Goal: Information Seeking & Learning: Learn about a topic

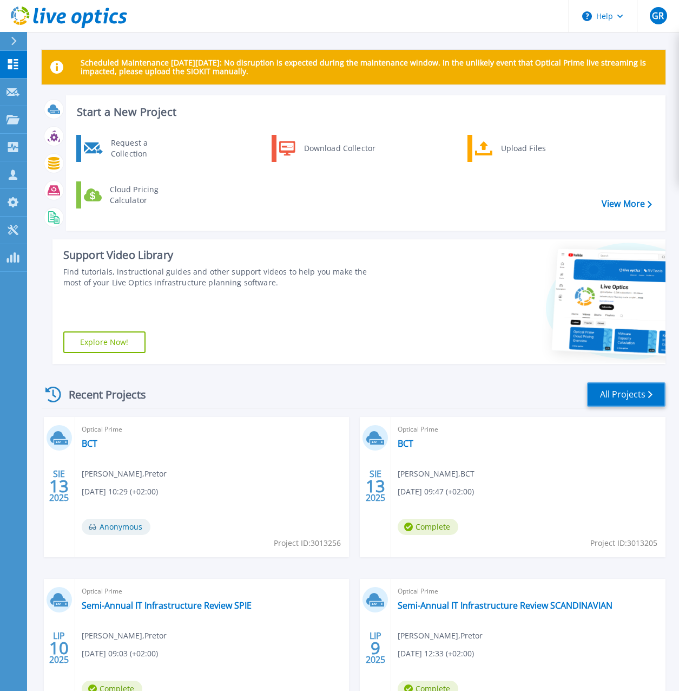
click at [611, 392] on link "All Projects" at bounding box center [626, 394] width 78 height 24
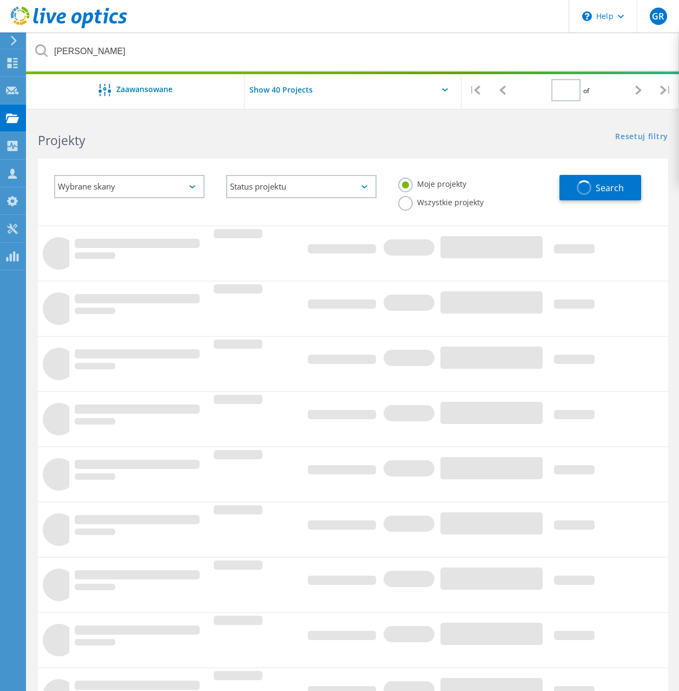
type input "1"
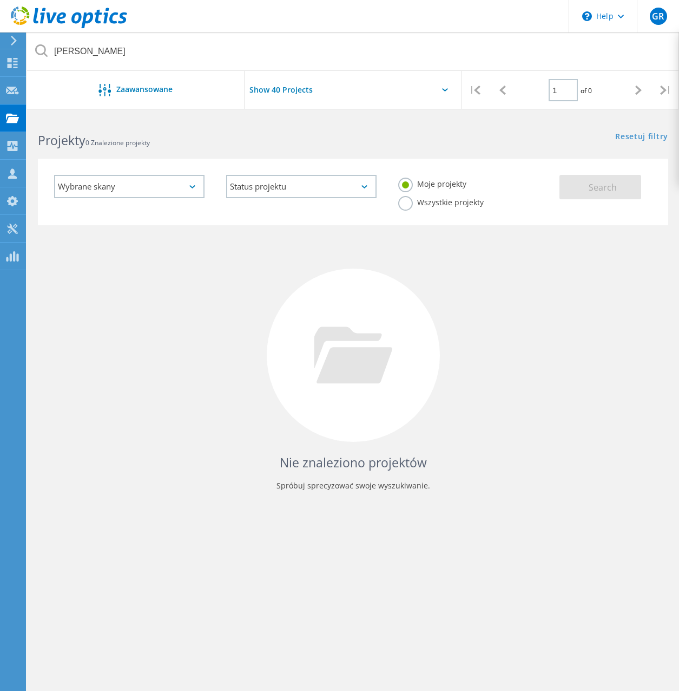
click at [410, 206] on label "Wszystkie projekty" at bounding box center [441, 201] width 86 height 10
click at [0, 0] on input "Wszystkie projekty" at bounding box center [0, 0] width 0 height 0
click at [542, 199] on div "Moje projekty Wszystkie projekty" at bounding box center [473, 193] width 172 height 58
click at [600, 186] on span "Search" at bounding box center [603, 187] width 28 height 12
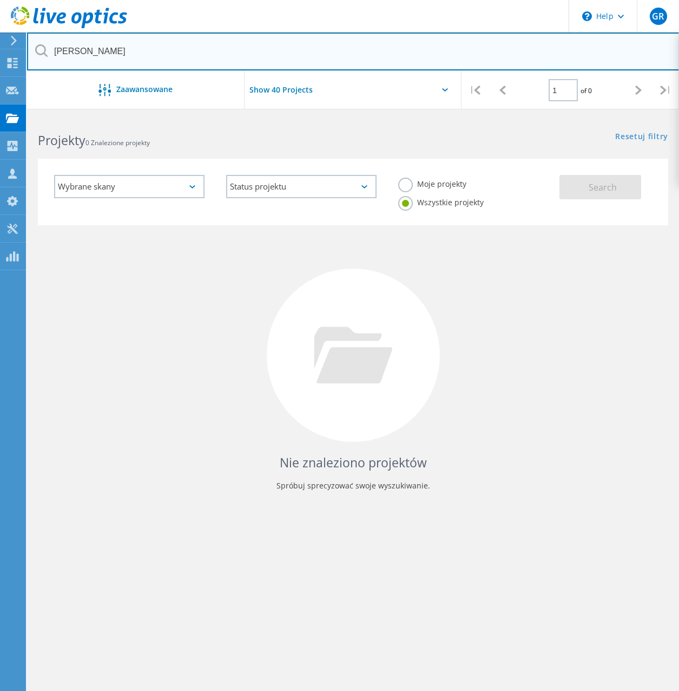
click at [0, 49] on html "\n Help Explore Helpful Articles Contact Support GR Członek zespołu partnera w …" at bounding box center [339, 379] width 679 height 758
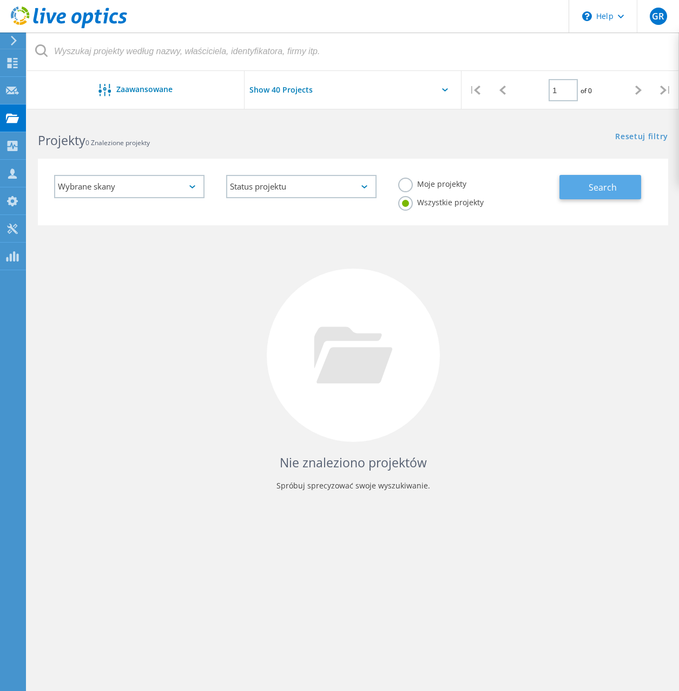
click at [586, 190] on button "Search" at bounding box center [601, 187] width 82 height 24
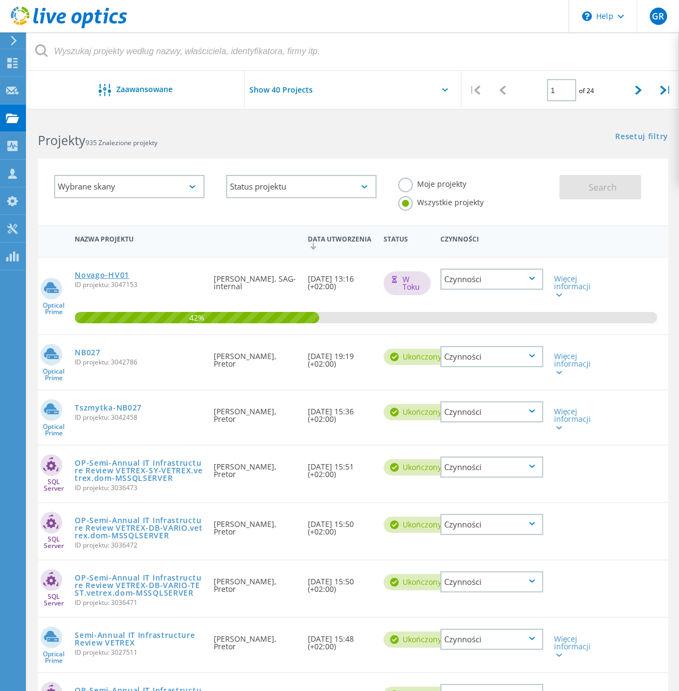
click at [115, 277] on link "Novago-HV01" at bounding box center [102, 275] width 55 height 8
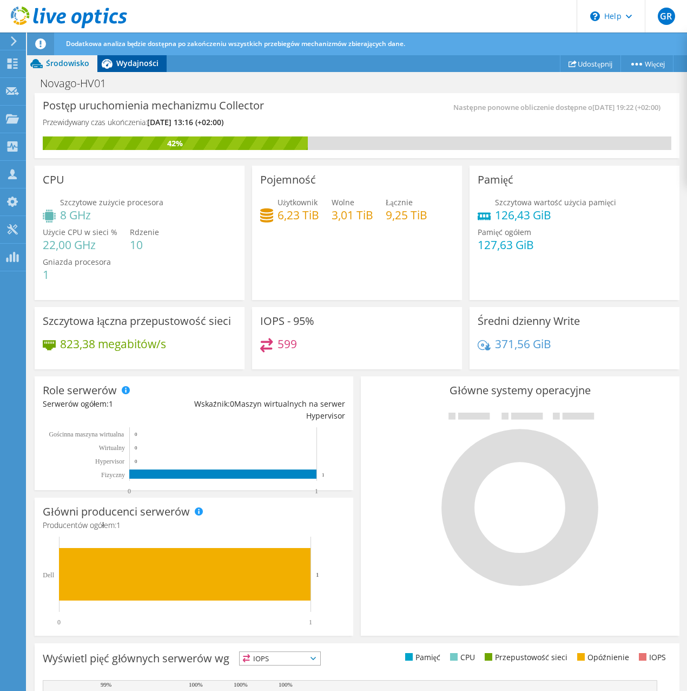
click at [126, 62] on span "Wydajności" at bounding box center [137, 63] width 42 height 10
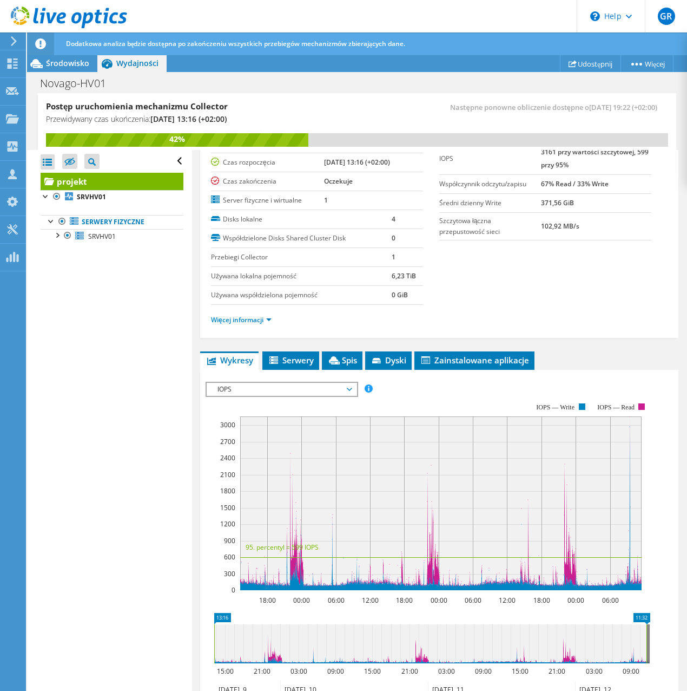
scroll to position [58, 0]
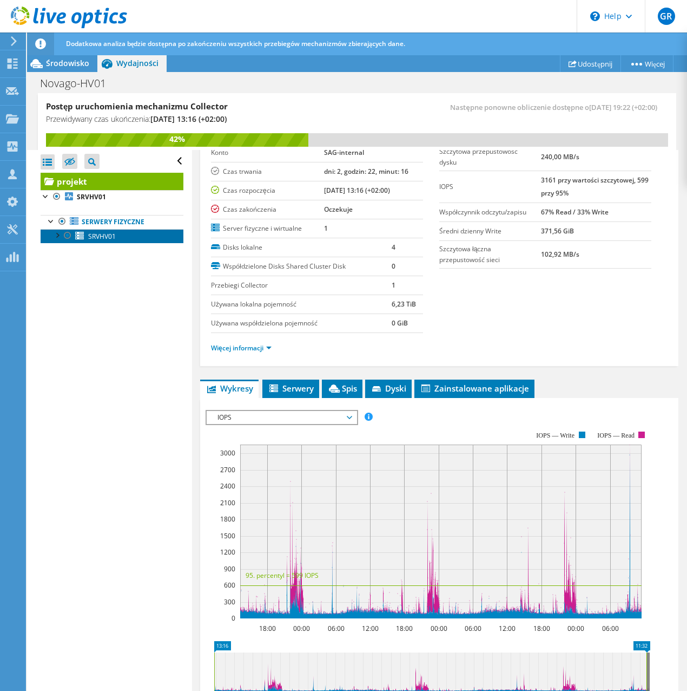
click at [95, 233] on span "SRVHV01" at bounding box center [102, 236] width 28 height 9
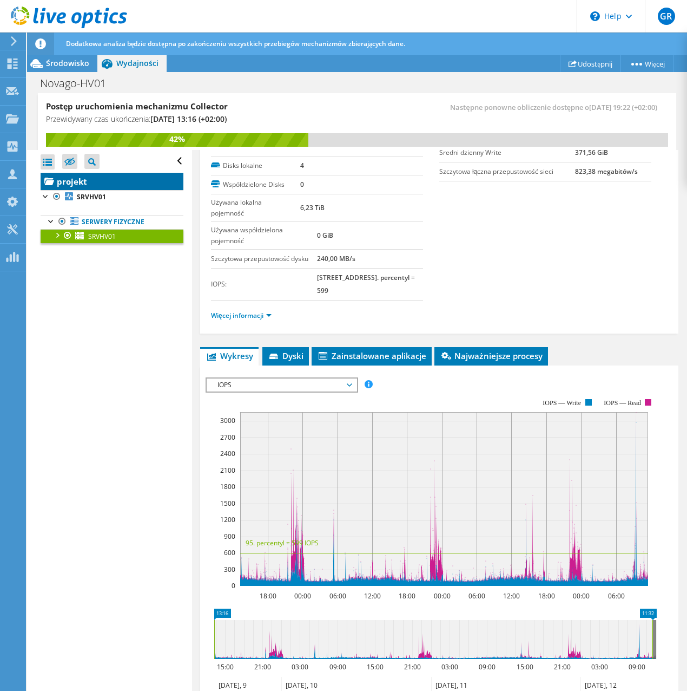
click at [83, 178] on link "projekt" at bounding box center [112, 181] width 143 height 17
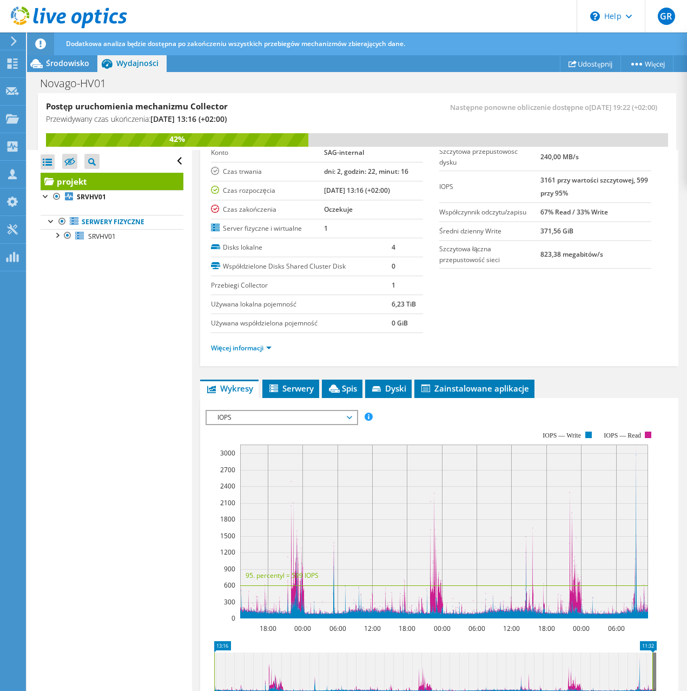
click at [320, 411] on span "IOPS" at bounding box center [281, 417] width 139 height 13
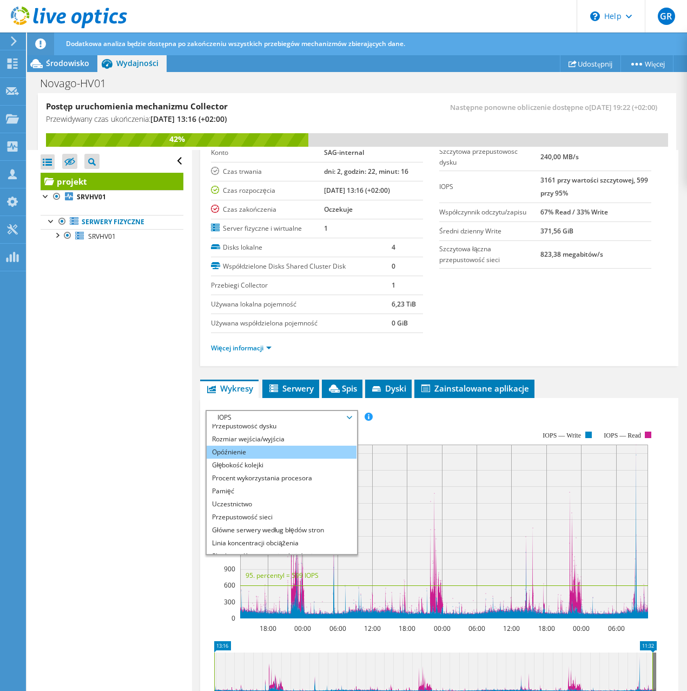
scroll to position [0, 0]
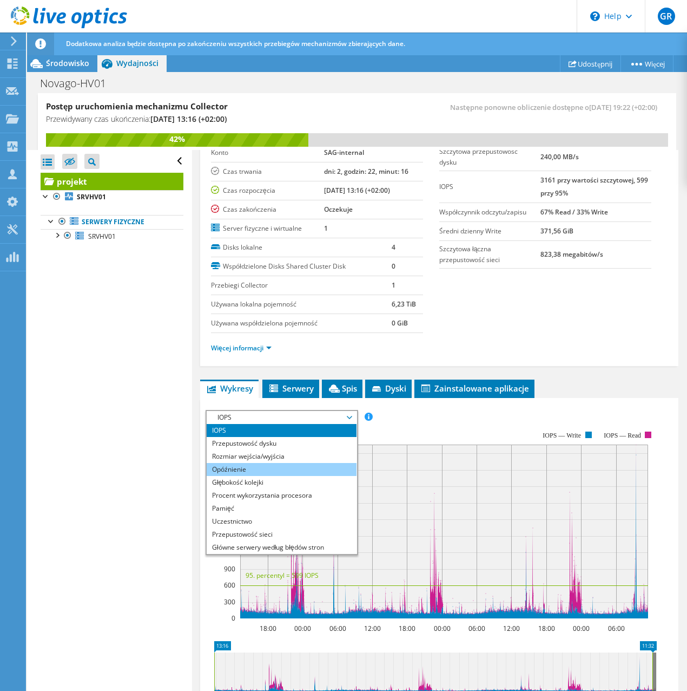
click at [275, 467] on li "Opóźnienie" at bounding box center [282, 469] width 150 height 13
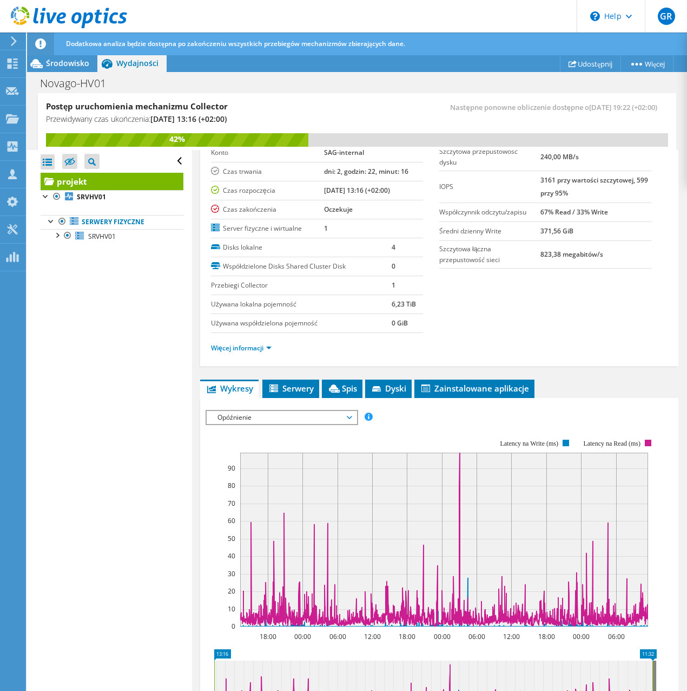
click at [248, 422] on span "Opóźnienie" at bounding box center [281, 417] width 139 height 13
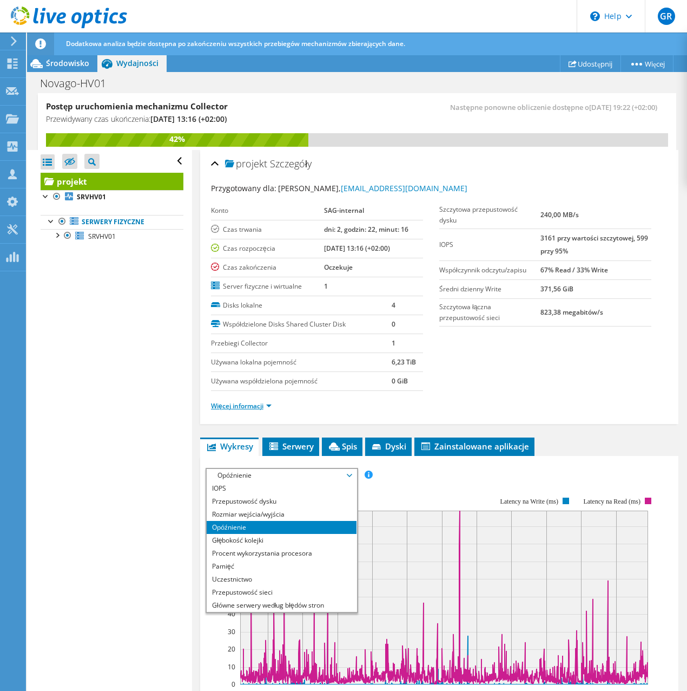
click at [262, 403] on link "Więcej informacji" at bounding box center [241, 405] width 61 height 9
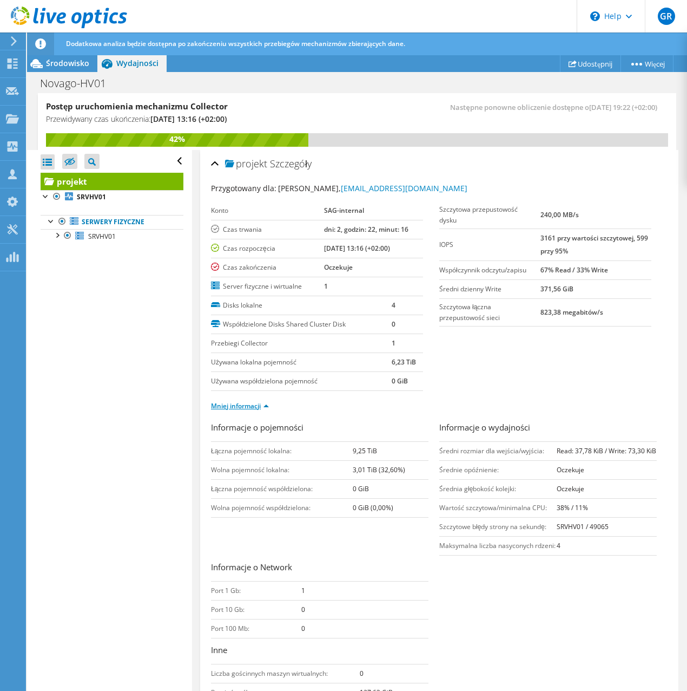
click at [261, 408] on link "Mniej informacji" at bounding box center [240, 405] width 58 height 9
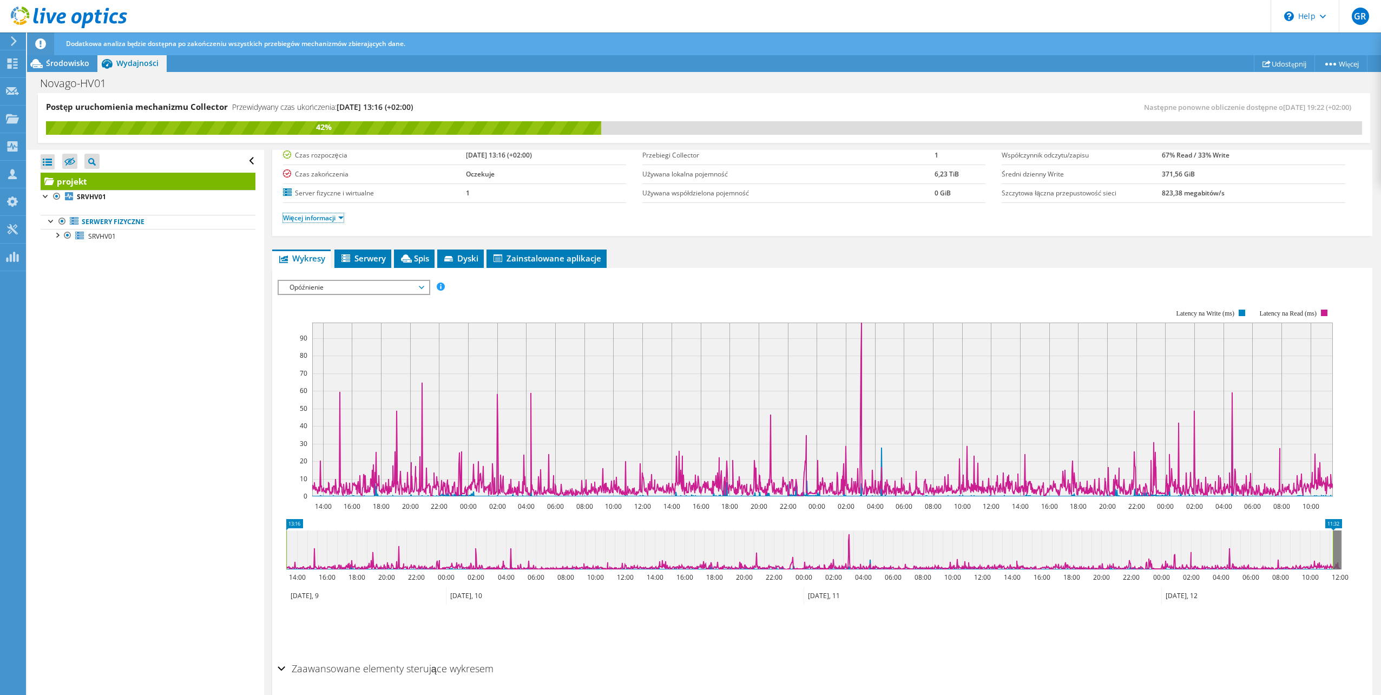
scroll to position [129, 0]
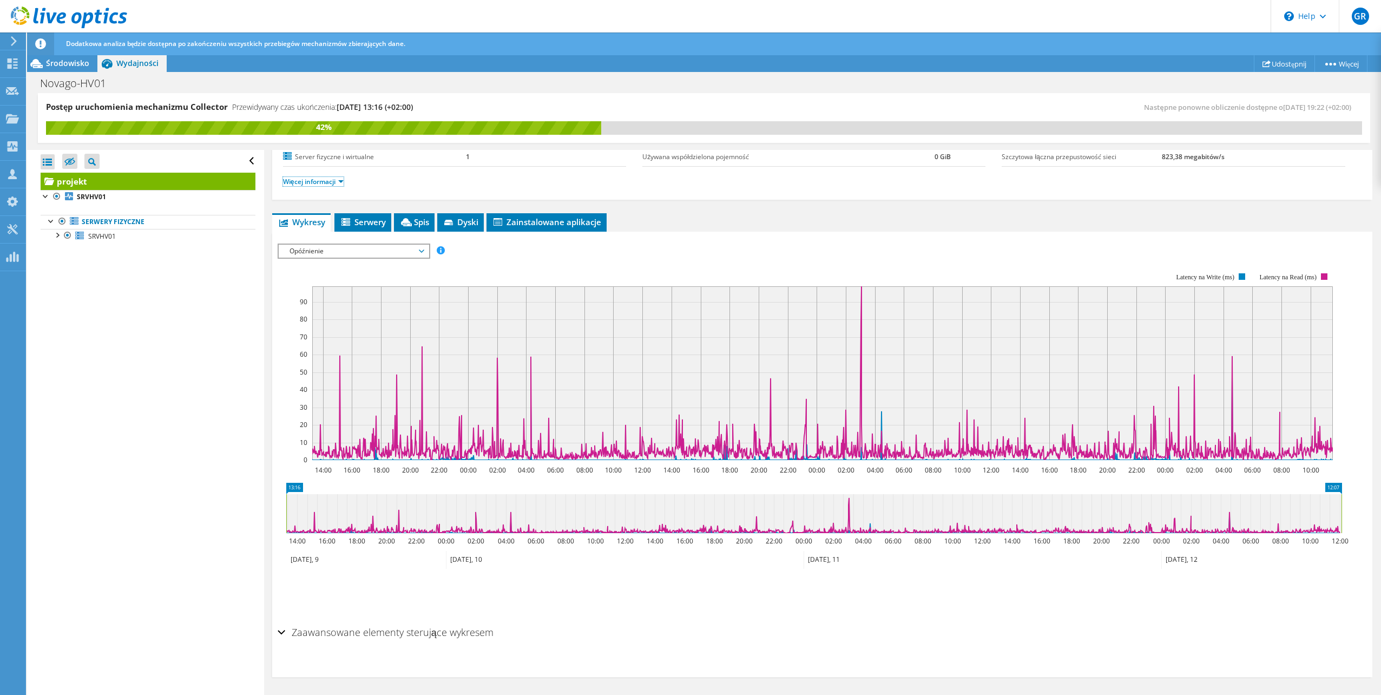
drag, startPoint x: 1336, startPoint y: 488, endPoint x: 1346, endPoint y: 500, distance: 15.4
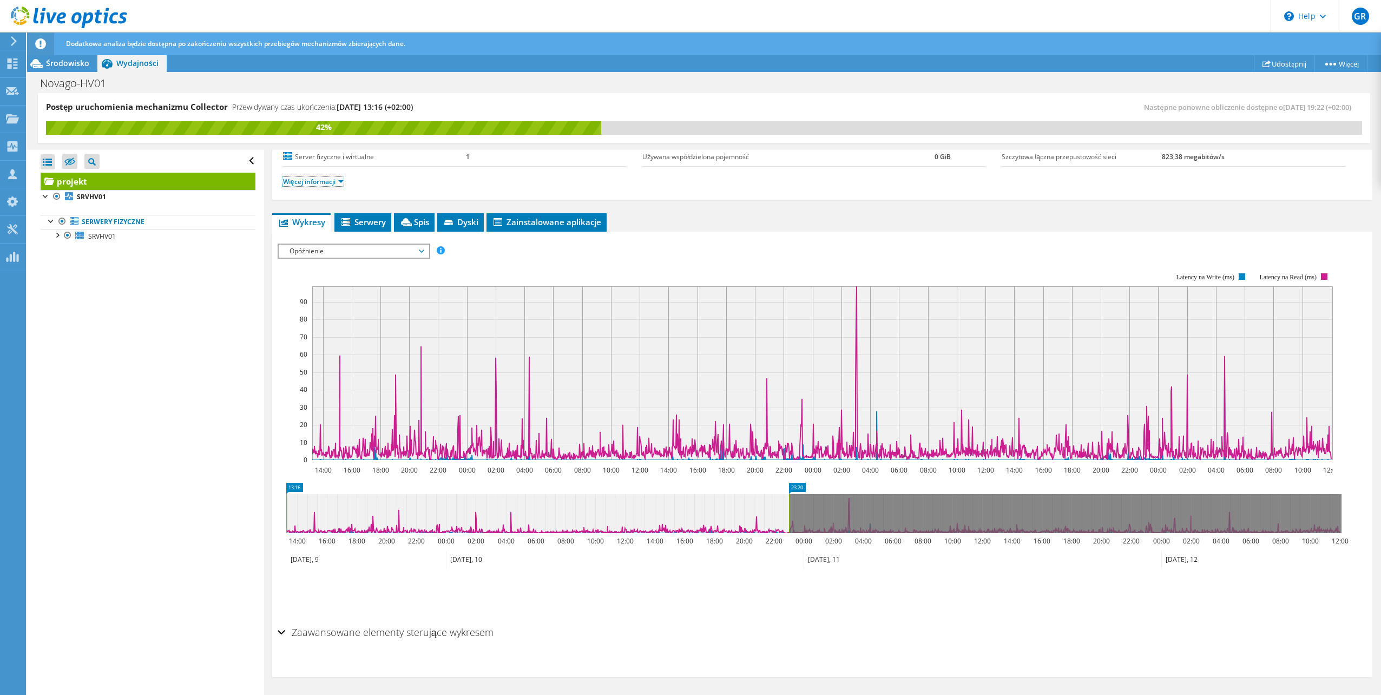
drag, startPoint x: 1247, startPoint y: 485, endPoint x: 787, endPoint y: 486, distance: 460.5
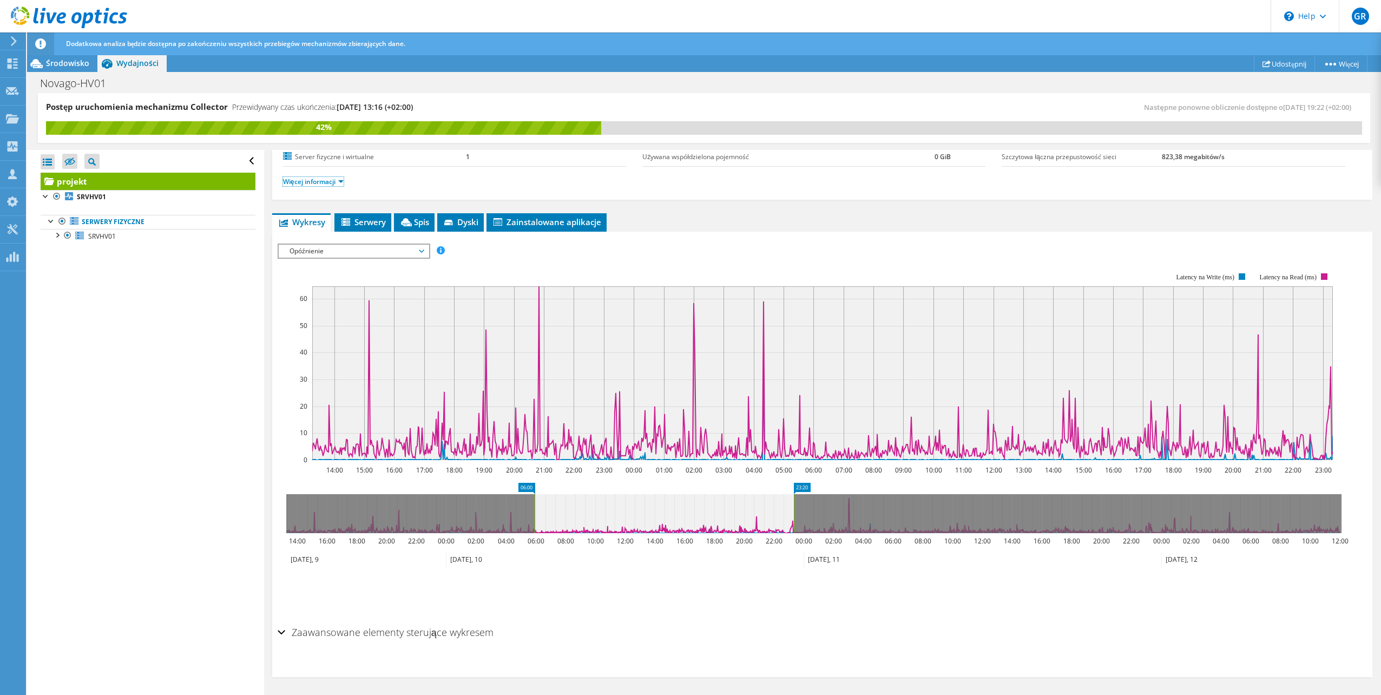
drag, startPoint x: 295, startPoint y: 486, endPoint x: 544, endPoint y: 504, distance: 249.0
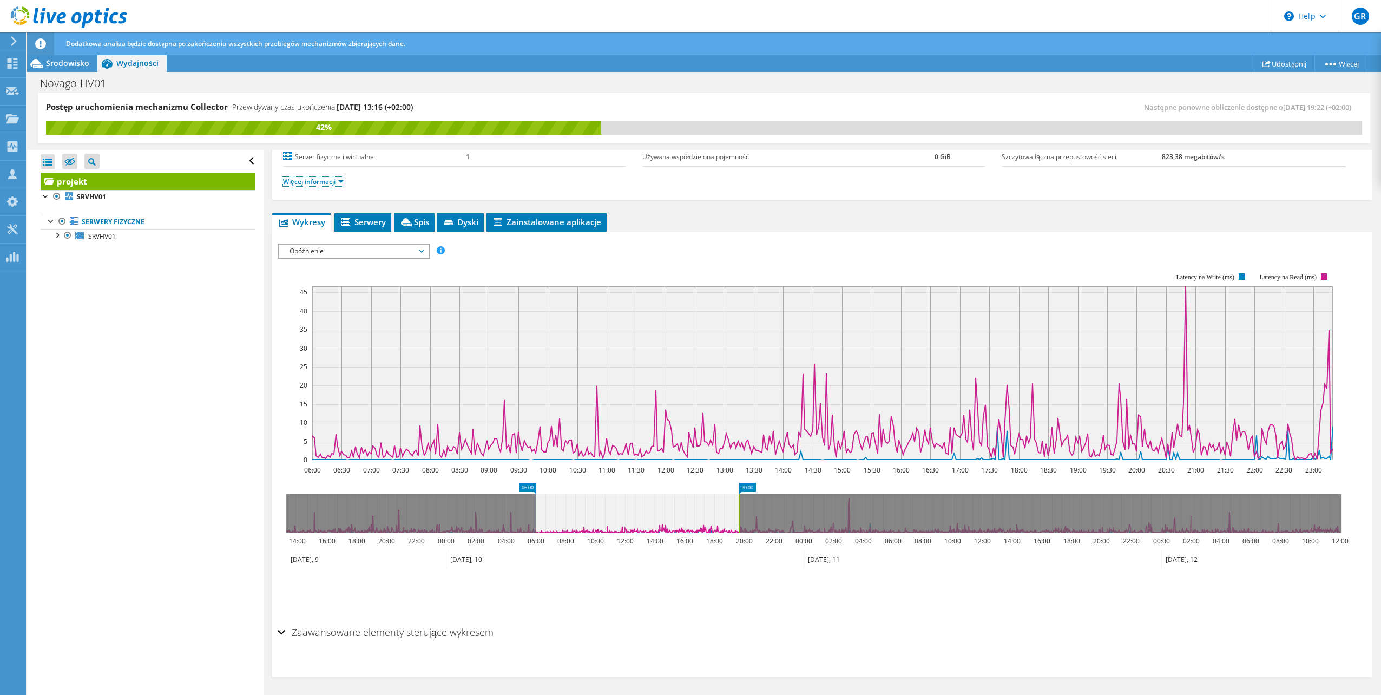
drag, startPoint x: 801, startPoint y: 489, endPoint x: 747, endPoint y: 490, distance: 54.1
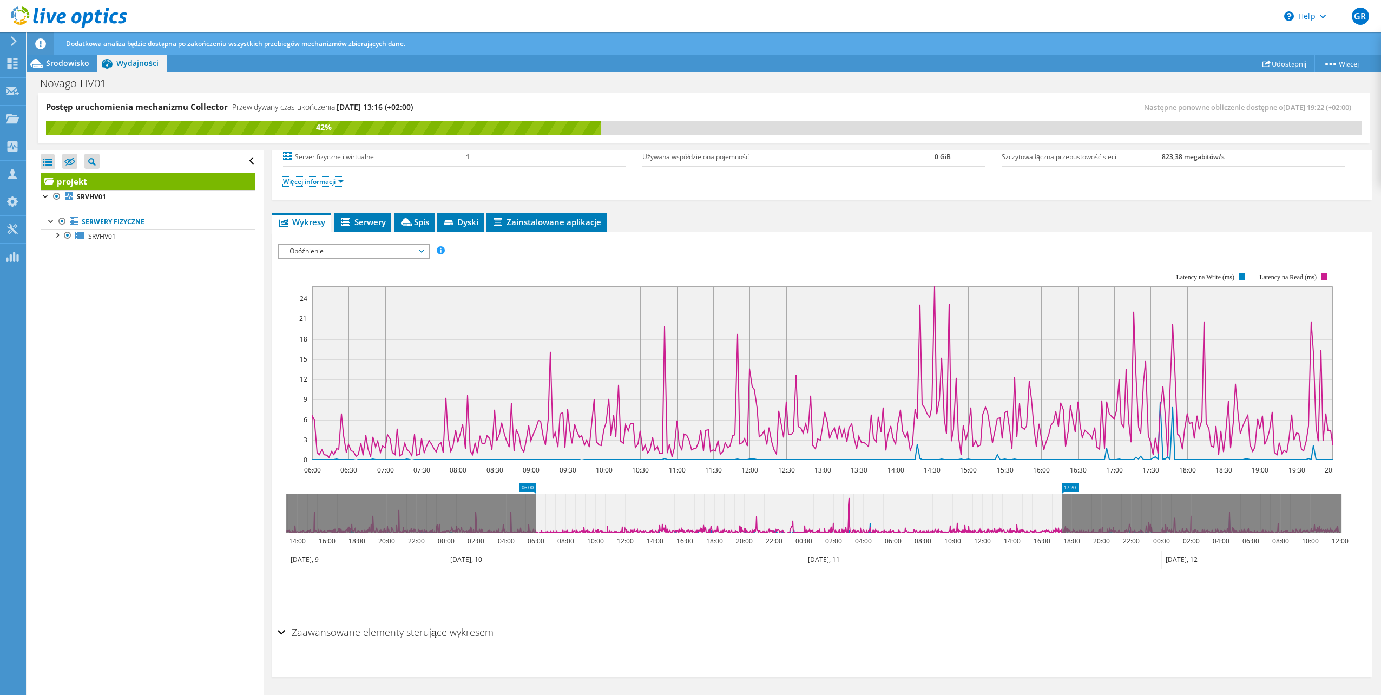
drag, startPoint x: 751, startPoint y: 485, endPoint x: 1069, endPoint y: 512, distance: 318.8
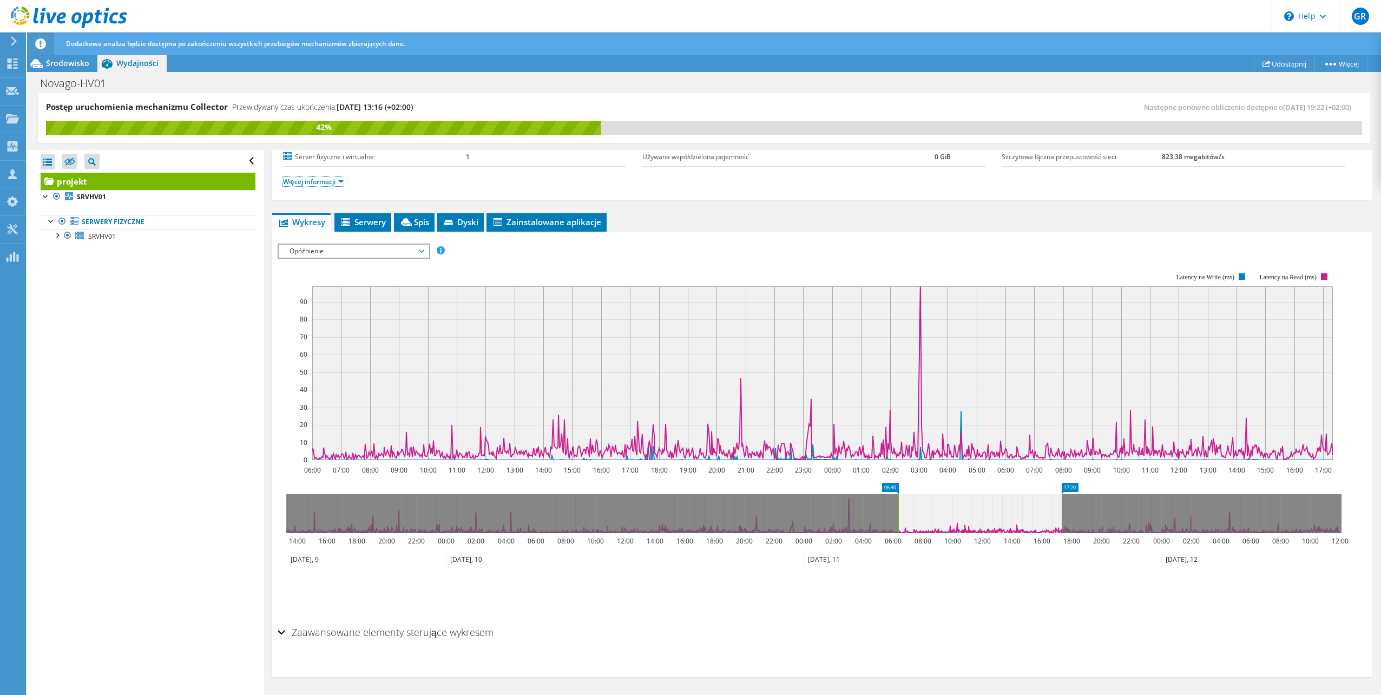
drag, startPoint x: 534, startPoint y: 486, endPoint x: 890, endPoint y: 488, distance: 355.5
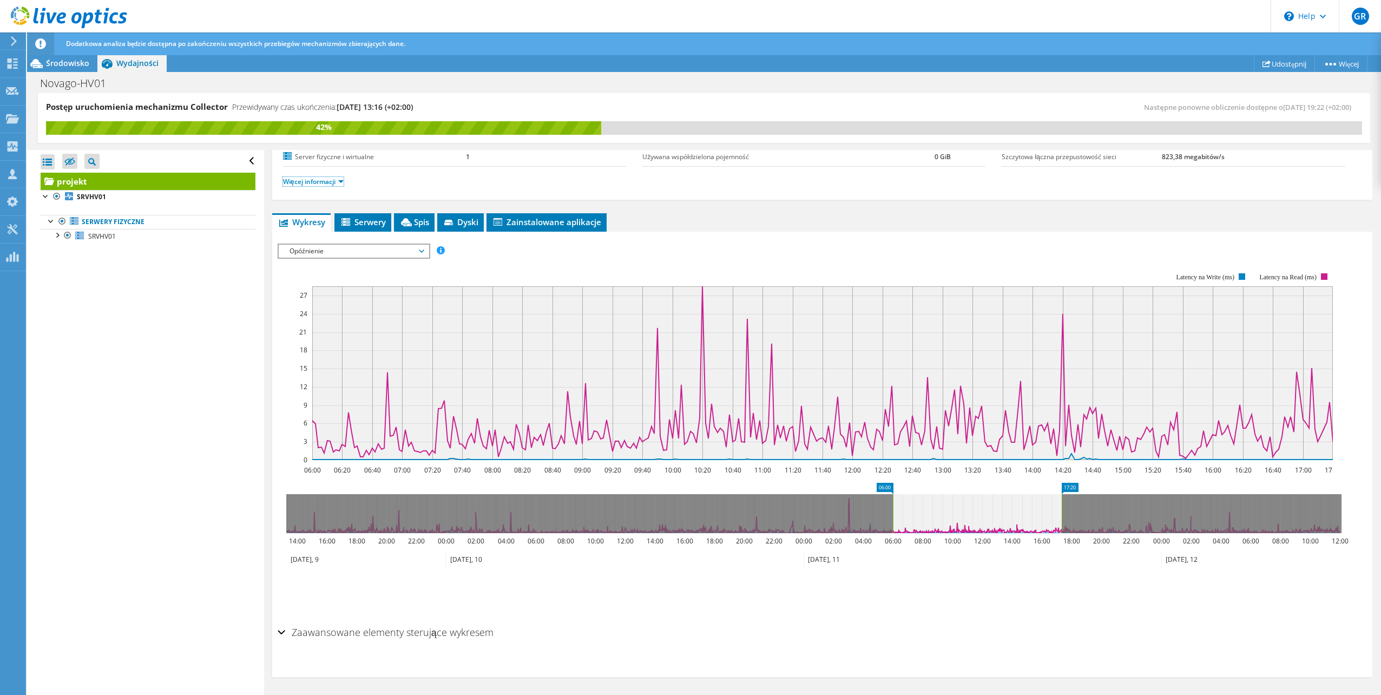
scroll to position [0, 0]
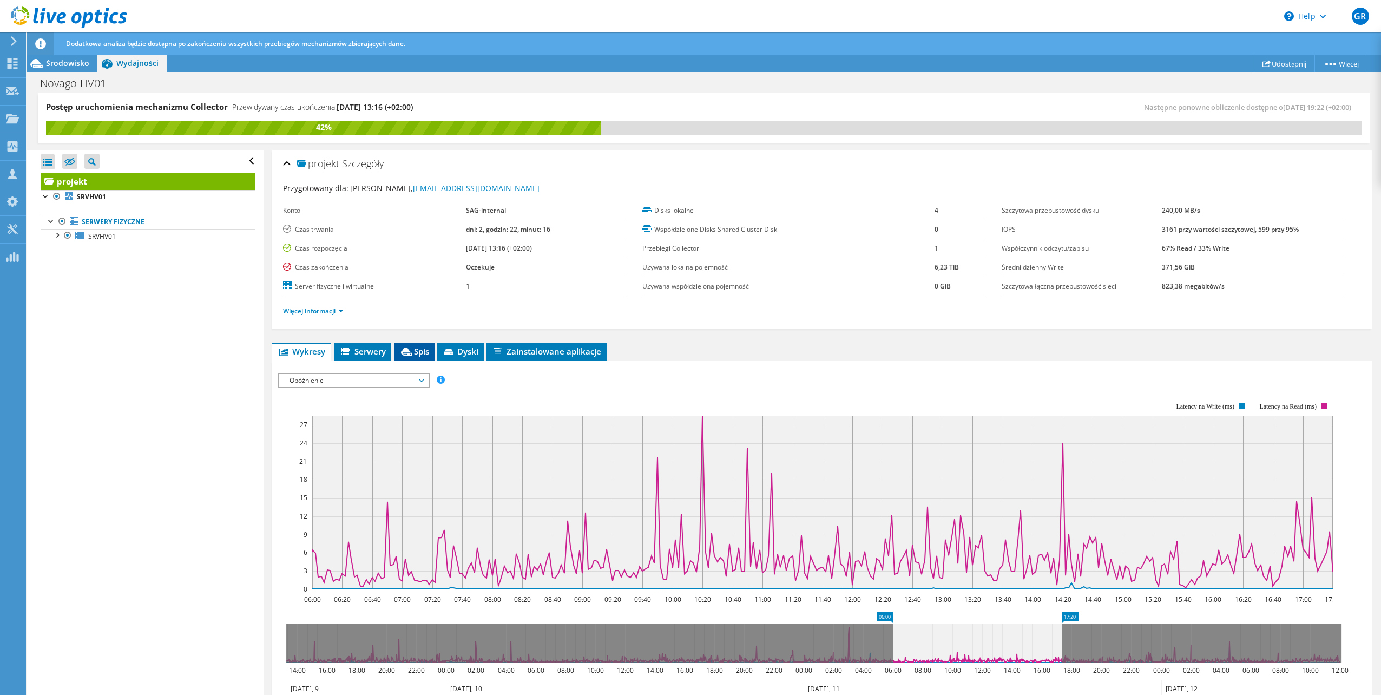
click at [421, 353] on span "Spis" at bounding box center [414, 351] width 30 height 11
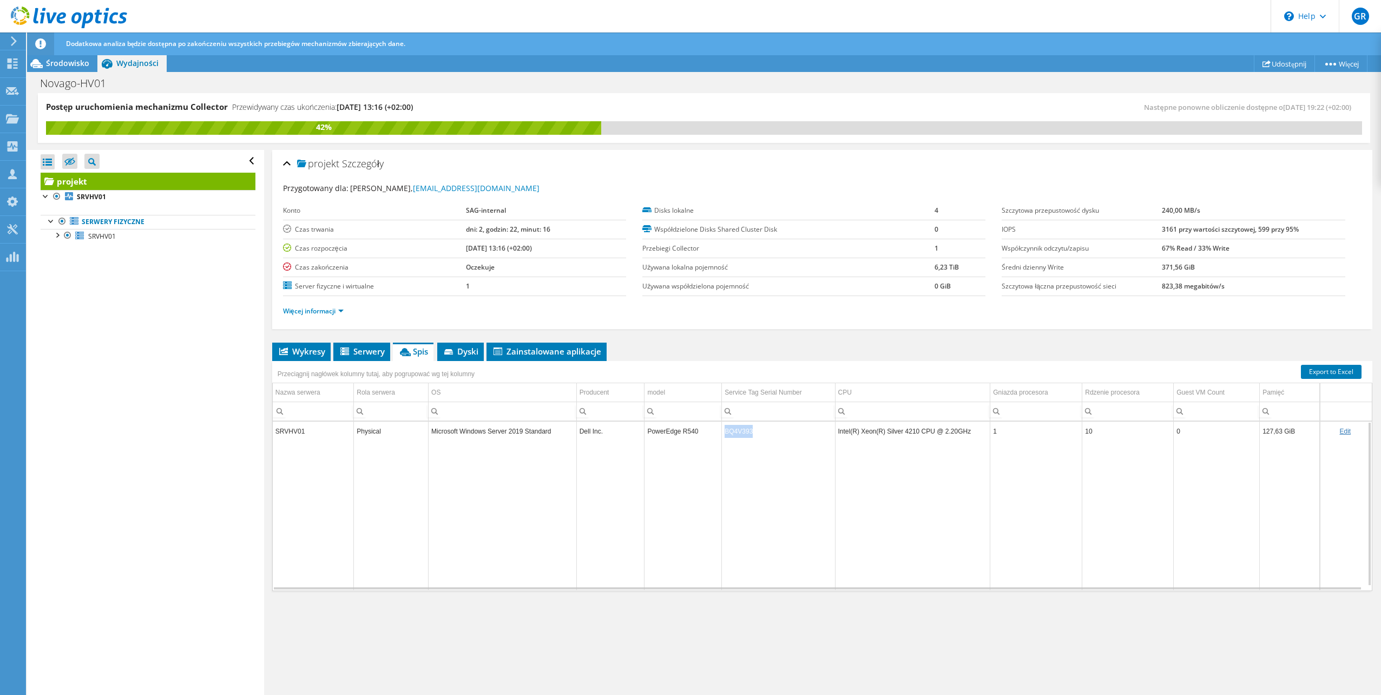
drag, startPoint x: 764, startPoint y: 438, endPoint x: 719, endPoint y: 437, distance: 44.4
click at [687, 437] on tr "SRVHV01 Physical Microsoft Windows Server 2019 Standard Dell Inc. PowerEdge R54…" at bounding box center [822, 431] width 1099 height 19
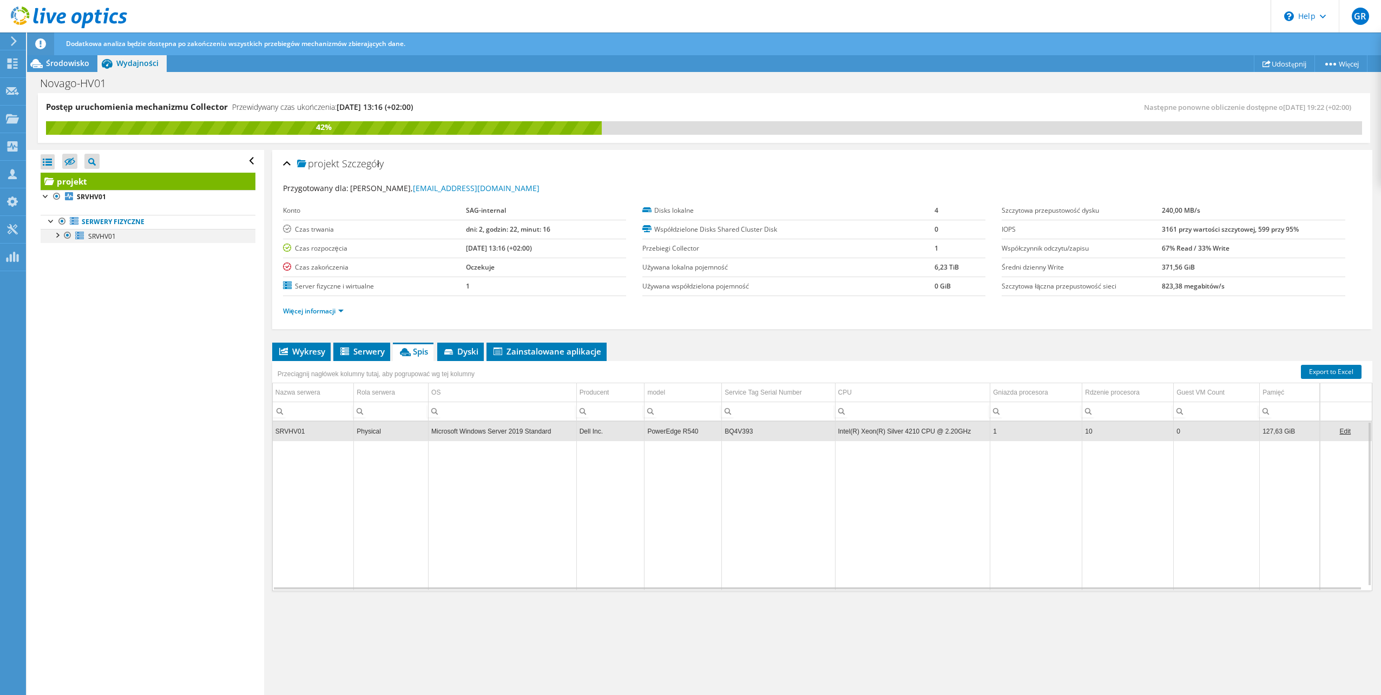
click at [60, 237] on div at bounding box center [56, 234] width 11 height 11
click at [109, 246] on link "0 J:" at bounding box center [148, 250] width 215 height 14
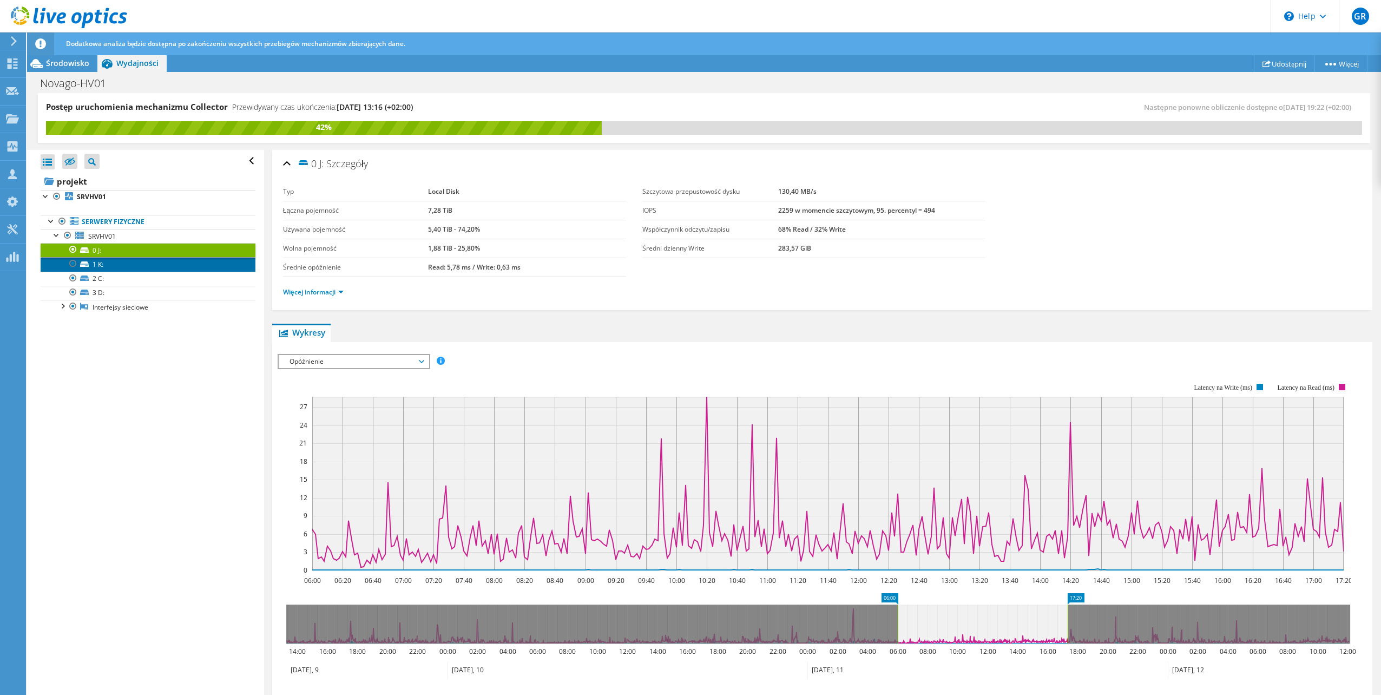
click at [133, 263] on link "1 K:" at bounding box center [148, 264] width 215 height 14
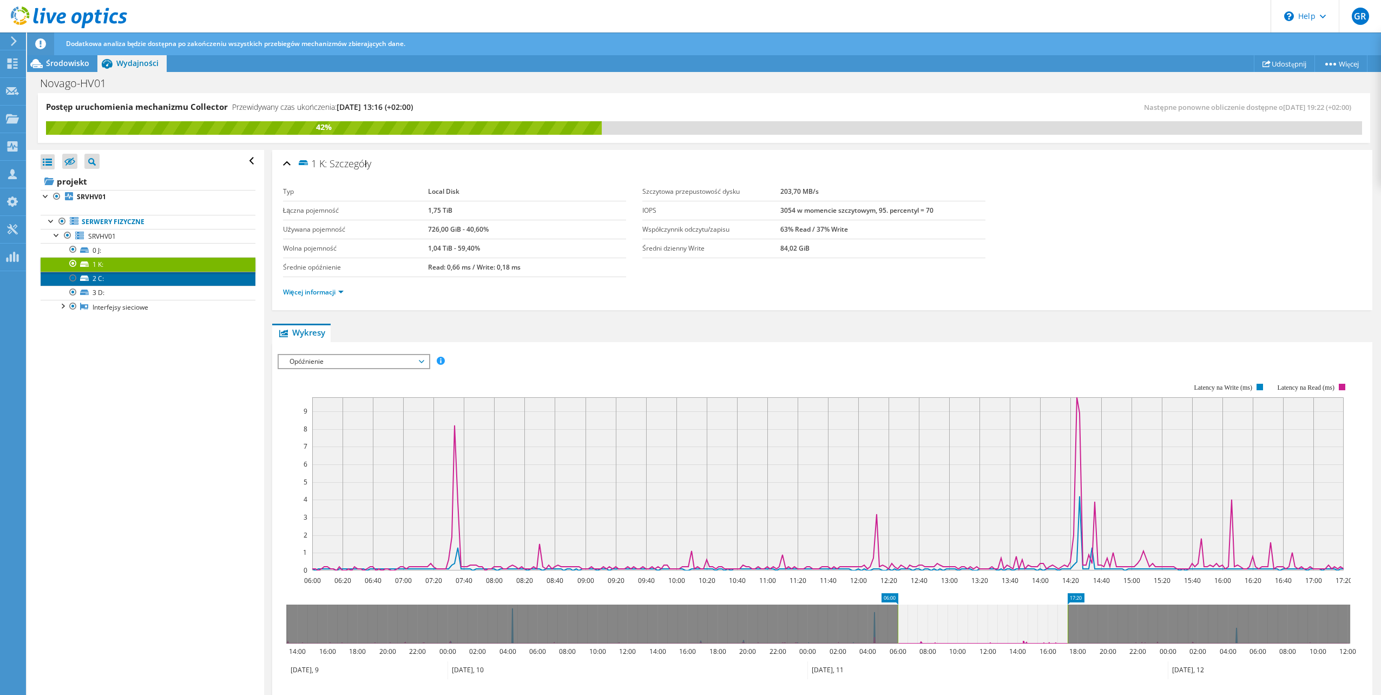
click at [133, 275] on link "2 C:" at bounding box center [148, 279] width 215 height 14
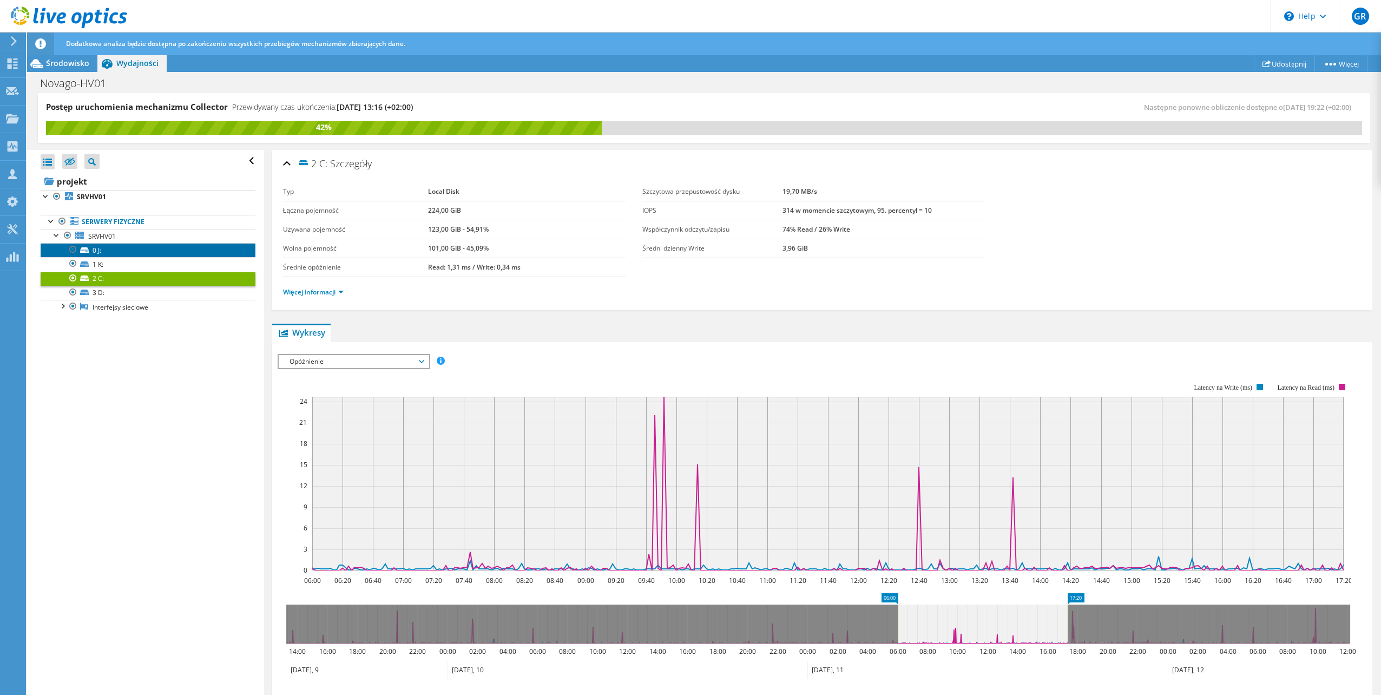
click at [135, 254] on link "0 J:" at bounding box center [148, 250] width 215 height 14
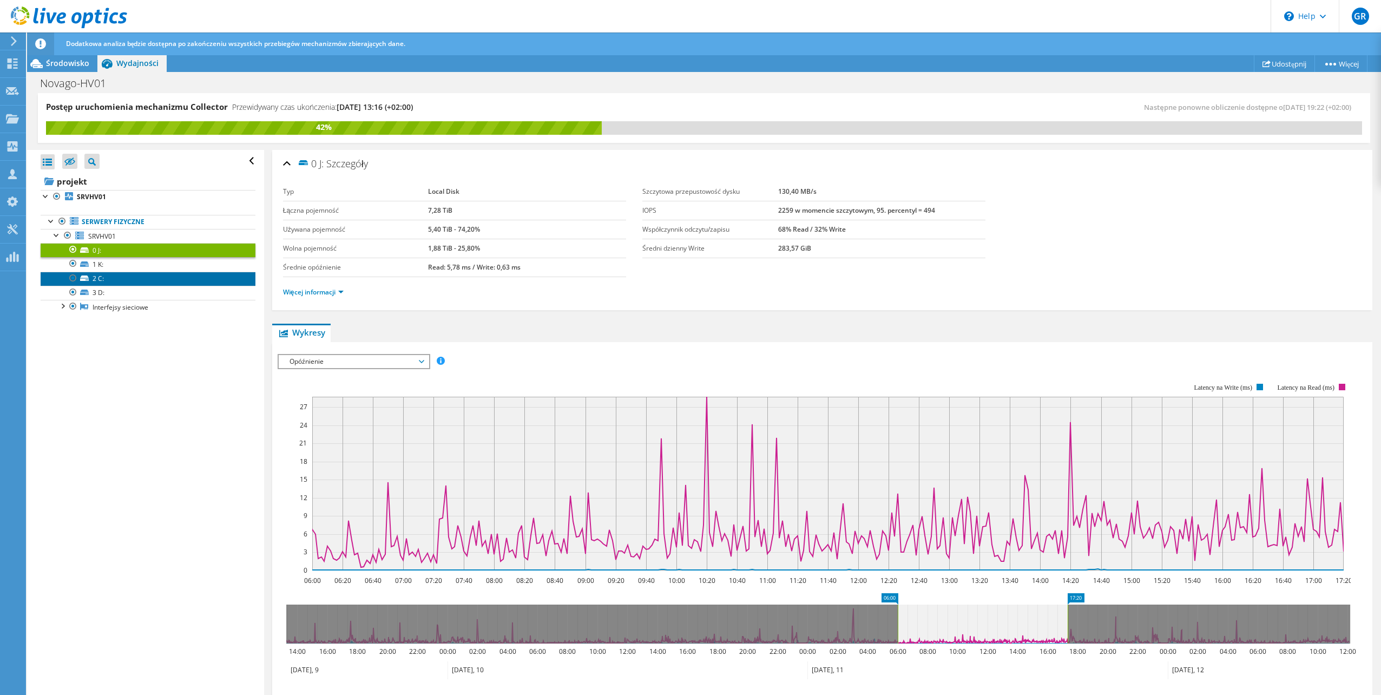
click at [130, 282] on link "2 C:" at bounding box center [148, 279] width 215 height 14
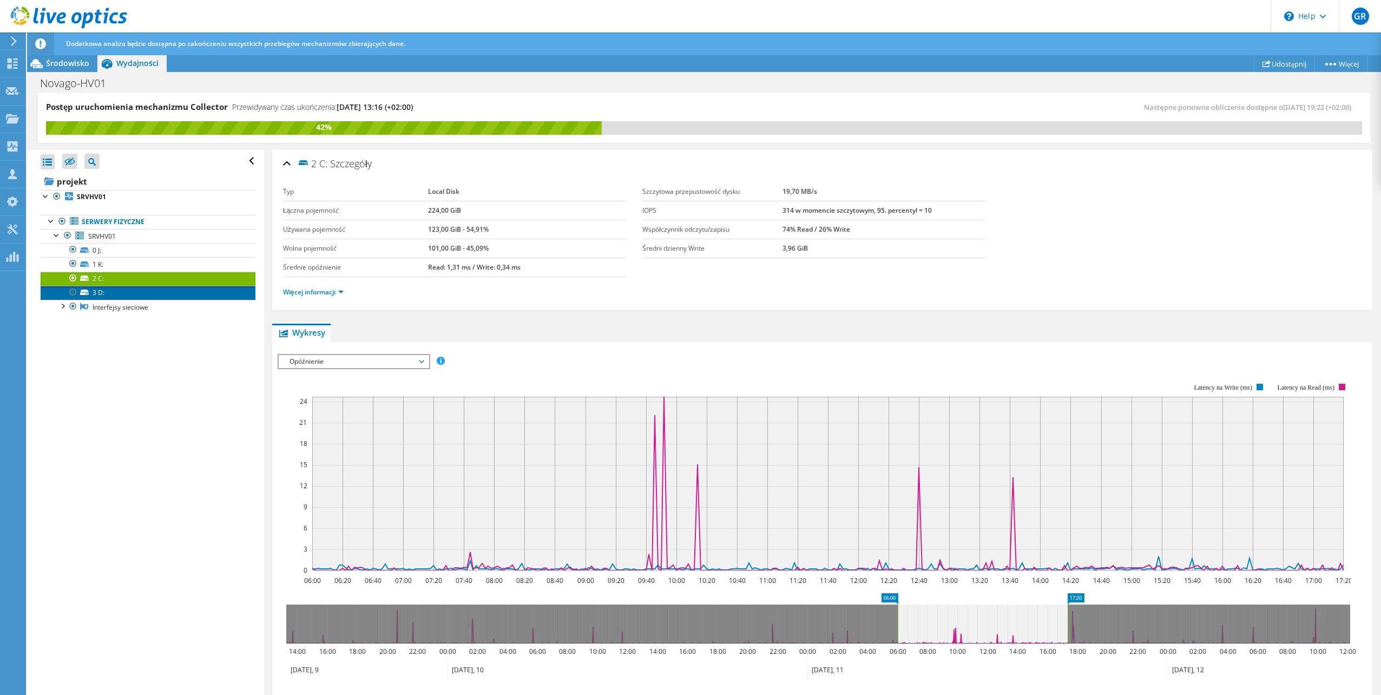
click at [130, 291] on link "3 D:" at bounding box center [148, 293] width 215 height 14
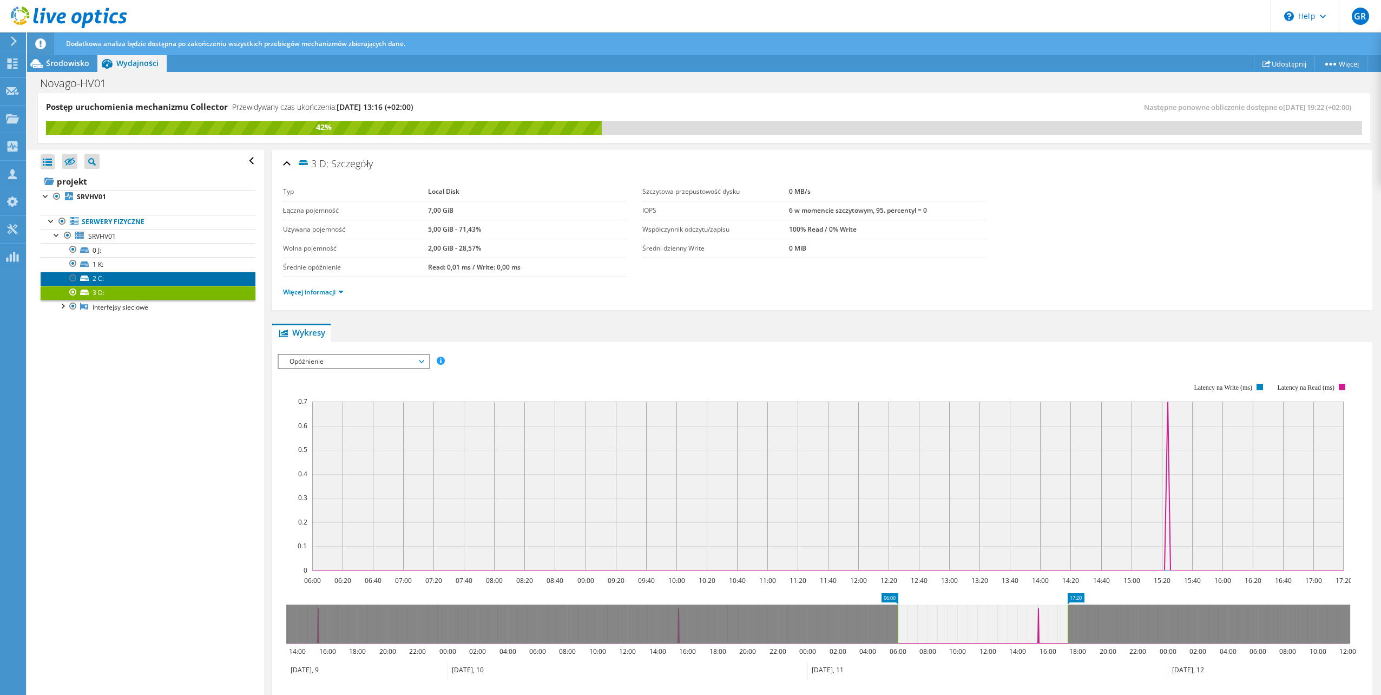
click at [146, 281] on link "2 C:" at bounding box center [148, 279] width 215 height 14
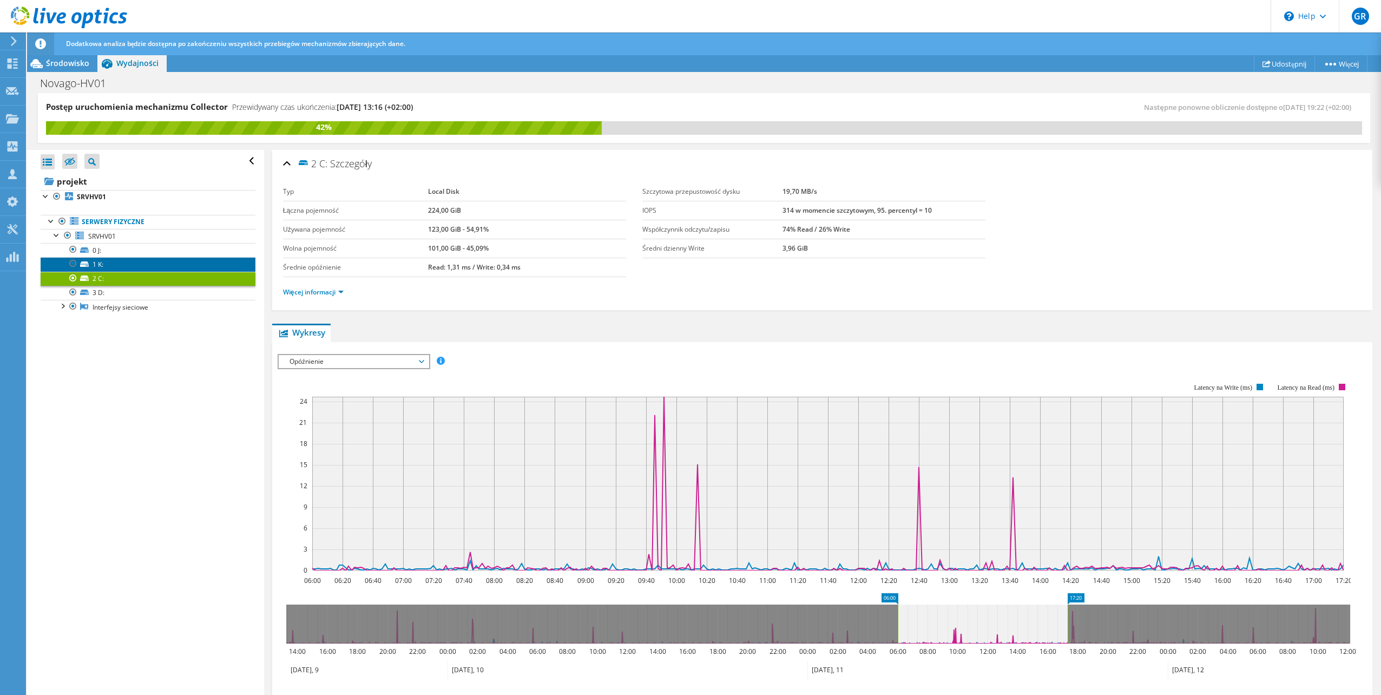
click at [139, 263] on link "1 K:" at bounding box center [148, 264] width 215 height 14
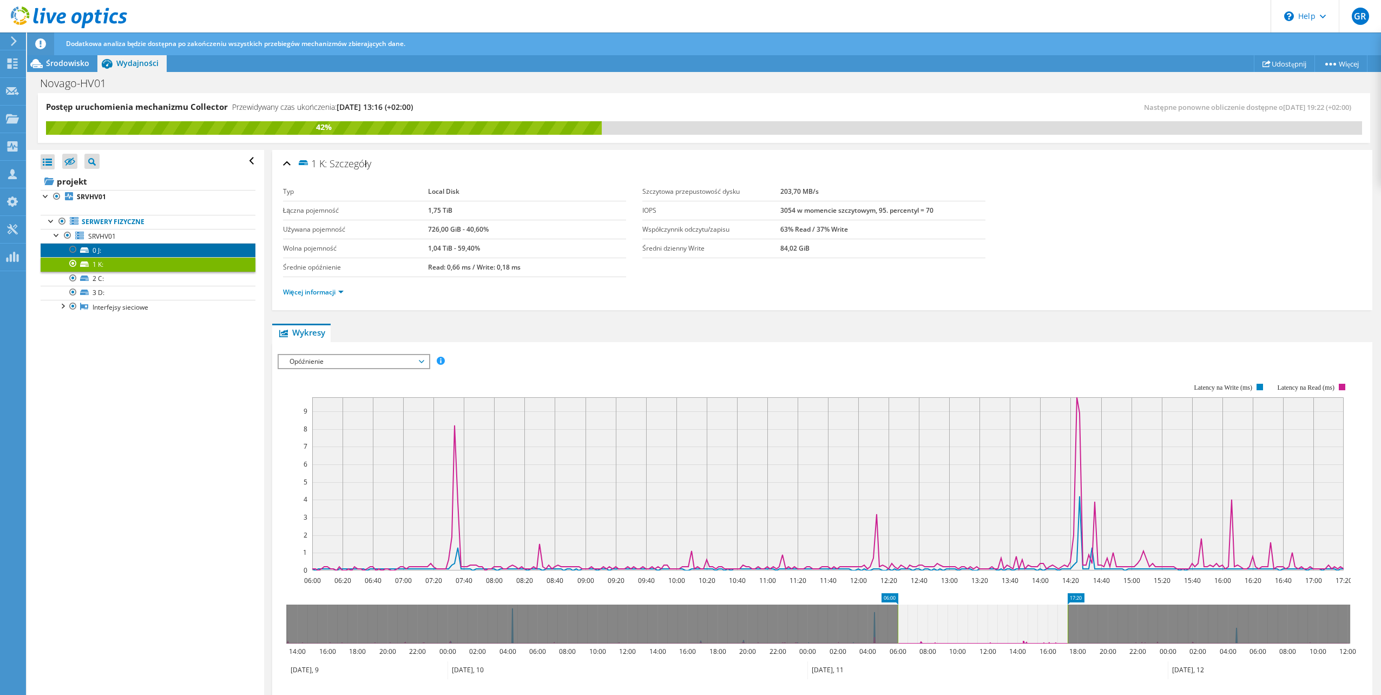
click at [144, 249] on link "0 J:" at bounding box center [148, 250] width 215 height 14
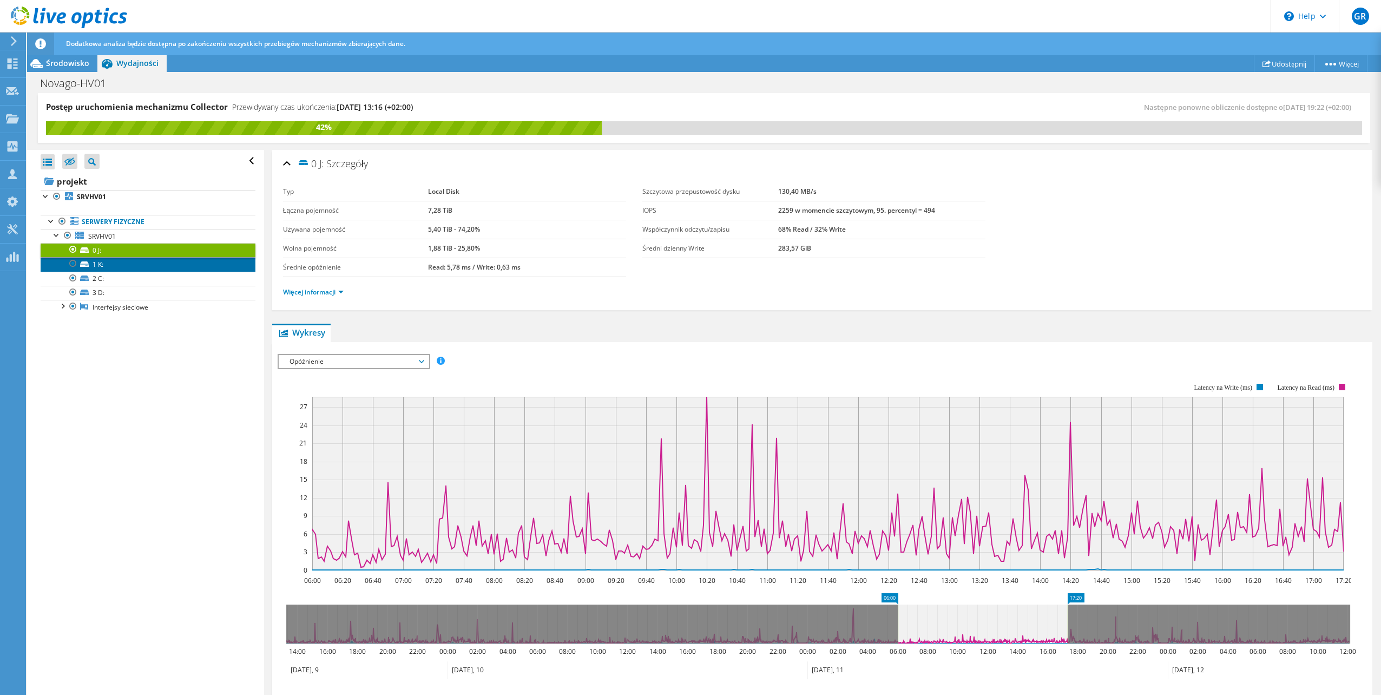
click at [147, 262] on link "1 K:" at bounding box center [148, 264] width 215 height 14
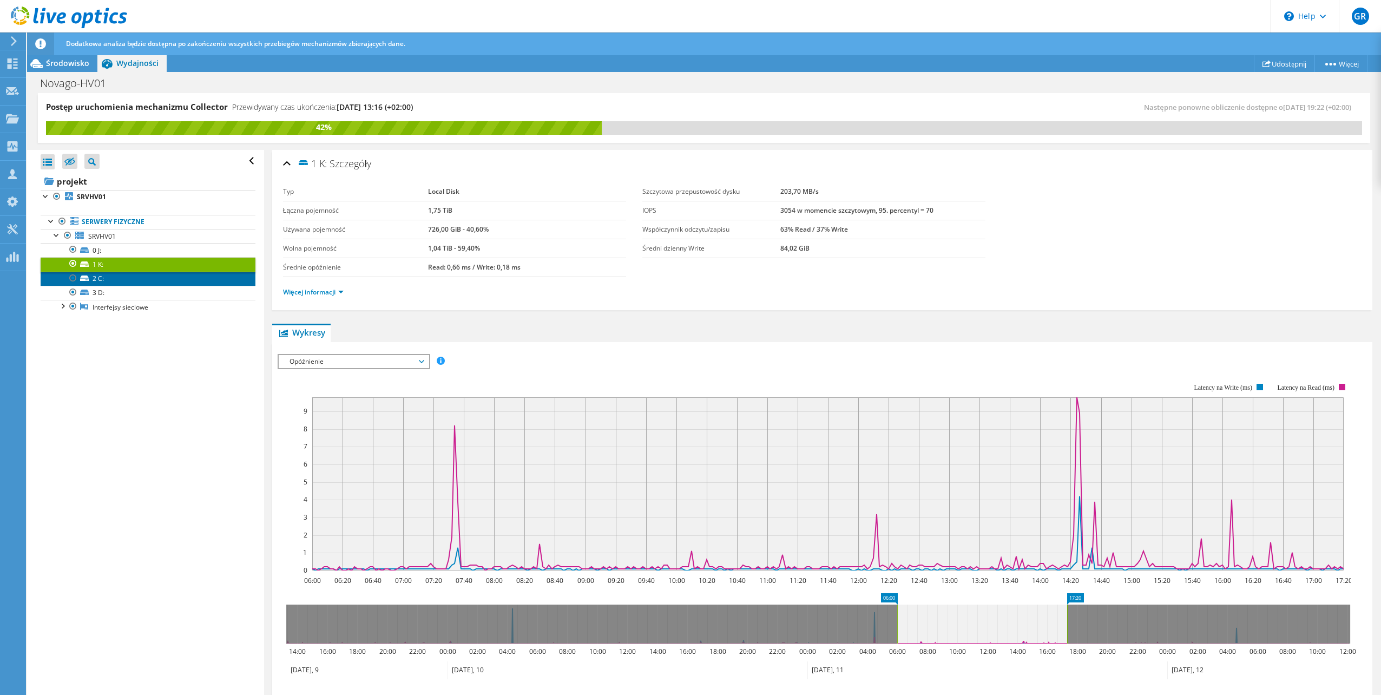
click at [140, 273] on link "2 C:" at bounding box center [148, 279] width 215 height 14
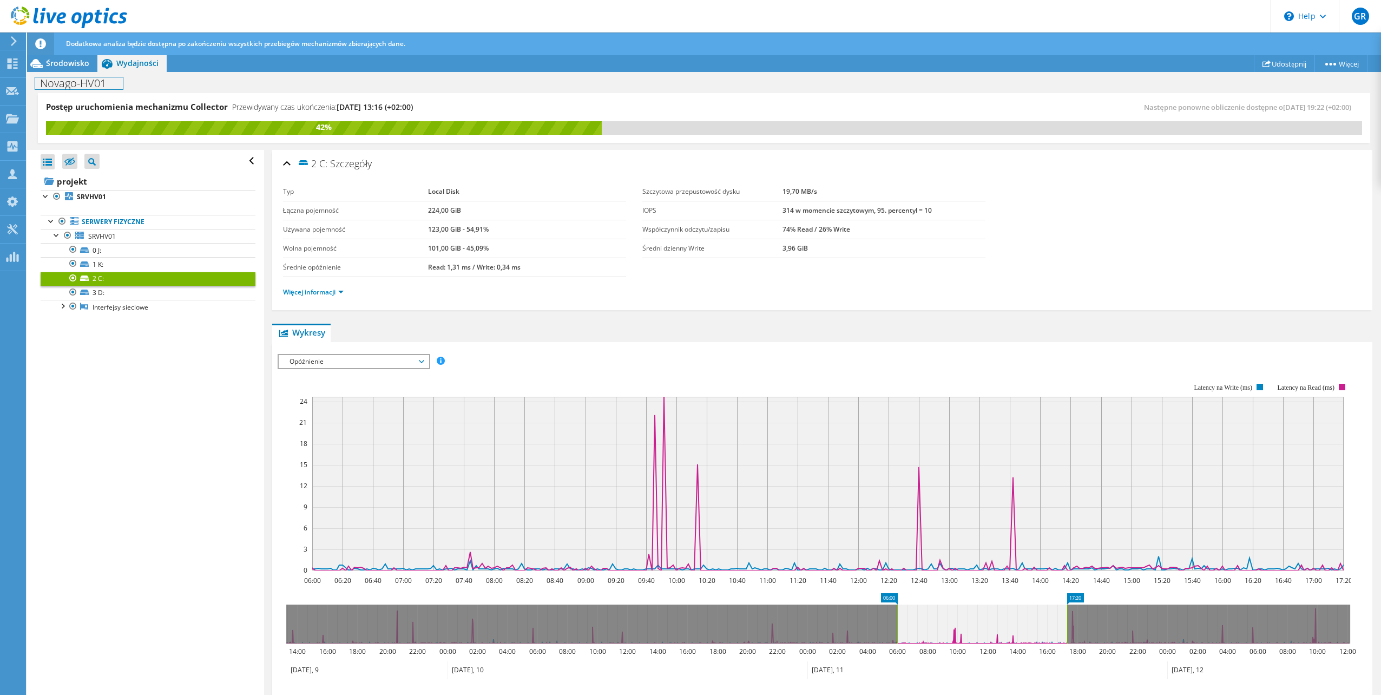
drag, startPoint x: 75, startPoint y: 75, endPoint x: 84, endPoint y: 75, distance: 8.7
click at [76, 75] on div "Novago-HV01 Drukuj" at bounding box center [704, 83] width 1354 height 20
click at [84, 74] on div "Novago-HV01 Drukuj" at bounding box center [704, 83] width 1354 height 20
click at [82, 70] on div "Środowisko" at bounding box center [62, 63] width 70 height 17
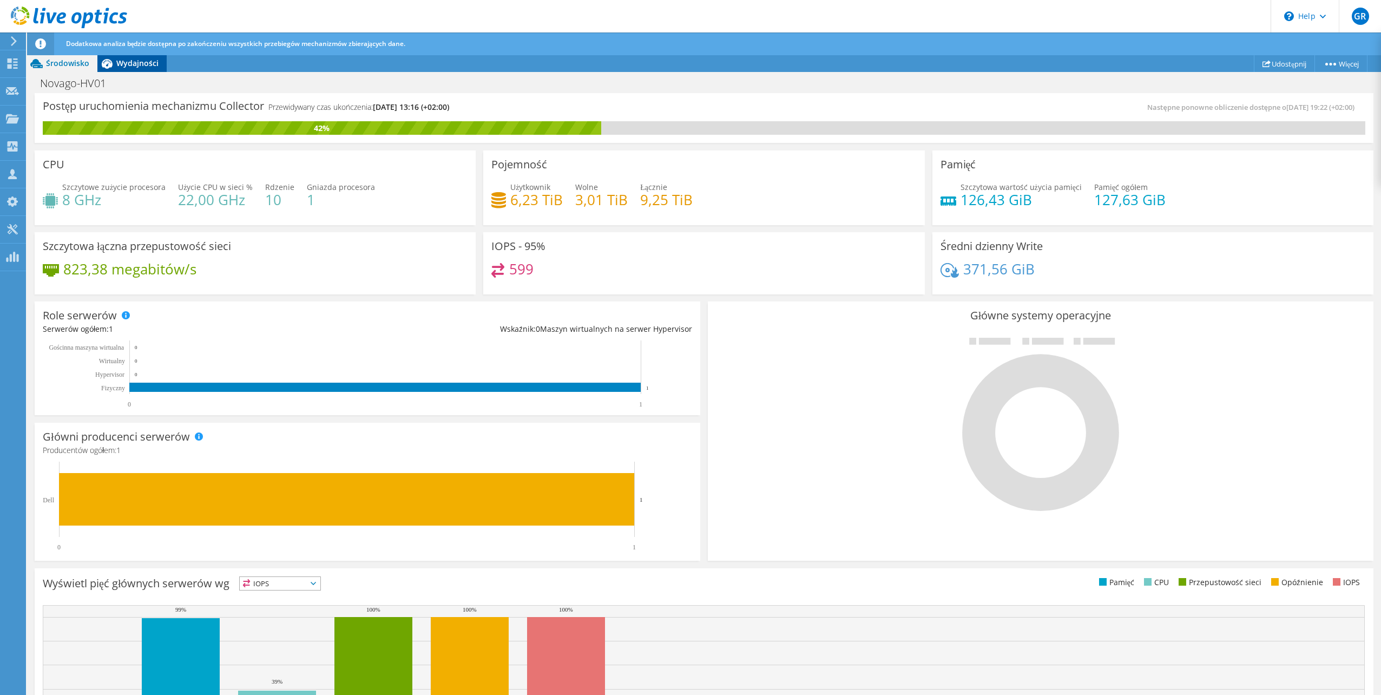
click at [124, 62] on span "Wydajności" at bounding box center [137, 63] width 42 height 10
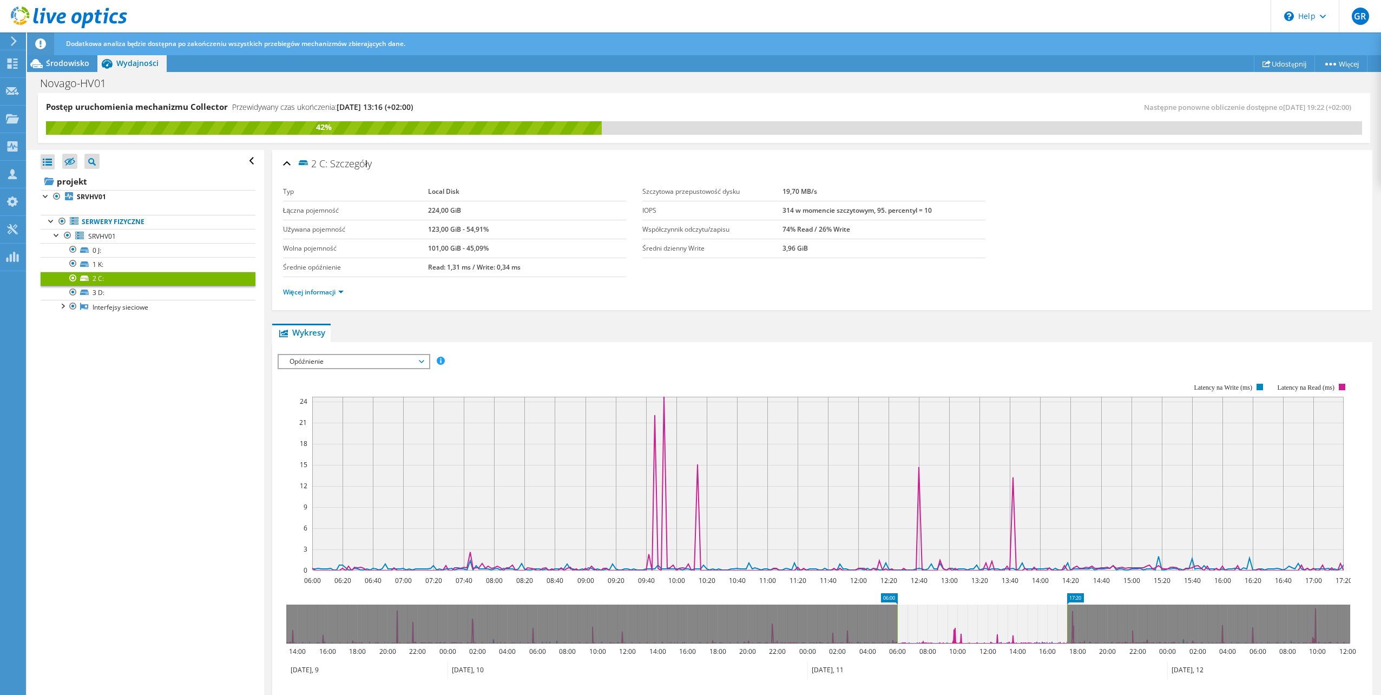
drag, startPoint x: 326, startPoint y: 116, endPoint x: 846, endPoint y: 366, distance: 577.2
click at [687, 377] on rect at bounding box center [814, 477] width 1073 height 216
click at [150, 267] on link "1 K:" at bounding box center [148, 264] width 215 height 14
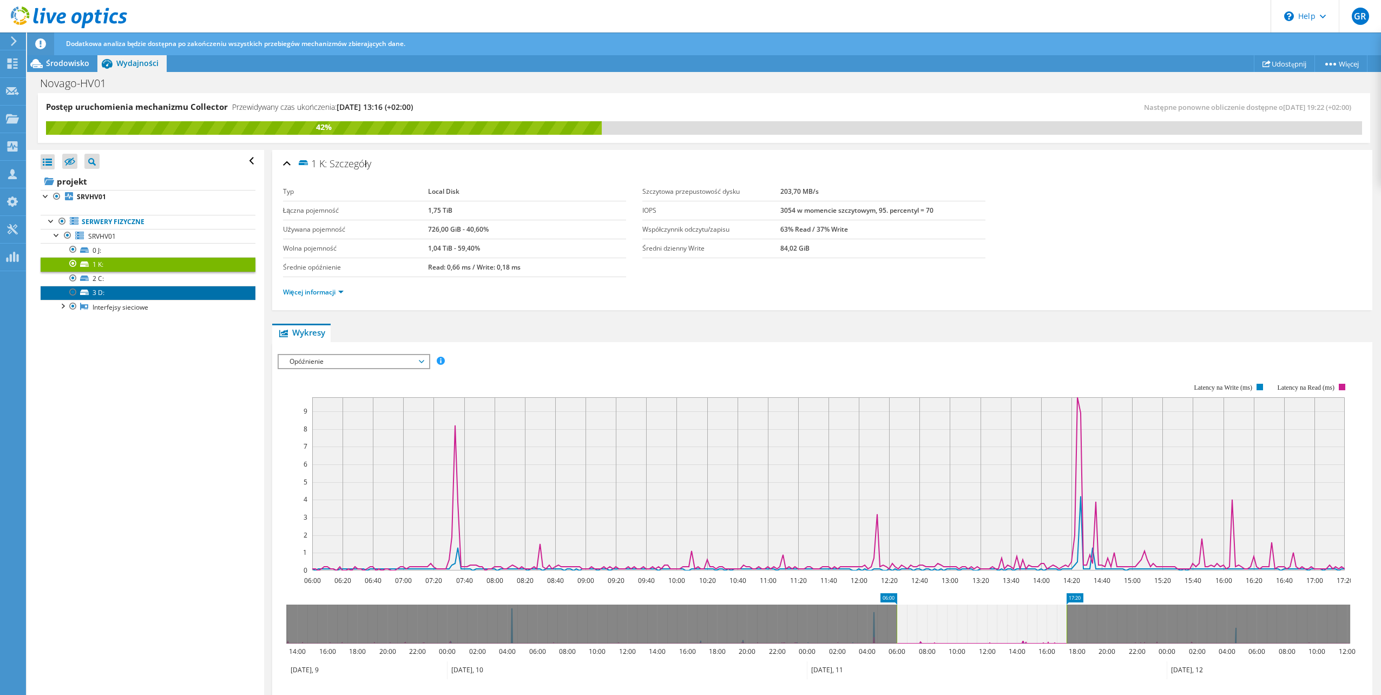
click at [139, 288] on link "3 D:" at bounding box center [148, 293] width 215 height 14
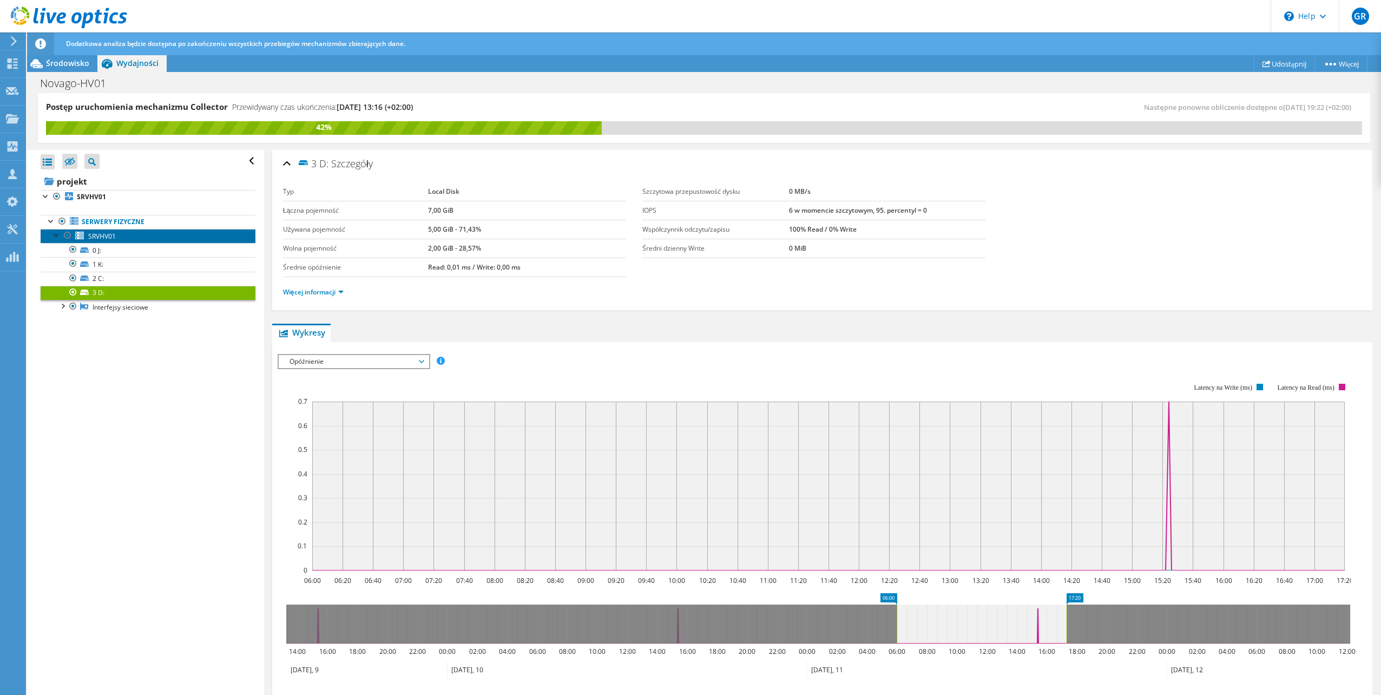
click at [155, 242] on link "SRVHV01" at bounding box center [148, 236] width 215 height 14
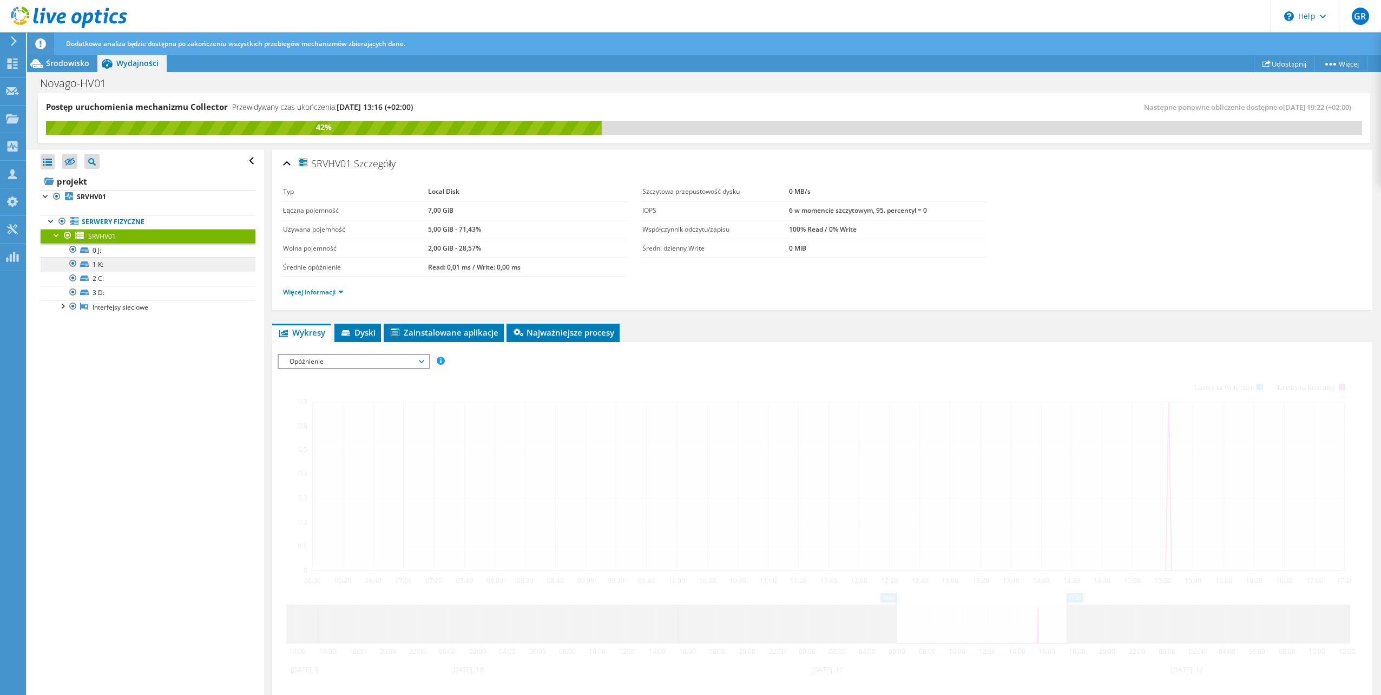
click at [153, 246] on link "0 J:" at bounding box center [148, 250] width 215 height 14
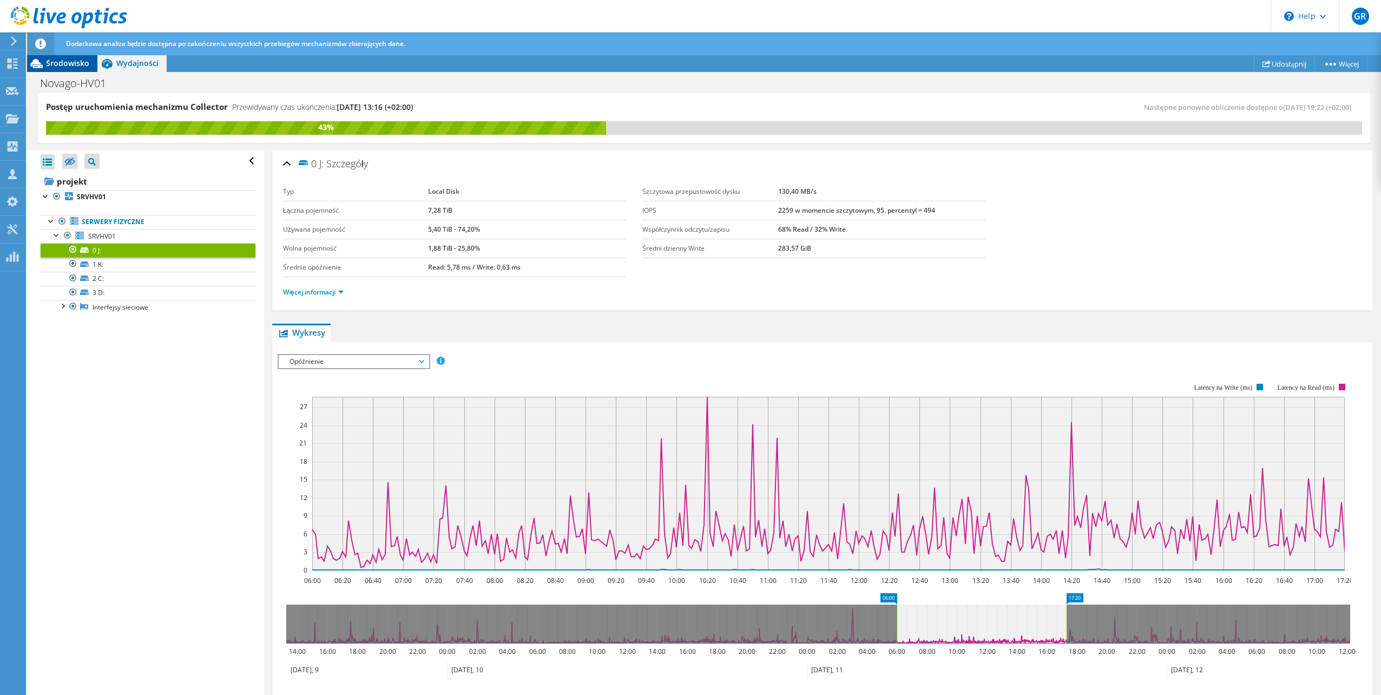
click at [69, 67] on span "Środowisko" at bounding box center [67, 63] width 43 height 10
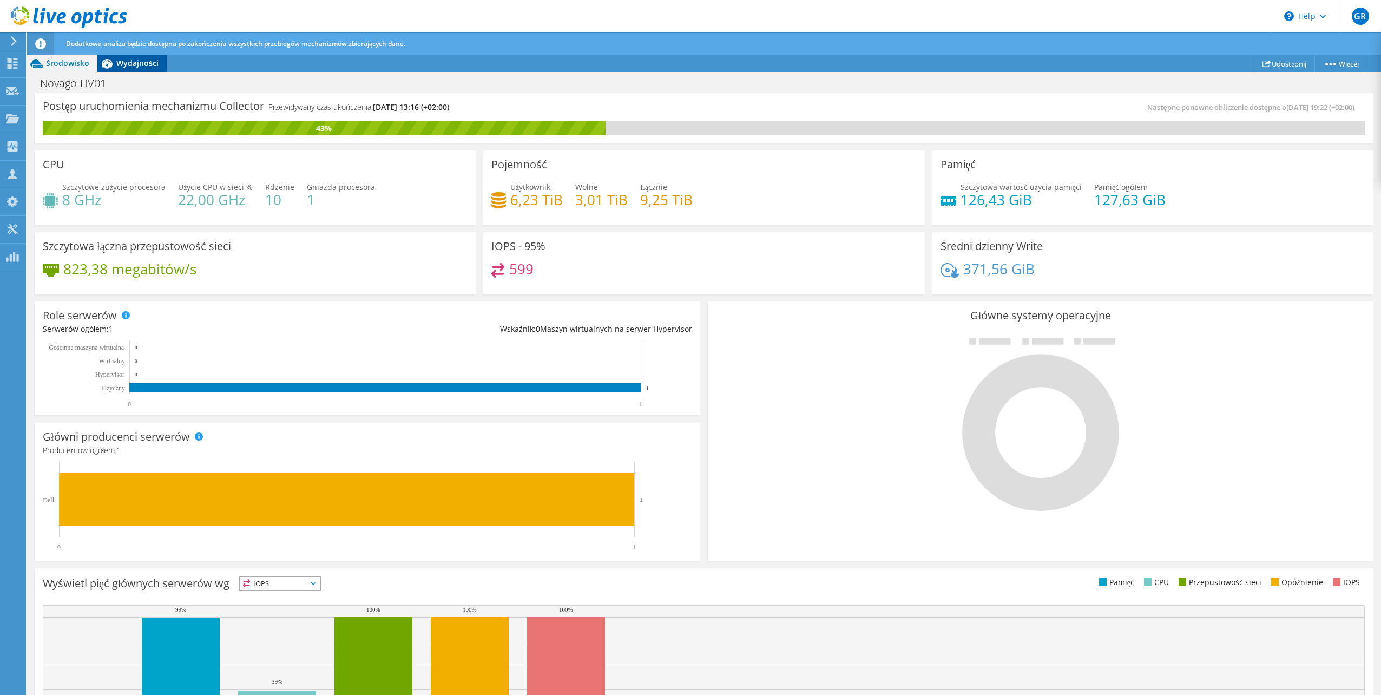
click at [138, 55] on div "GR Członek zespołu Grzegorz Reszel grzegorz.reszel@pretor.pl Pretor My Profile …" at bounding box center [690, 358] width 1381 height 717
drag, startPoint x: 139, startPoint y: 57, endPoint x: 129, endPoint y: 64, distance: 12.0
click at [129, 64] on span "Wydajności" at bounding box center [137, 63] width 42 height 10
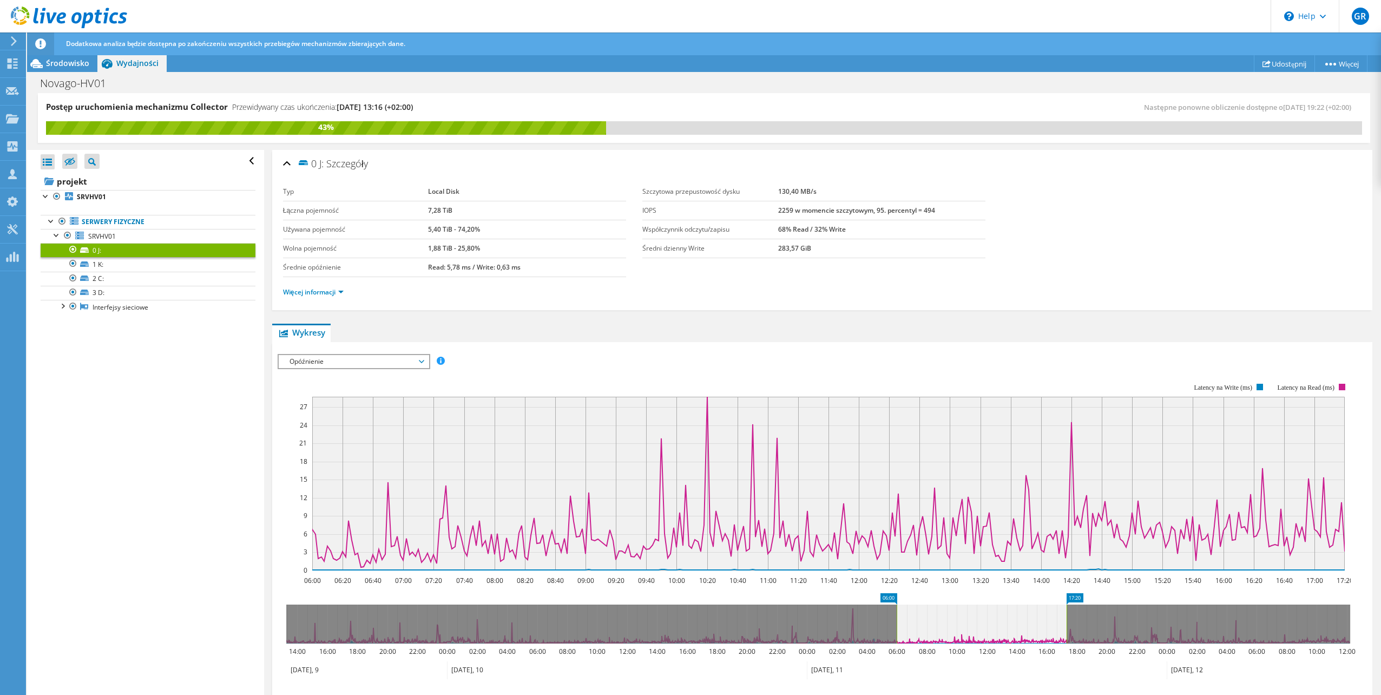
drag, startPoint x: 143, startPoint y: 496, endPoint x: 137, endPoint y: 468, distance: 28.8
click at [140, 477] on div "Otwórz wszystkie Zamknij wszystko Ukryj wykluczone węzły Filtr drzewa projektu" at bounding box center [145, 423] width 236 height 546
drag, startPoint x: 412, startPoint y: 207, endPoint x: 397, endPoint y: 206, distance: 15.2
click at [397, 206] on tr "Łączna pojemność 7,28 TiB" at bounding box center [454, 210] width 343 height 19
click at [343, 358] on span "Opóźnienie" at bounding box center [353, 361] width 139 height 13
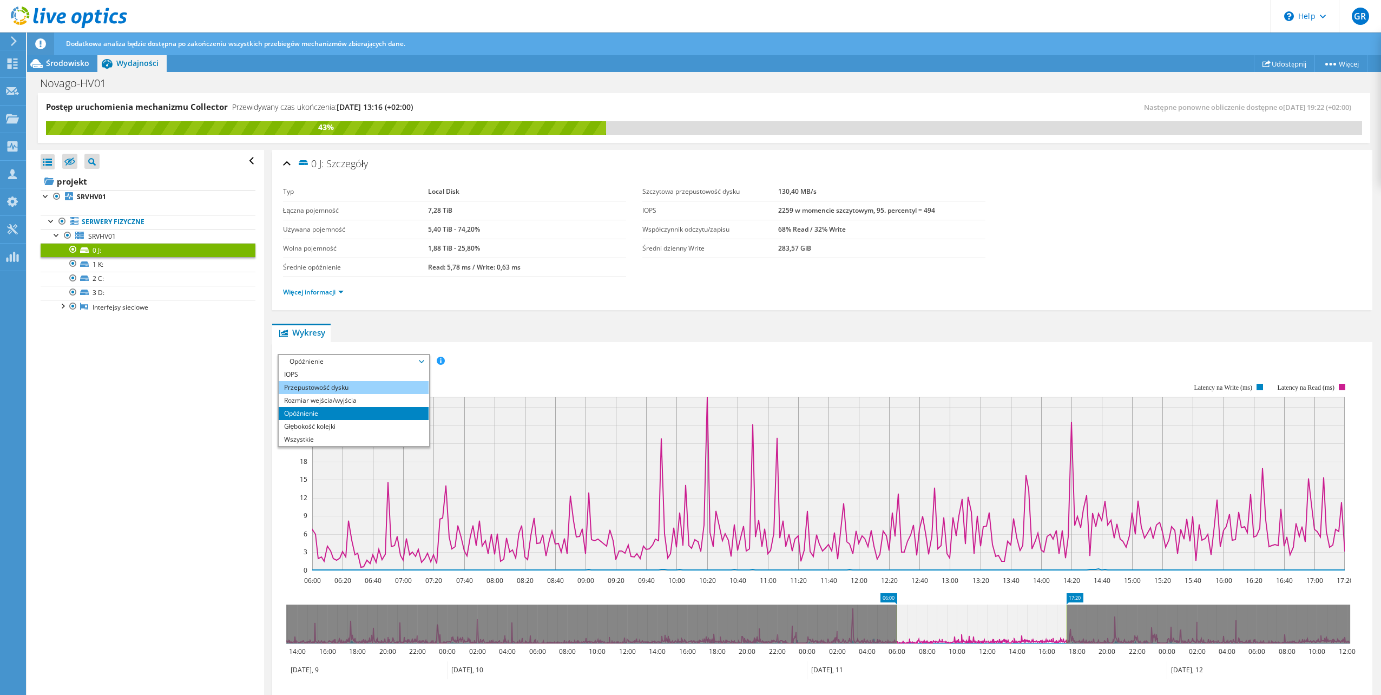
click at [347, 390] on li "Przepustowość dysku" at bounding box center [354, 387] width 150 height 13
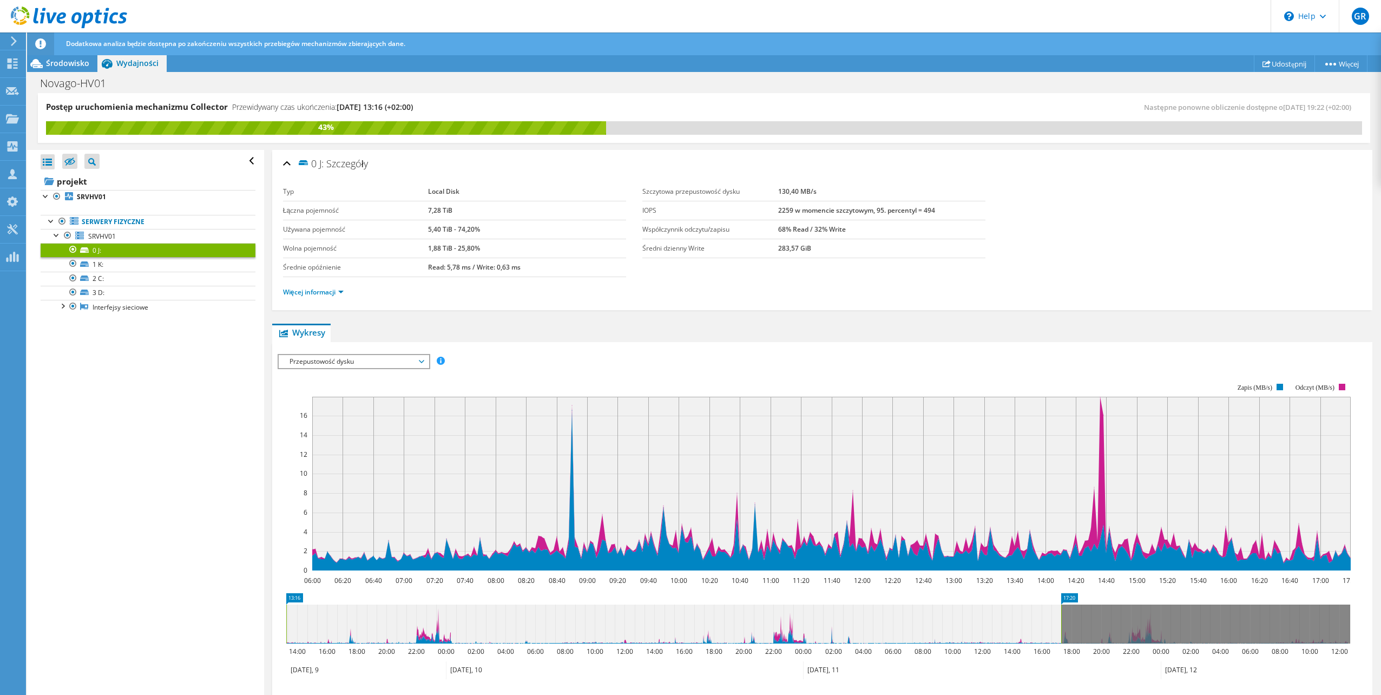
drag, startPoint x: 879, startPoint y: 601, endPoint x: 392, endPoint y: 591, distance: 487.1
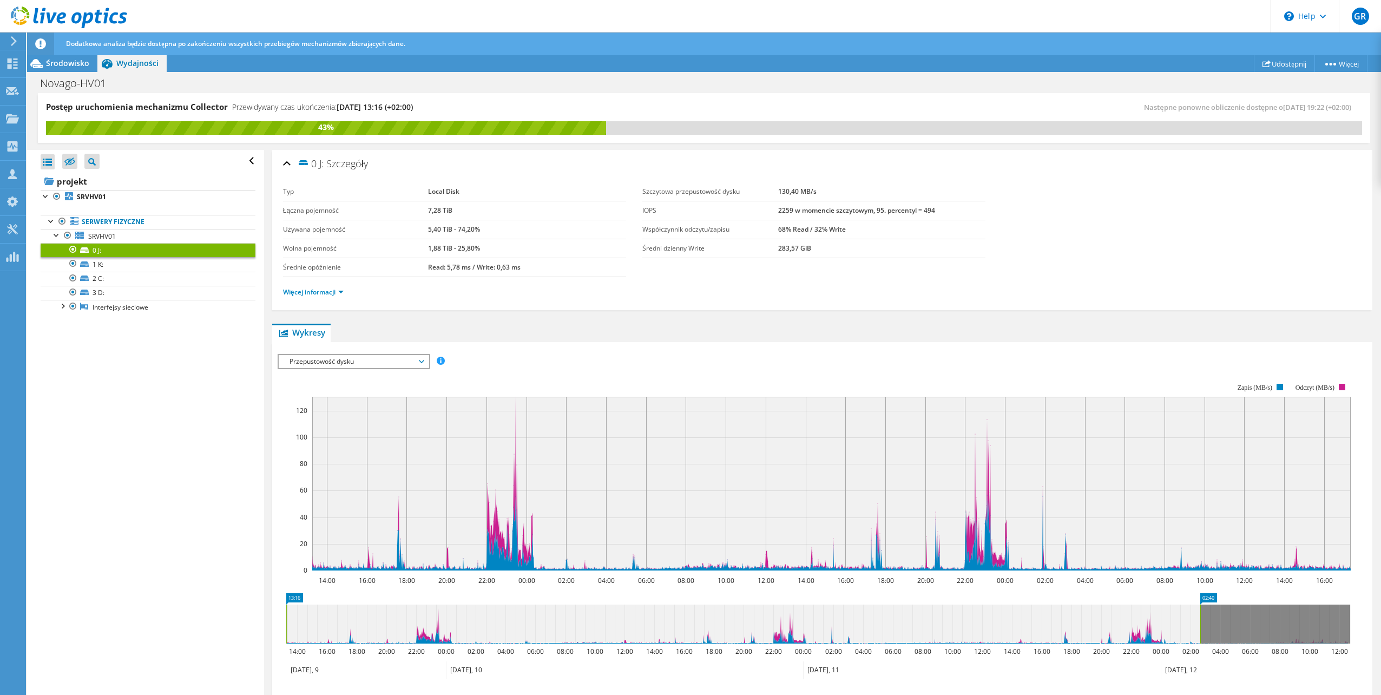
drag, startPoint x: 1075, startPoint y: 600, endPoint x: 1202, endPoint y: 612, distance: 128.3
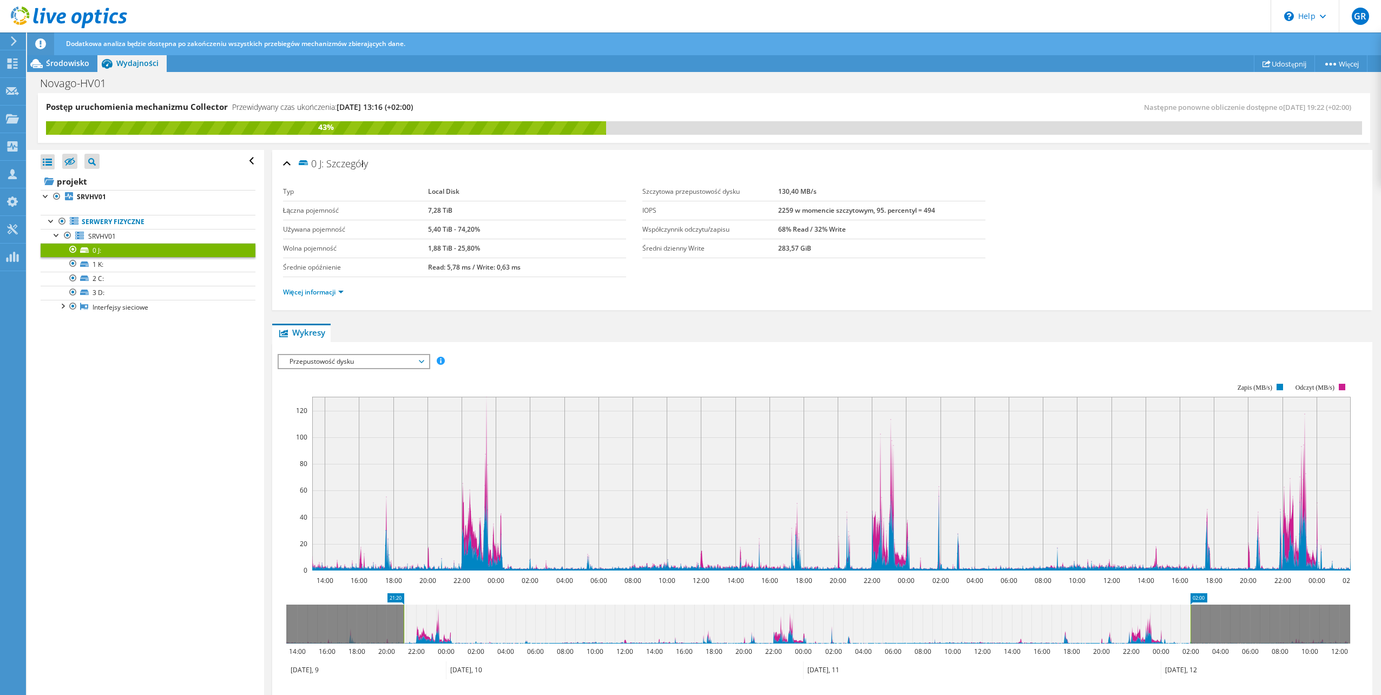
drag, startPoint x: 295, startPoint y: 601, endPoint x: 435, endPoint y: 601, distance: 140.2
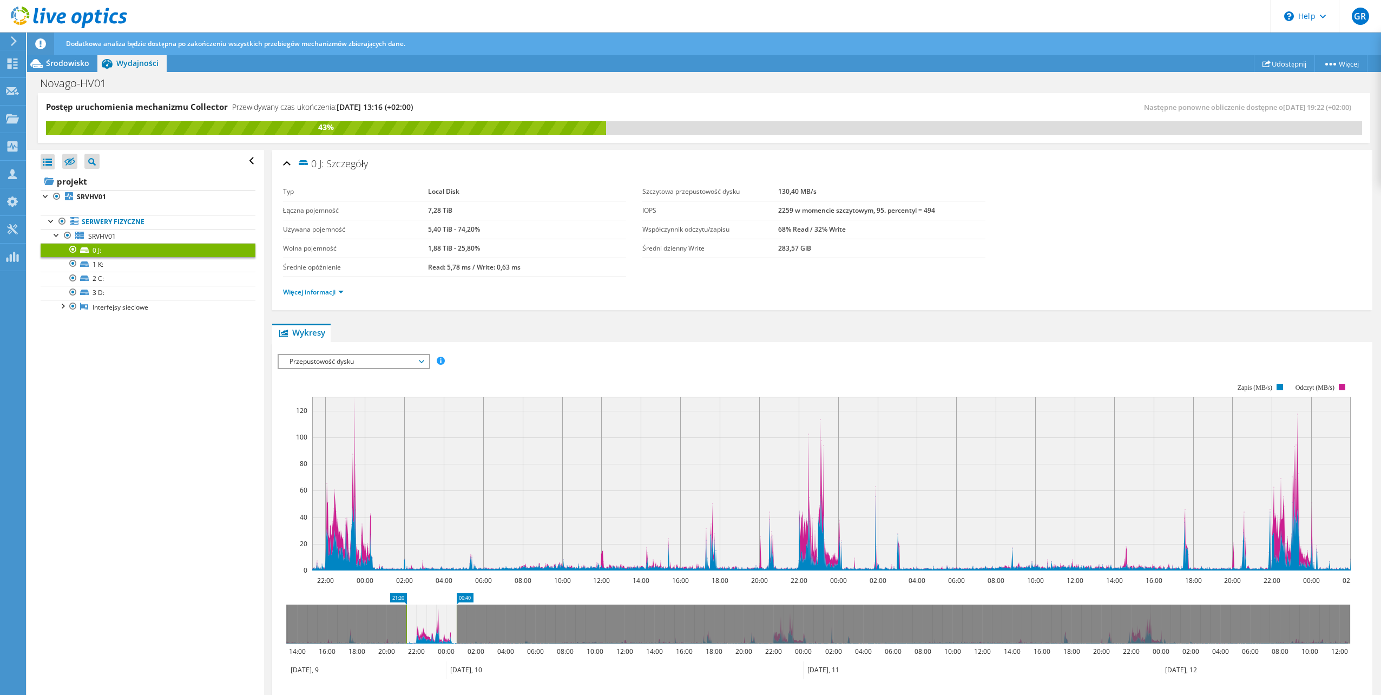
drag, startPoint x: 1199, startPoint y: 597, endPoint x: 465, endPoint y: 546, distance: 735.6
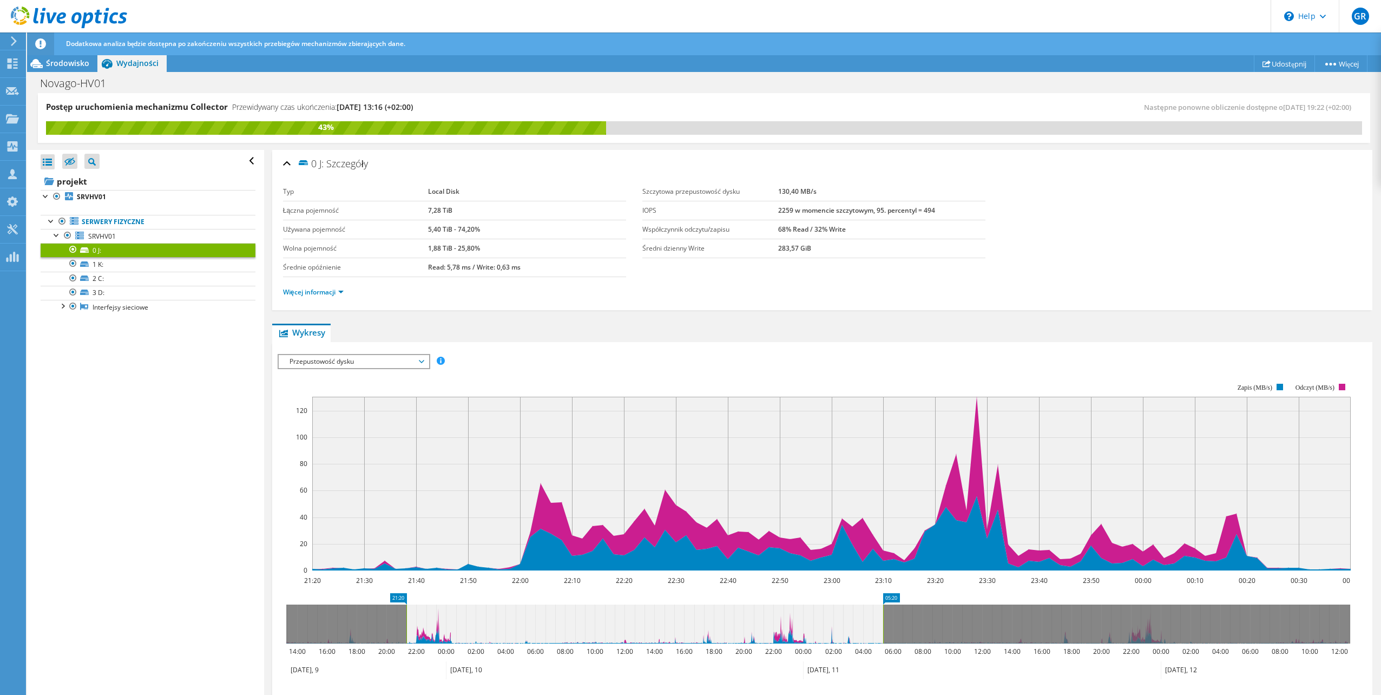
drag, startPoint x: 466, startPoint y: 599, endPoint x: 863, endPoint y: 595, distance: 397.2
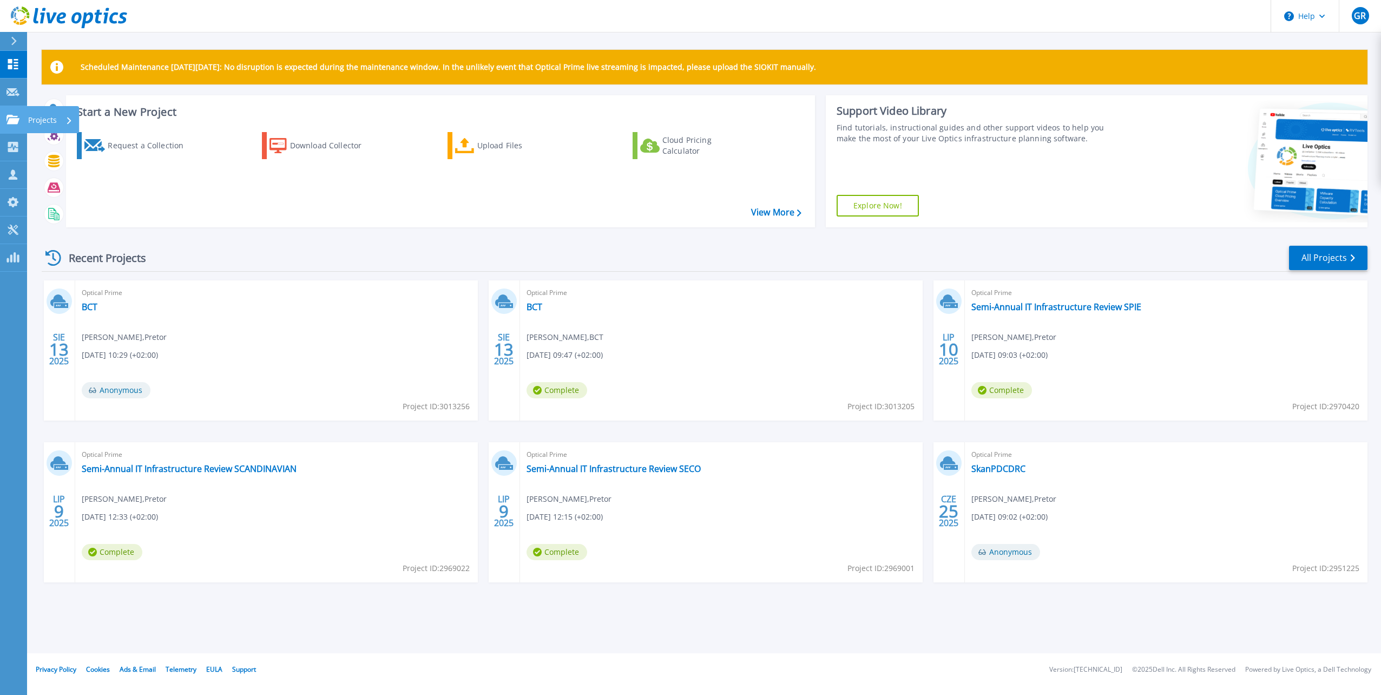
click at [17, 124] on icon at bounding box center [12, 119] width 13 height 9
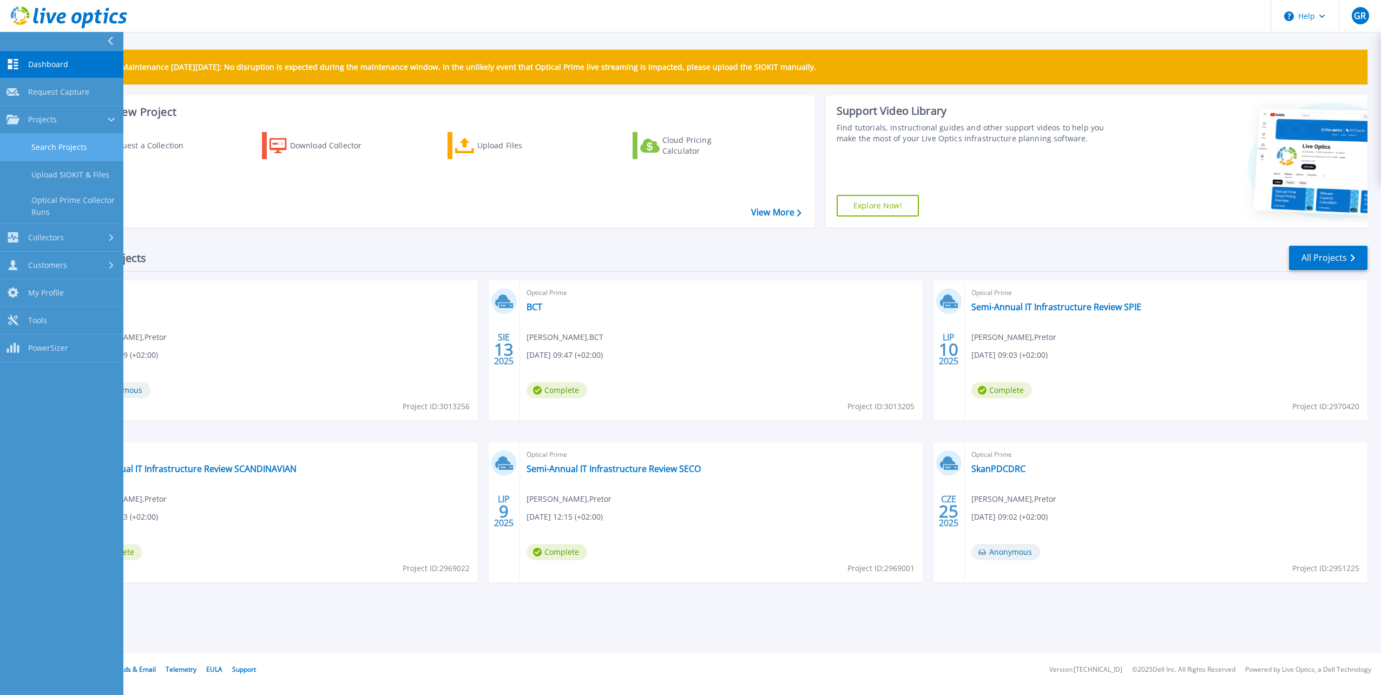
click at [71, 151] on link "Search Projects" at bounding box center [61, 148] width 123 height 28
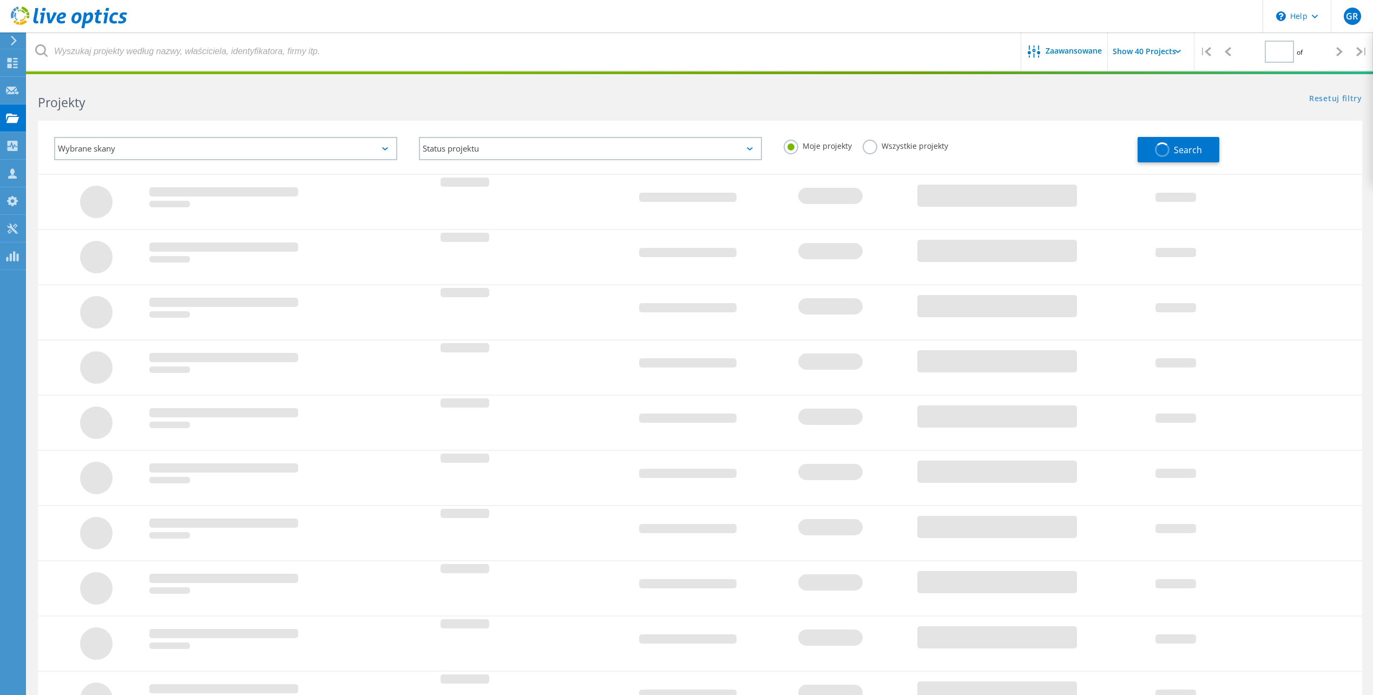
type input "1"
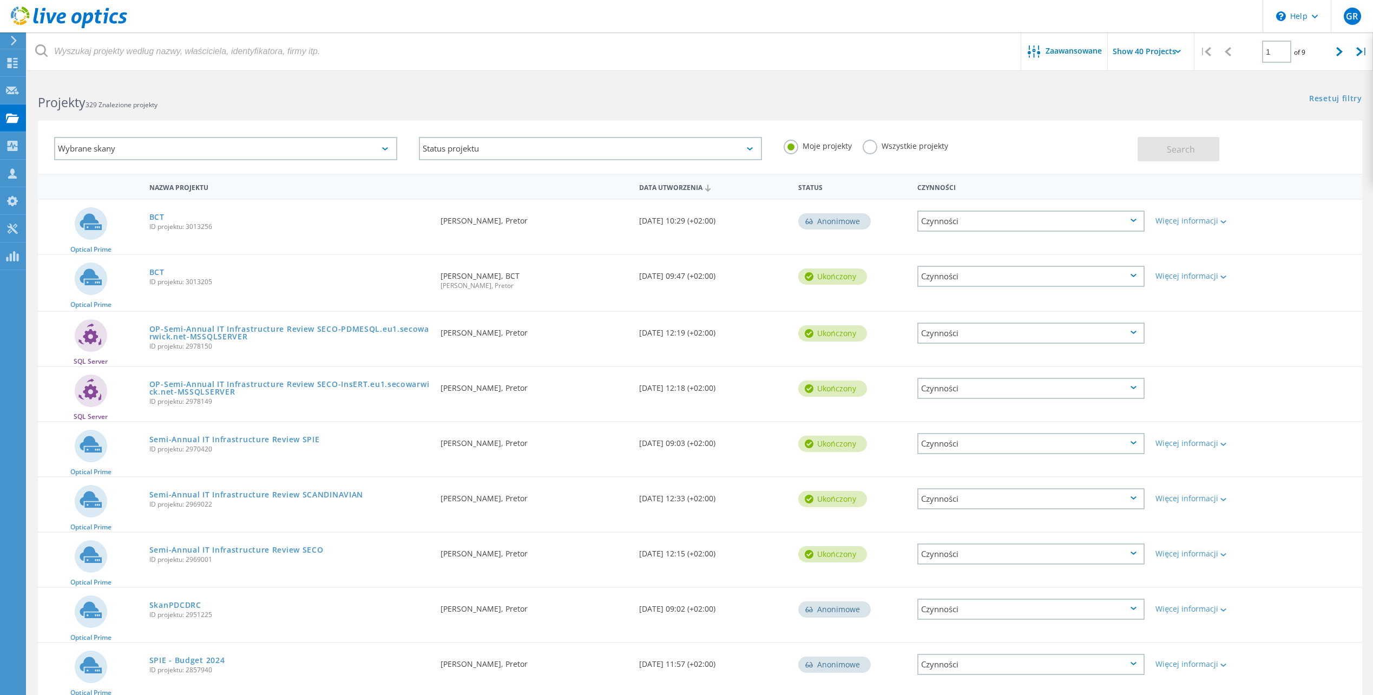
click at [869, 146] on label "Wszystkie projekty" at bounding box center [906, 145] width 86 height 10
click at [0, 0] on input "Wszystkie projekty" at bounding box center [0, 0] width 0 height 0
click at [1205, 152] on button "Search" at bounding box center [1178, 149] width 82 height 24
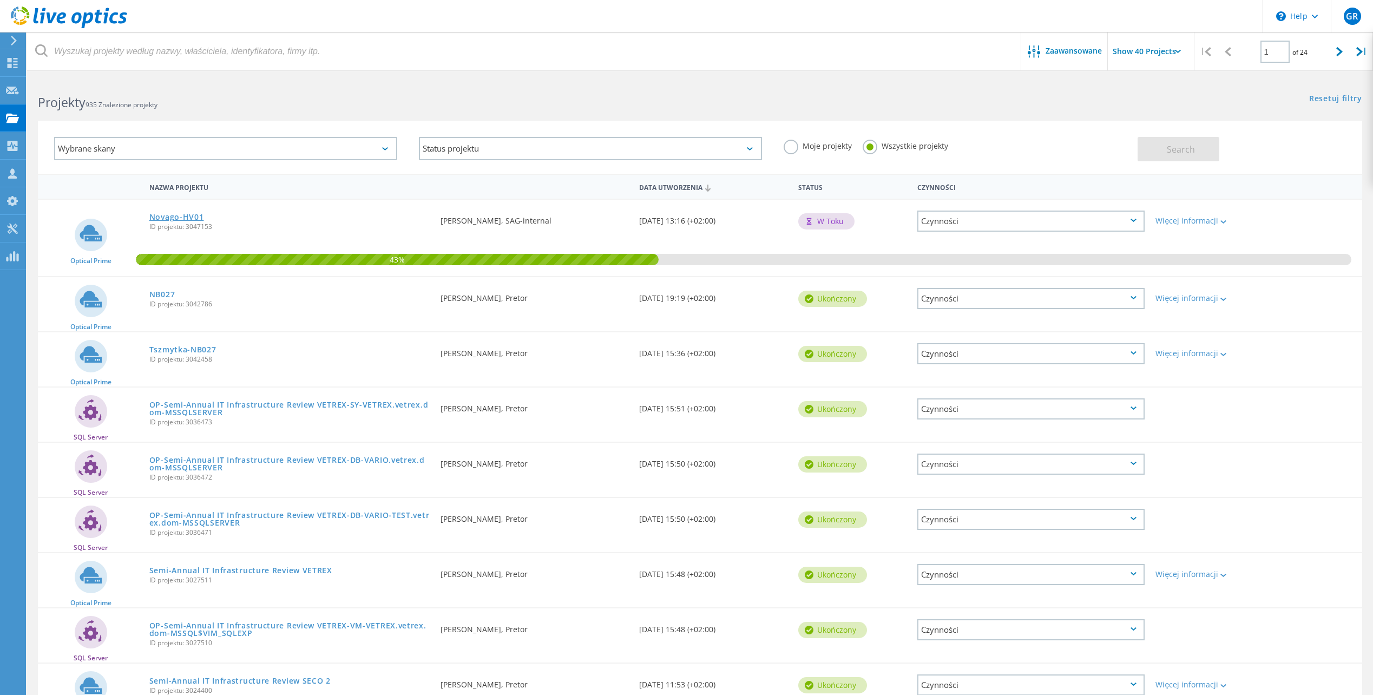
click at [179, 215] on link "Novago-HV01" at bounding box center [176, 217] width 55 height 8
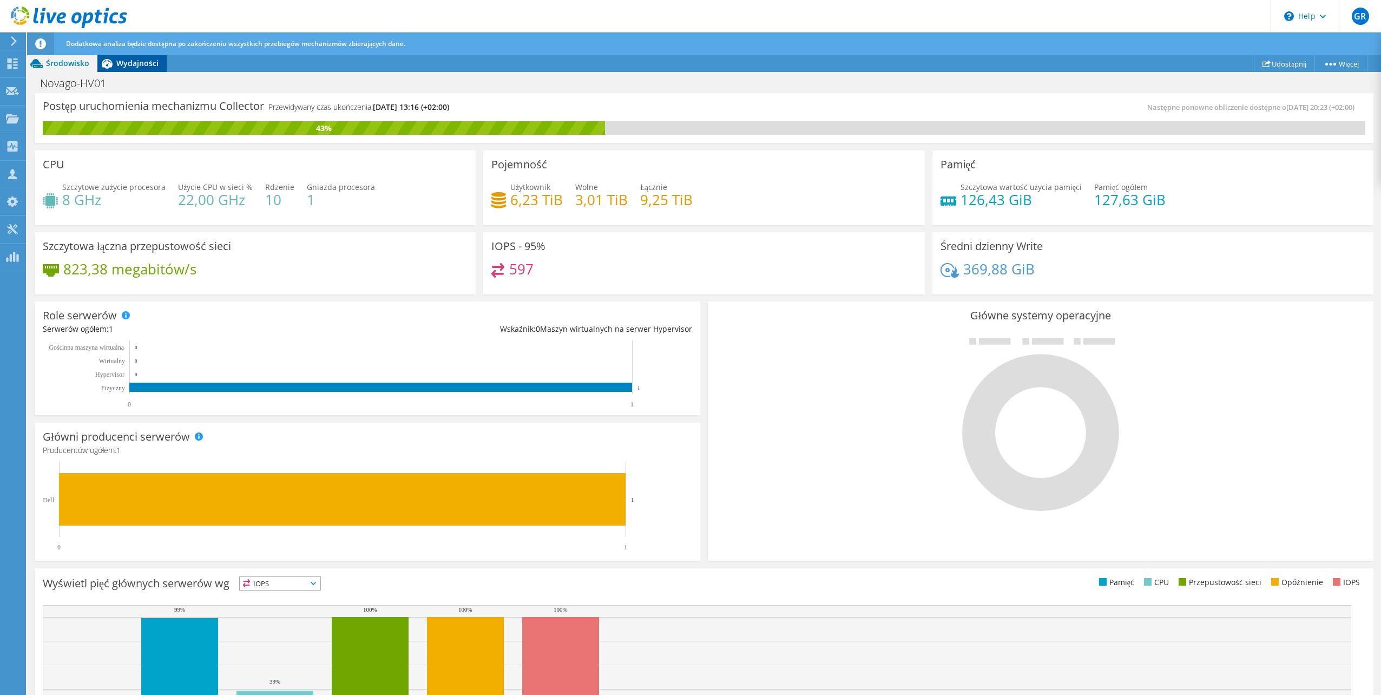
click at [133, 59] on span "Wydajności" at bounding box center [137, 63] width 42 height 10
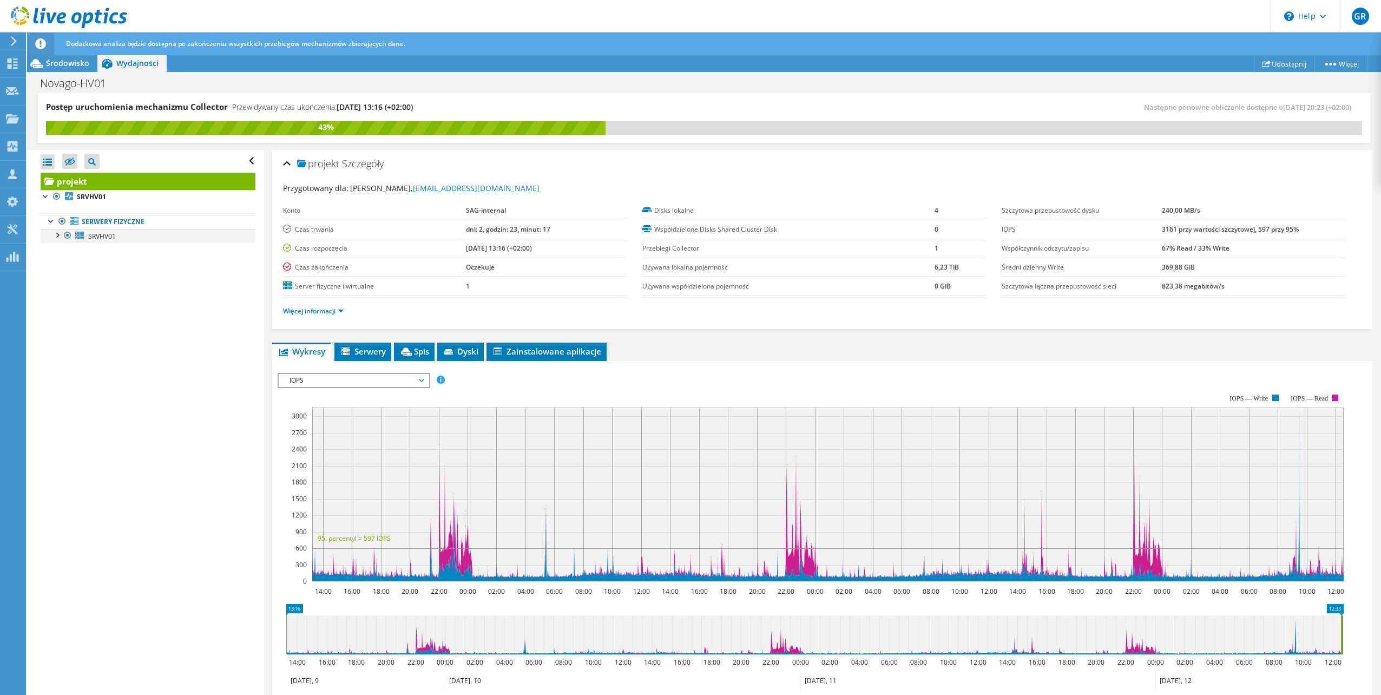
click at [61, 235] on div at bounding box center [56, 234] width 11 height 11
click at [100, 255] on link "0 J:" at bounding box center [148, 250] width 215 height 14
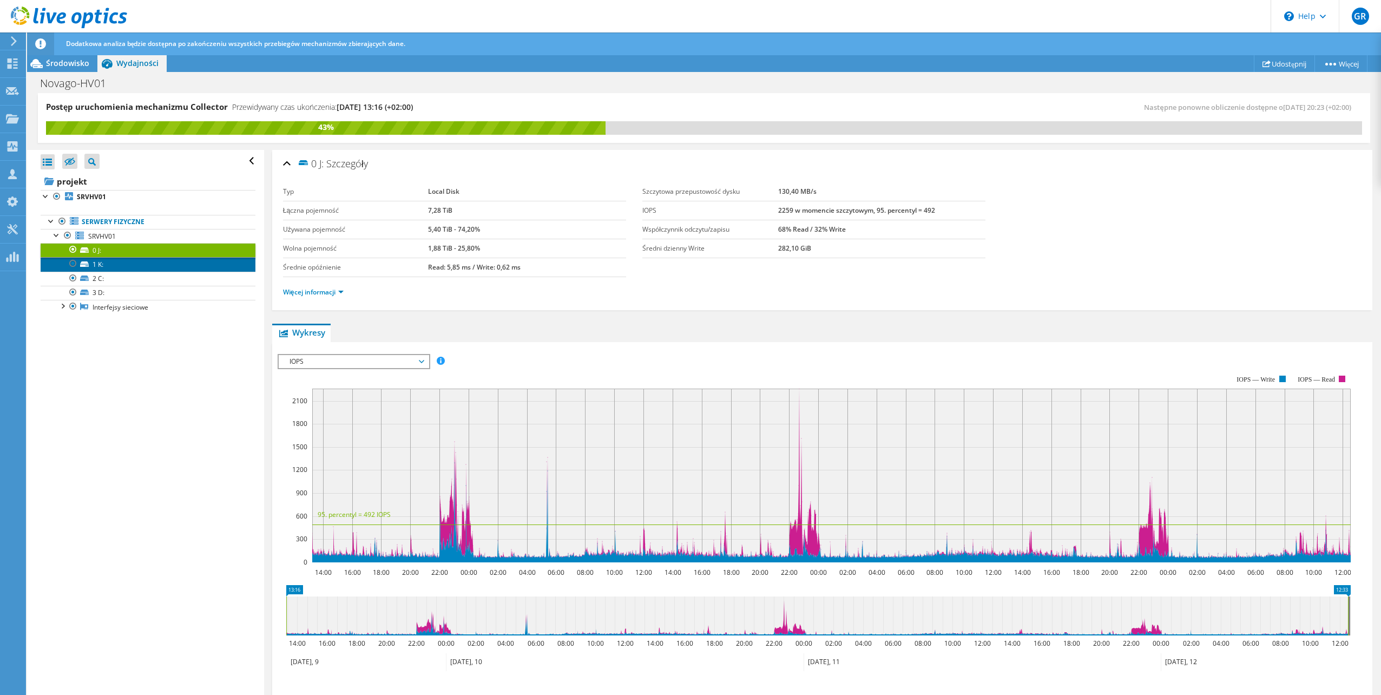
click at [136, 265] on link "1 K:" at bounding box center [148, 264] width 215 height 14
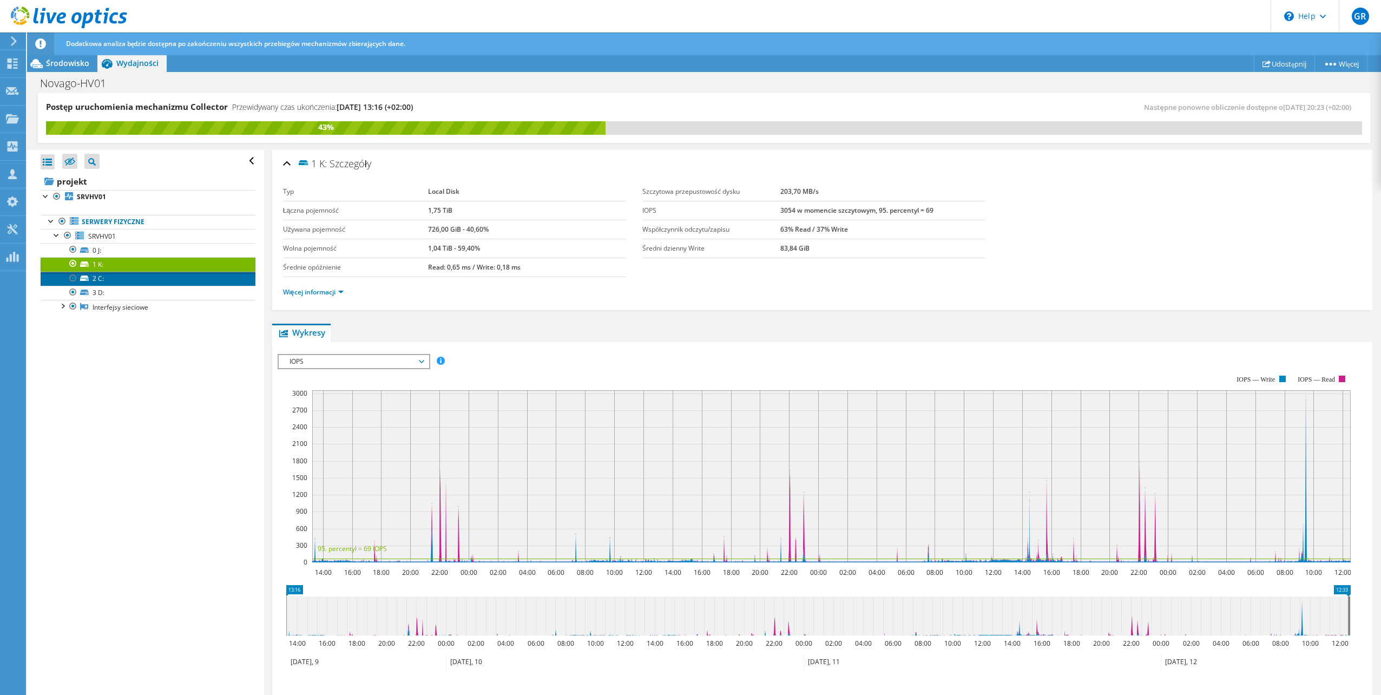
click at [131, 276] on link "2 C:" at bounding box center [148, 279] width 215 height 14
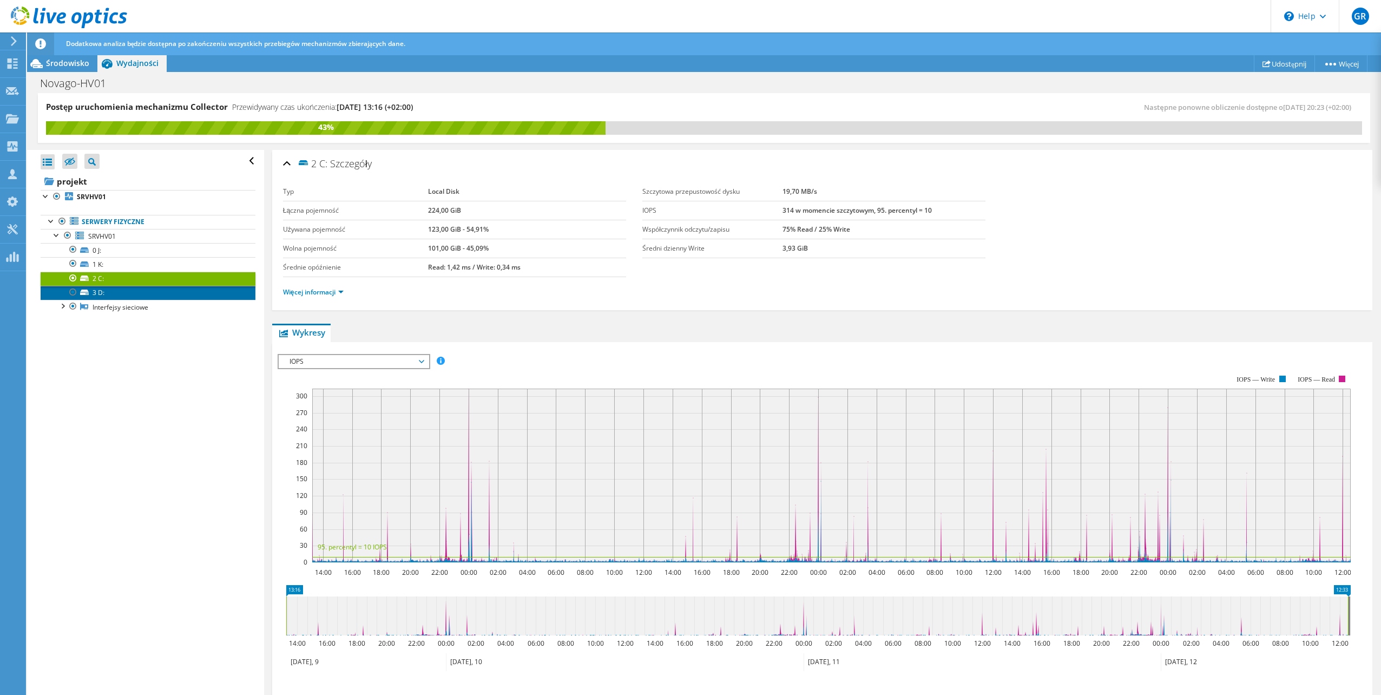
click at [124, 289] on link "3 D:" at bounding box center [148, 293] width 215 height 14
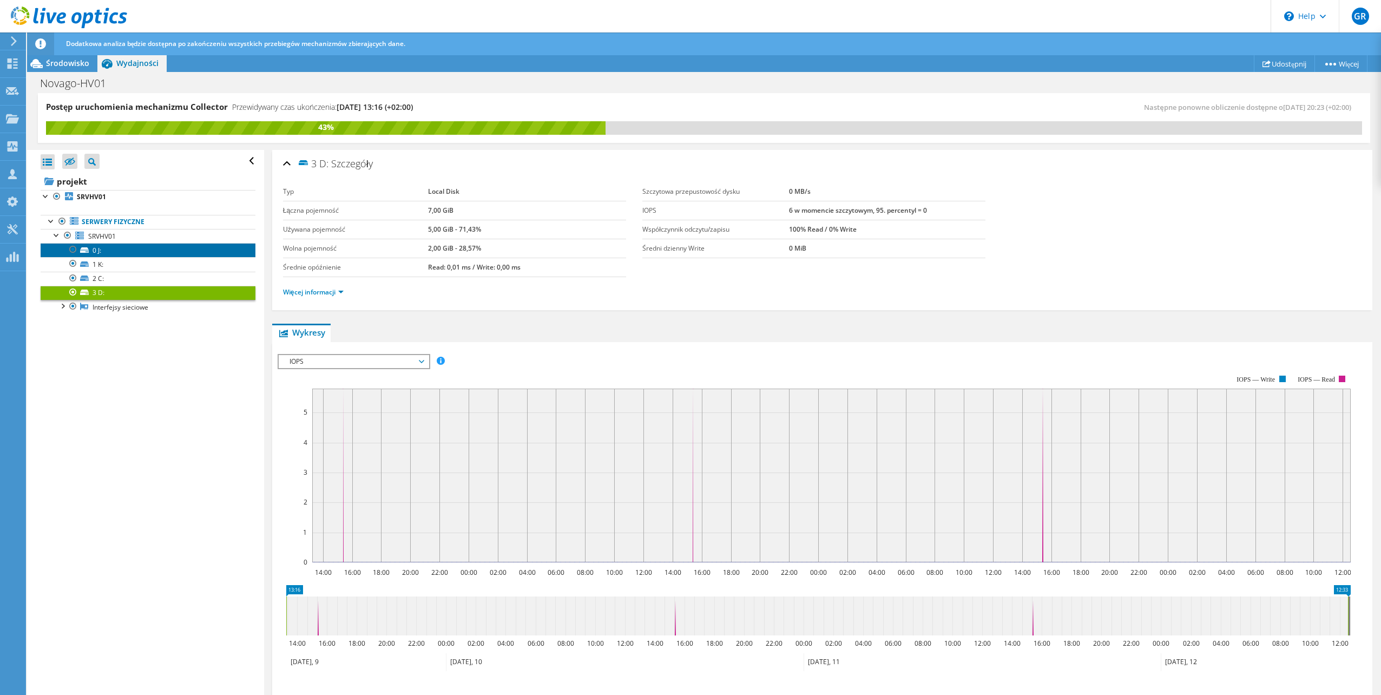
click at [137, 245] on link "0 J:" at bounding box center [148, 250] width 215 height 14
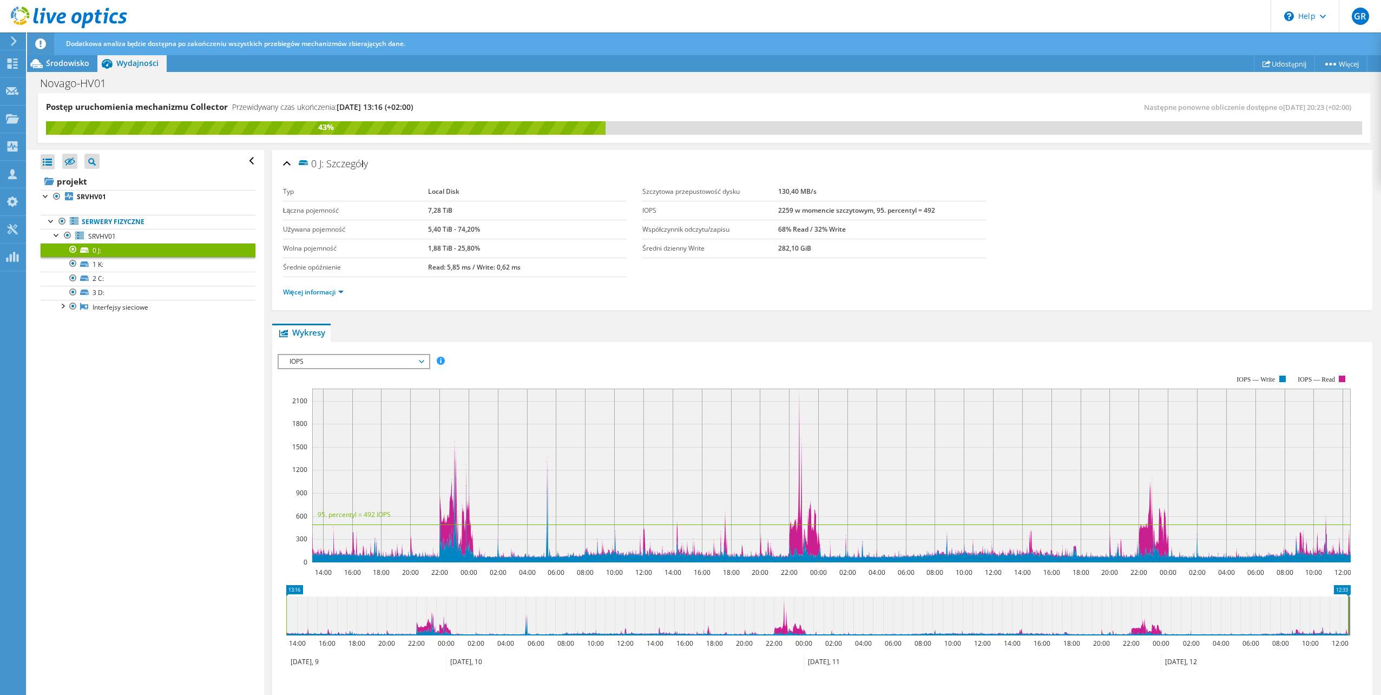
click at [401, 363] on span "IOPS" at bounding box center [353, 361] width 139 height 13
click at [337, 388] on li "Przepustowość dysku" at bounding box center [354, 387] width 150 height 13
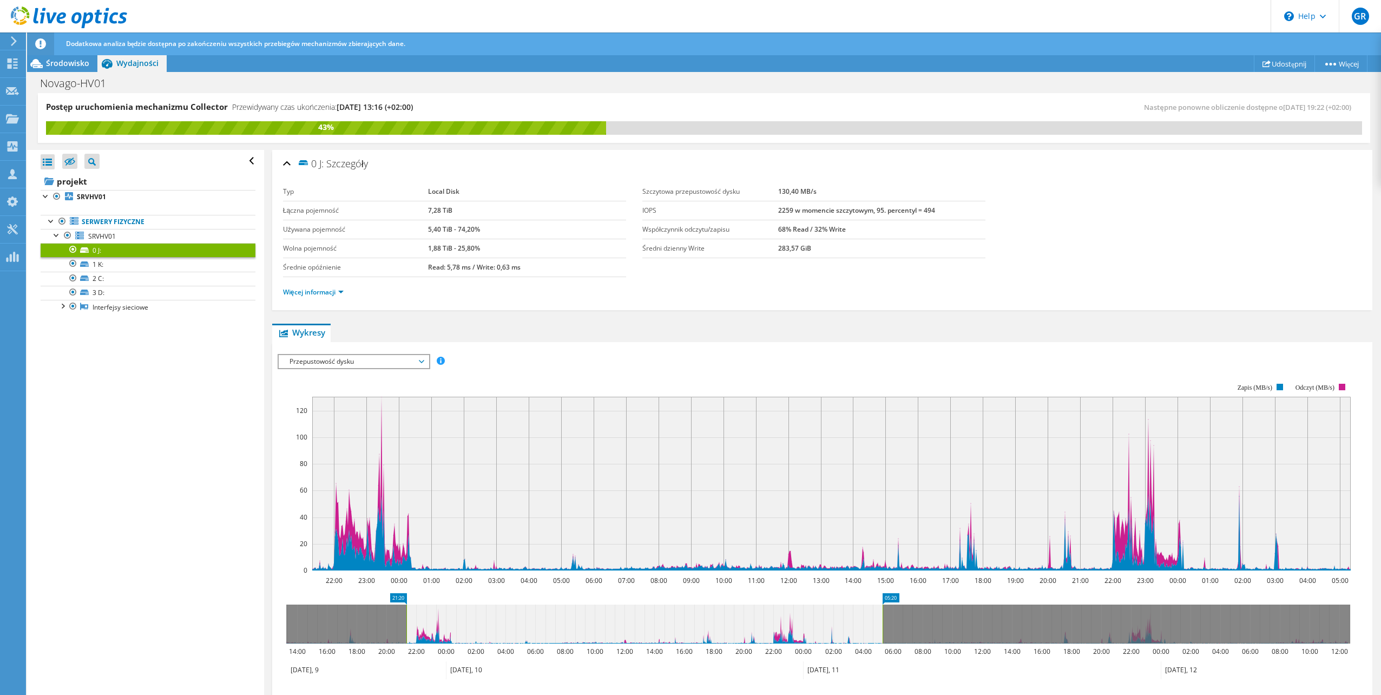
click at [381, 364] on span "Przepustowość dysku" at bounding box center [353, 361] width 139 height 13
click at [373, 415] on li "Opóźnienie" at bounding box center [354, 413] width 150 height 13
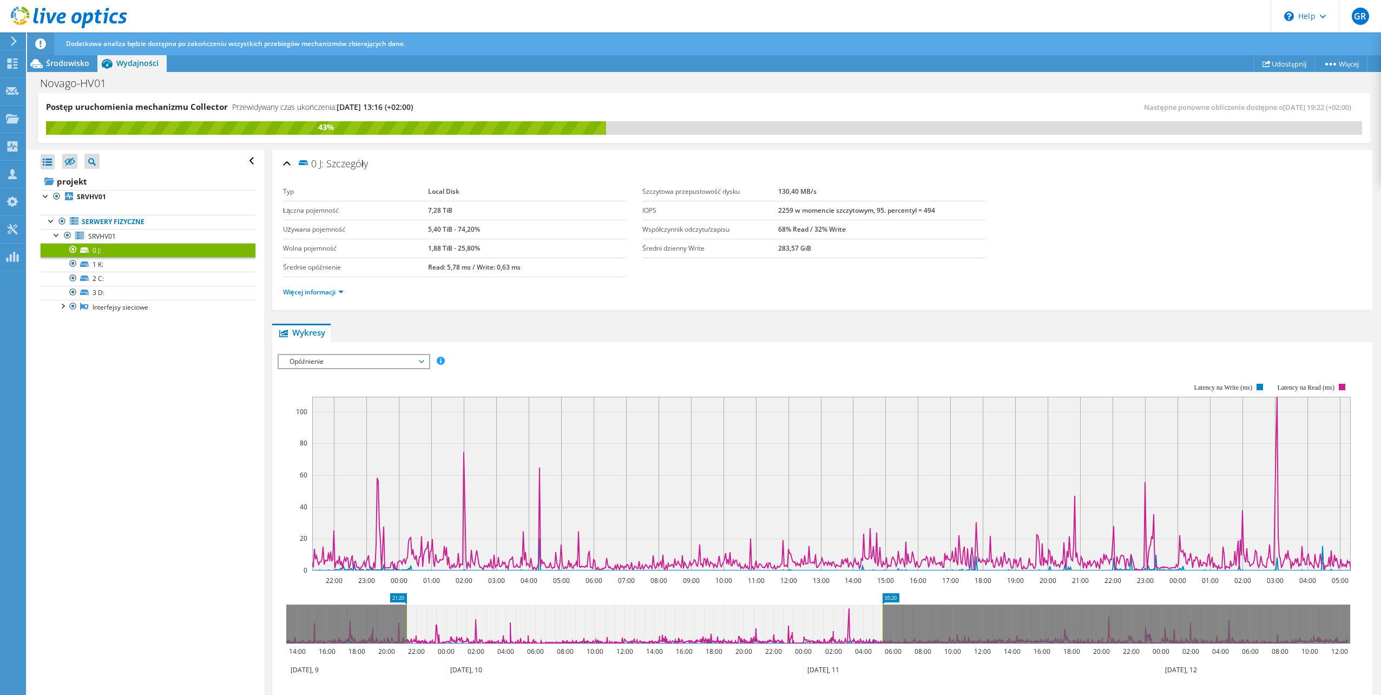
click at [392, 356] on span "Opóźnienie" at bounding box center [353, 361] width 139 height 13
click at [361, 427] on li "Głębokość kolejki" at bounding box center [354, 426] width 150 height 13
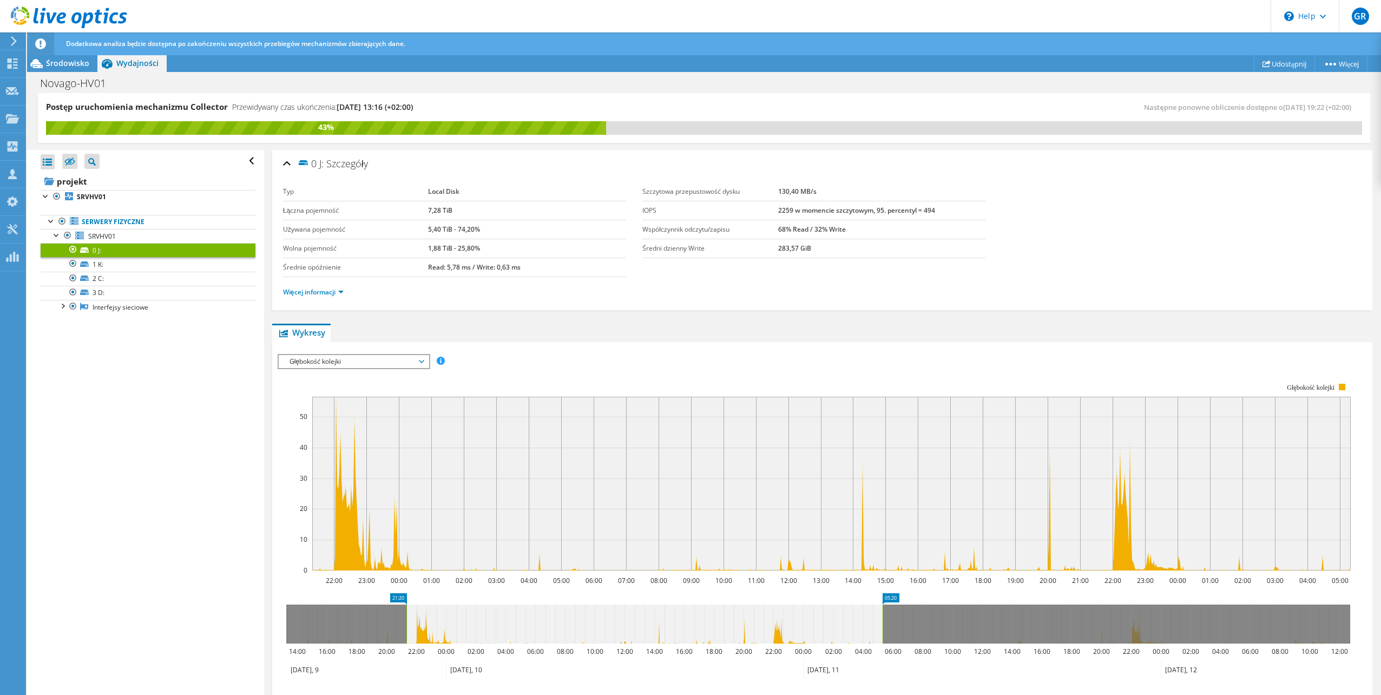
drag, startPoint x: 356, startPoint y: 361, endPoint x: 357, endPoint y: 394, distance: 32.5
click at [356, 362] on span "Głębokość kolejki" at bounding box center [353, 361] width 139 height 13
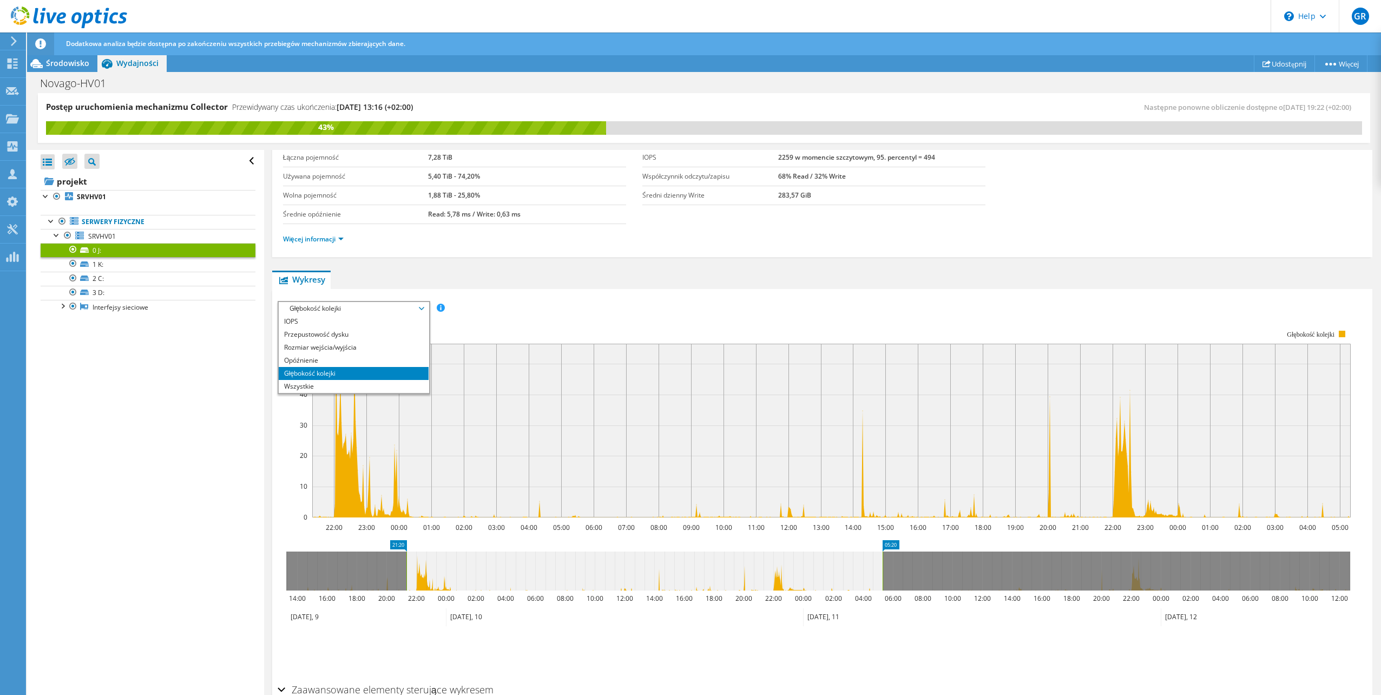
scroll to position [110, 0]
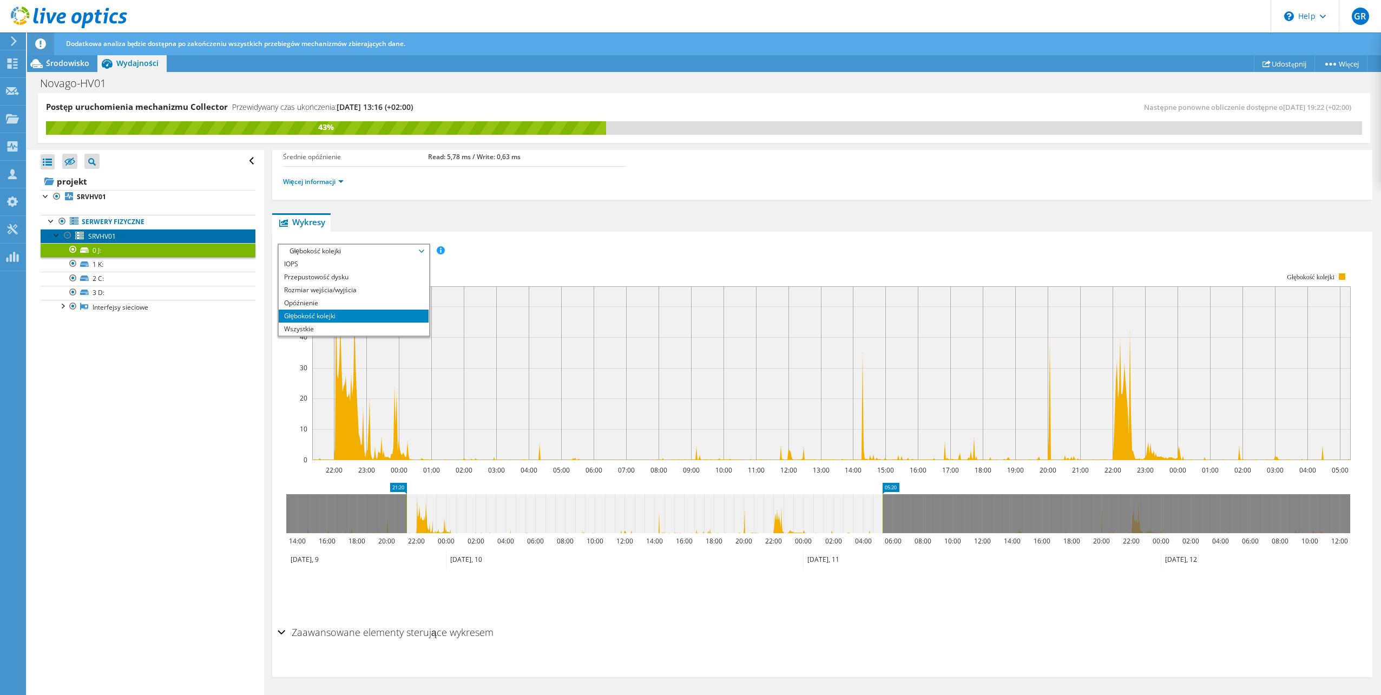
click at [104, 236] on span "SRVHV01" at bounding box center [102, 236] width 28 height 9
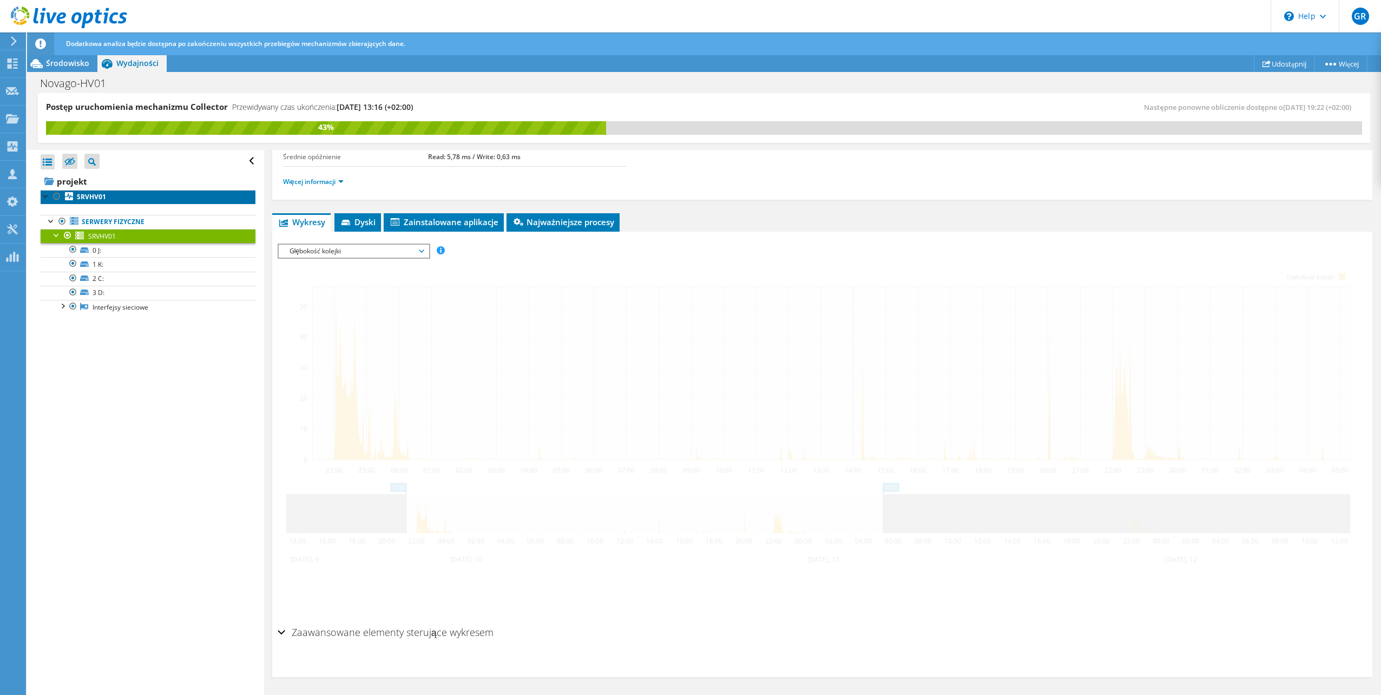
click at [99, 192] on link "SRVHV01" at bounding box center [148, 197] width 215 height 14
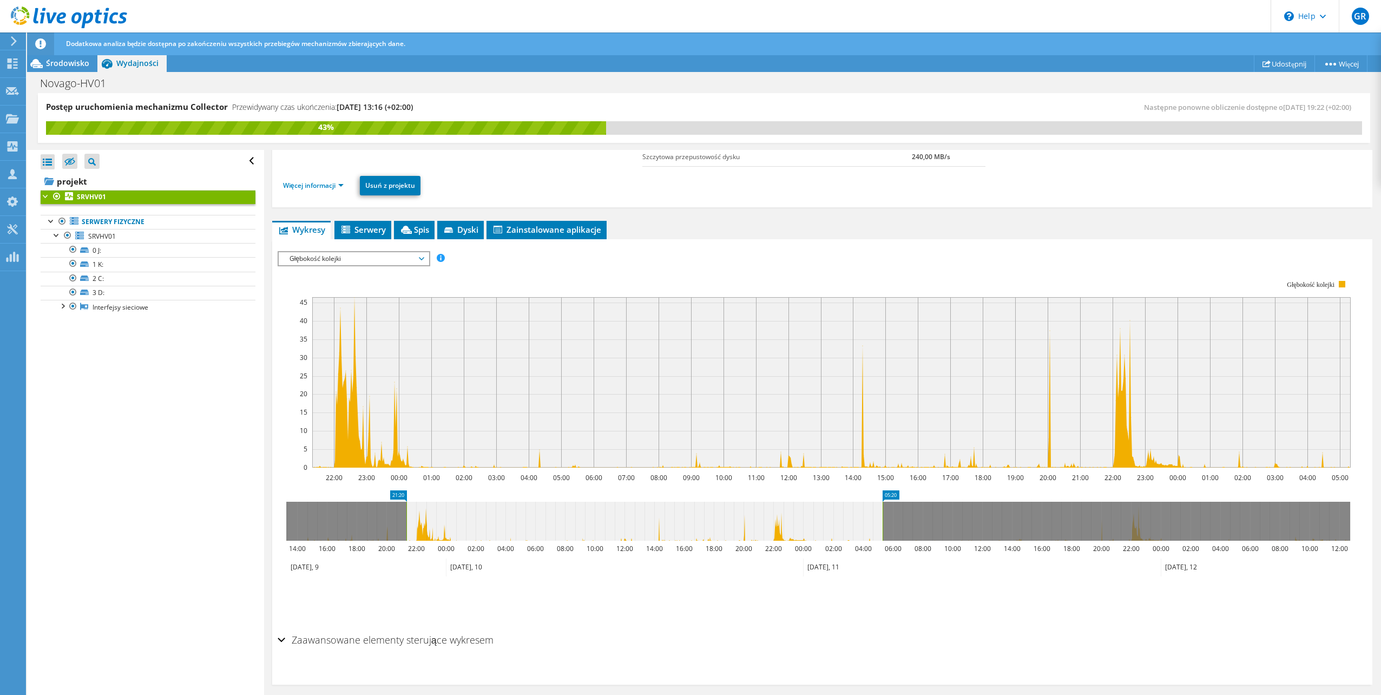
click at [380, 265] on div "Głębokość kolejki IOPS Przepustowość dysku Rozmiar wejścia/wyjścia Opóźnienie G…" at bounding box center [354, 258] width 153 height 15
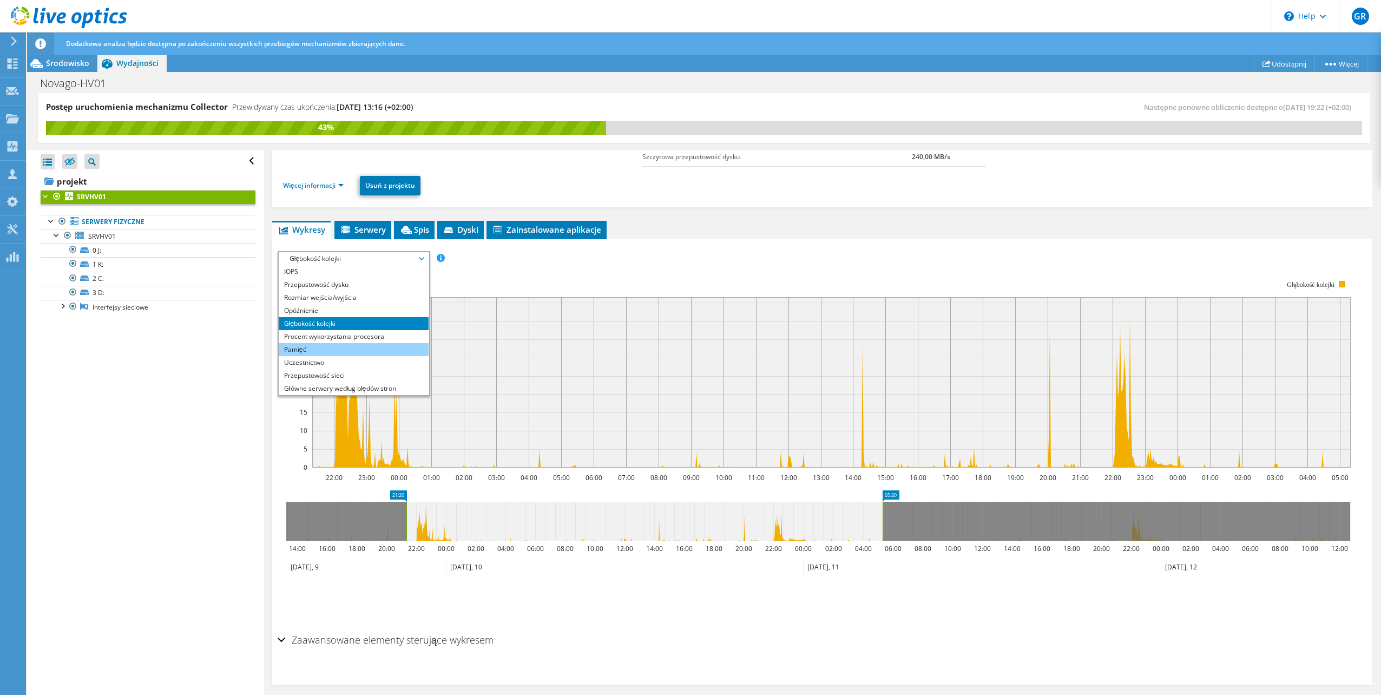
scroll to position [39, 0]
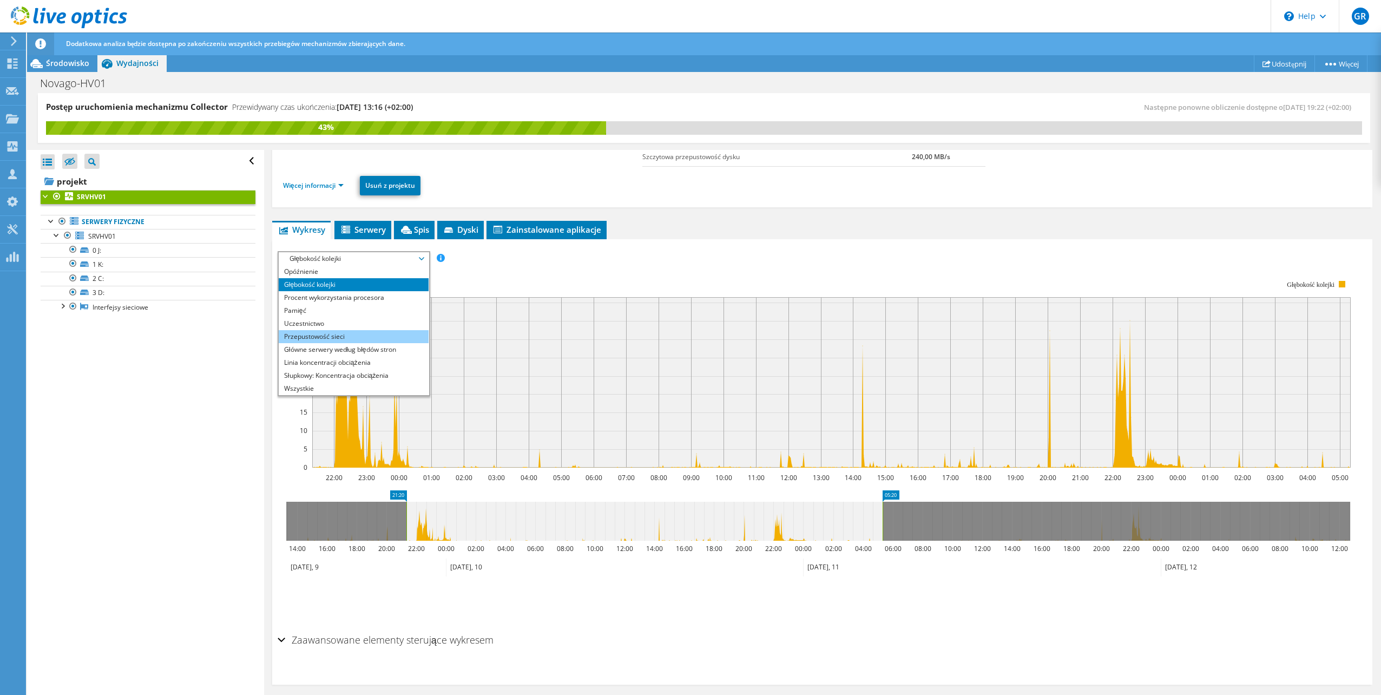
click at [353, 338] on li "Przepustowość sieci" at bounding box center [354, 336] width 150 height 13
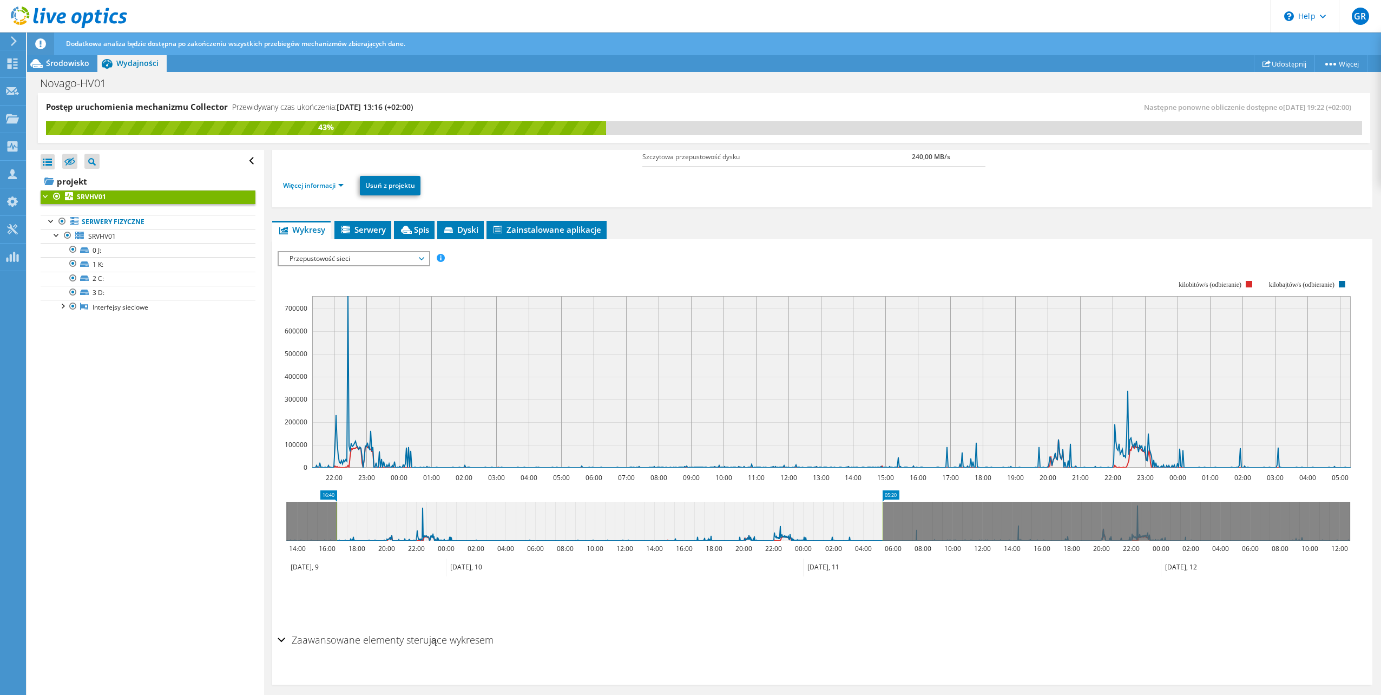
drag, startPoint x: 398, startPoint y: 493, endPoint x: 328, endPoint y: 493, distance: 69.8
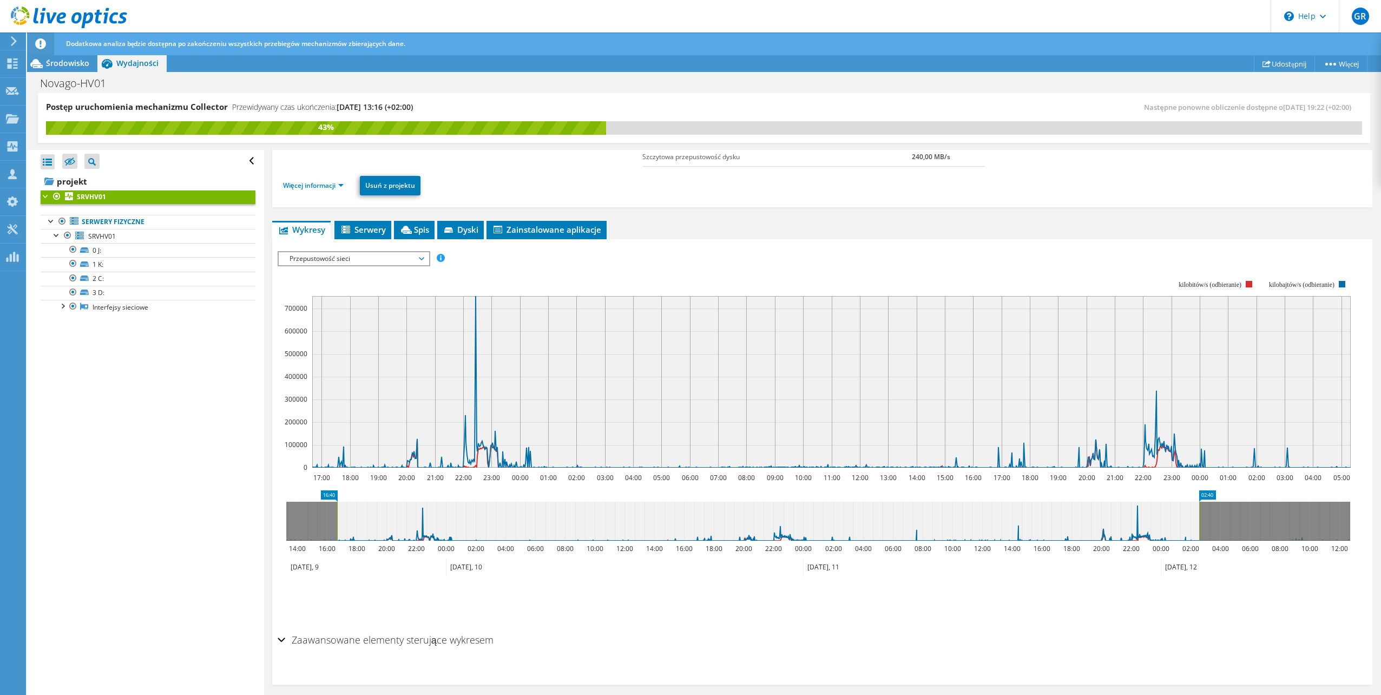
drag, startPoint x: 894, startPoint y: 492, endPoint x: 1207, endPoint y: 497, distance: 313.4
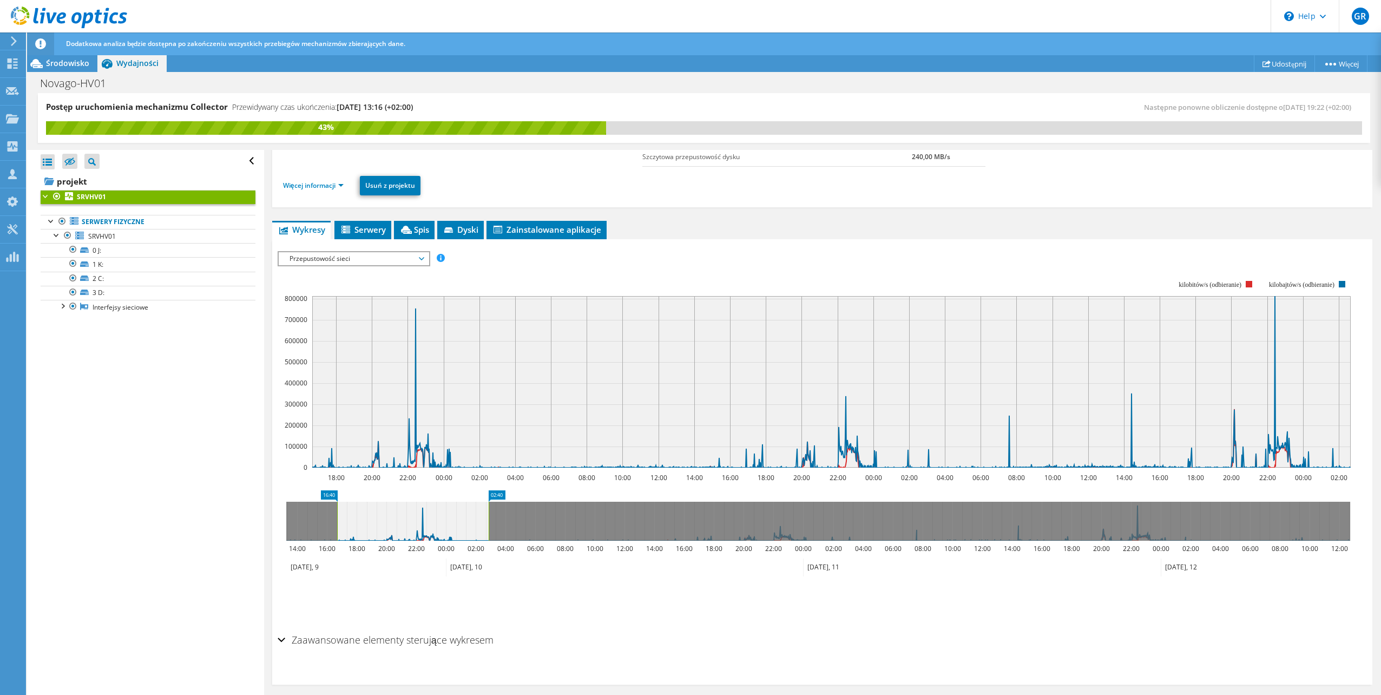
drag, startPoint x: 1206, startPoint y: 496, endPoint x: 479, endPoint y: 510, distance: 727.4
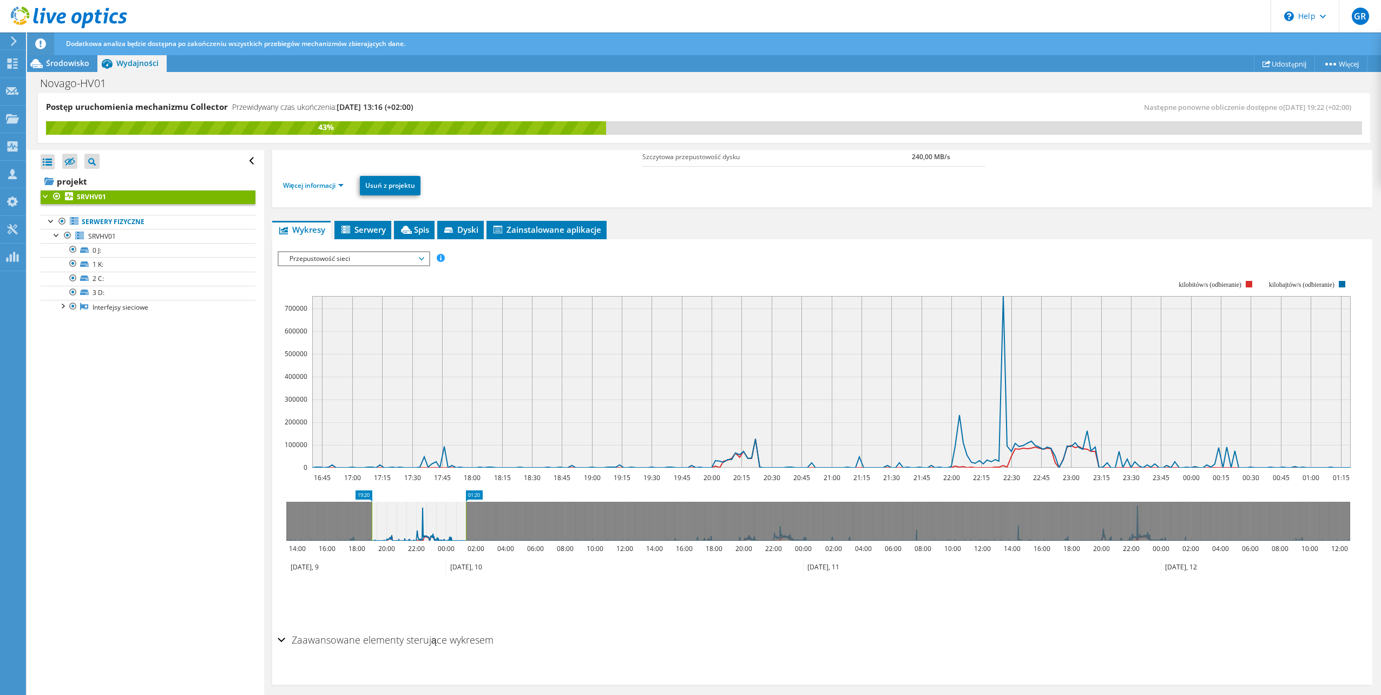
drag, startPoint x: 348, startPoint y: 495, endPoint x: 370, endPoint y: 502, distance: 22.4
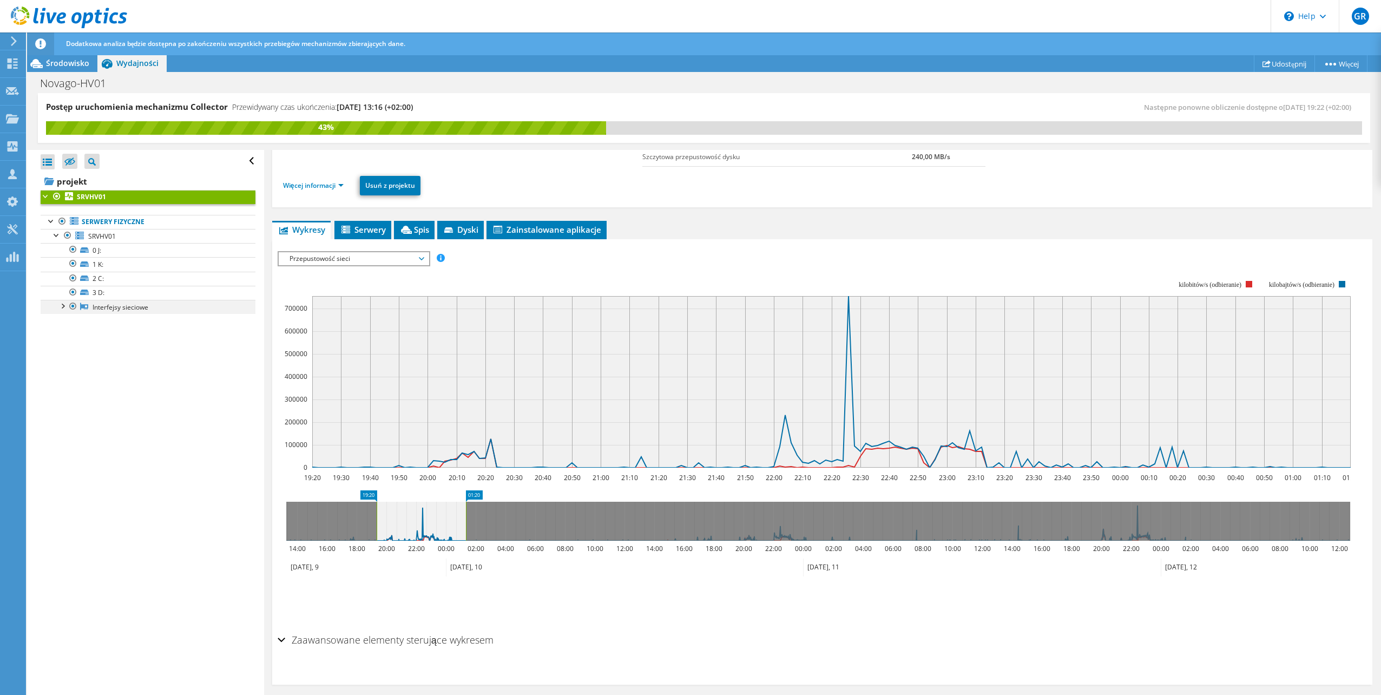
drag, startPoint x: 62, startPoint y: 302, endPoint x: 81, endPoint y: 313, distance: 21.8
click at [62, 303] on div at bounding box center [62, 305] width 11 height 11
click at [179, 325] on link "Broadcom NetXtreme Gigabit Ethernet" at bounding box center [148, 321] width 215 height 14
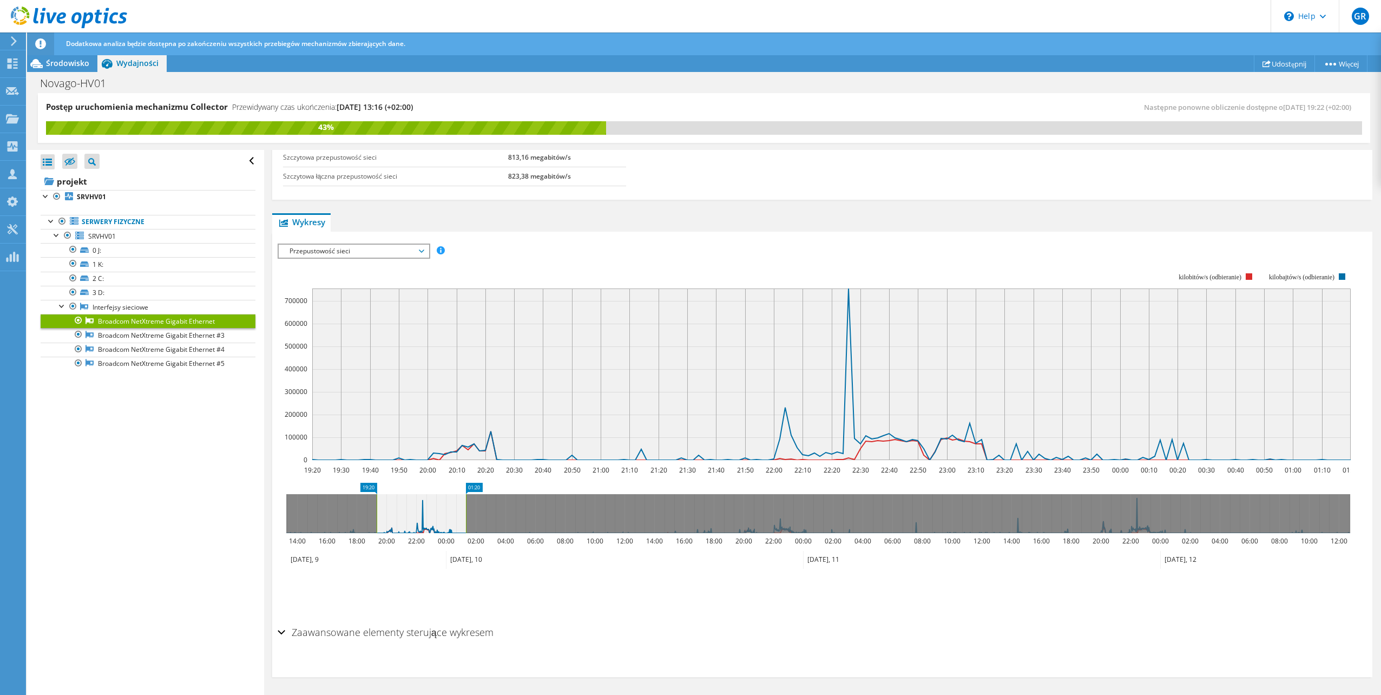
scroll to position [0, 0]
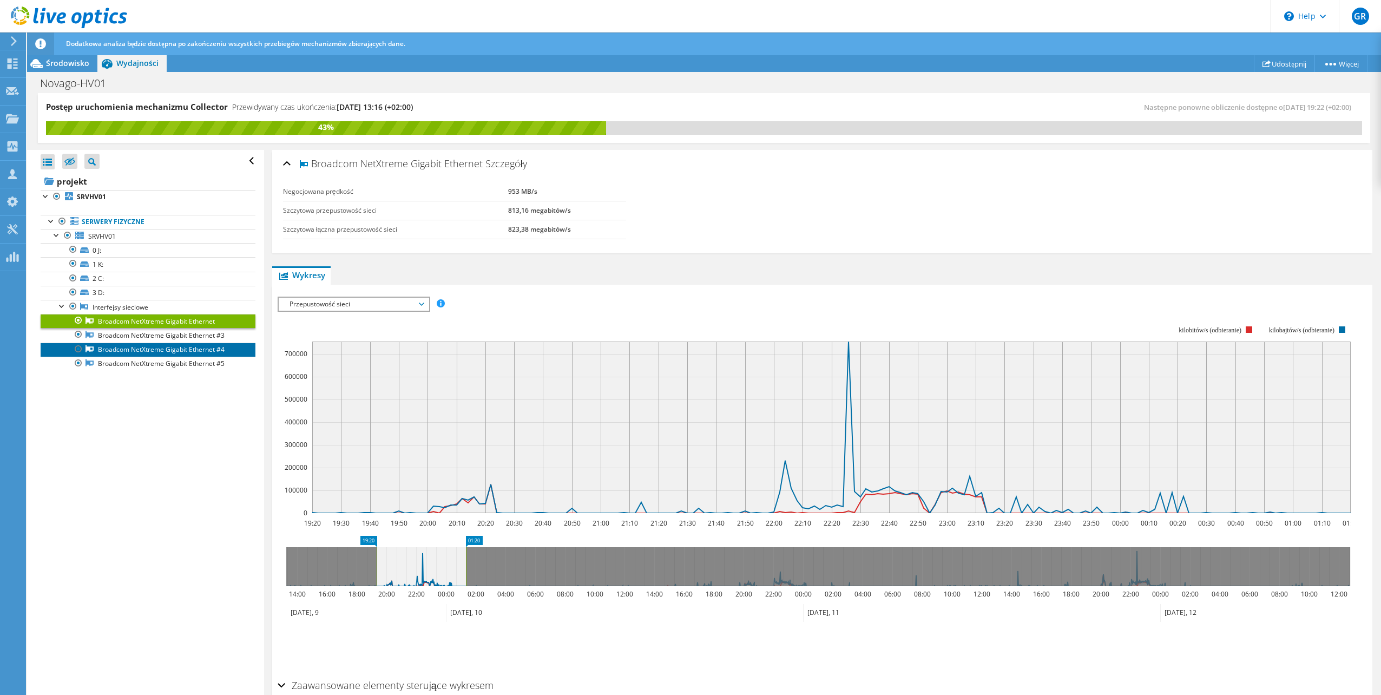
click at [173, 346] on link "Broadcom NetXtreme Gigabit Ethernet #4" at bounding box center [148, 350] width 215 height 14
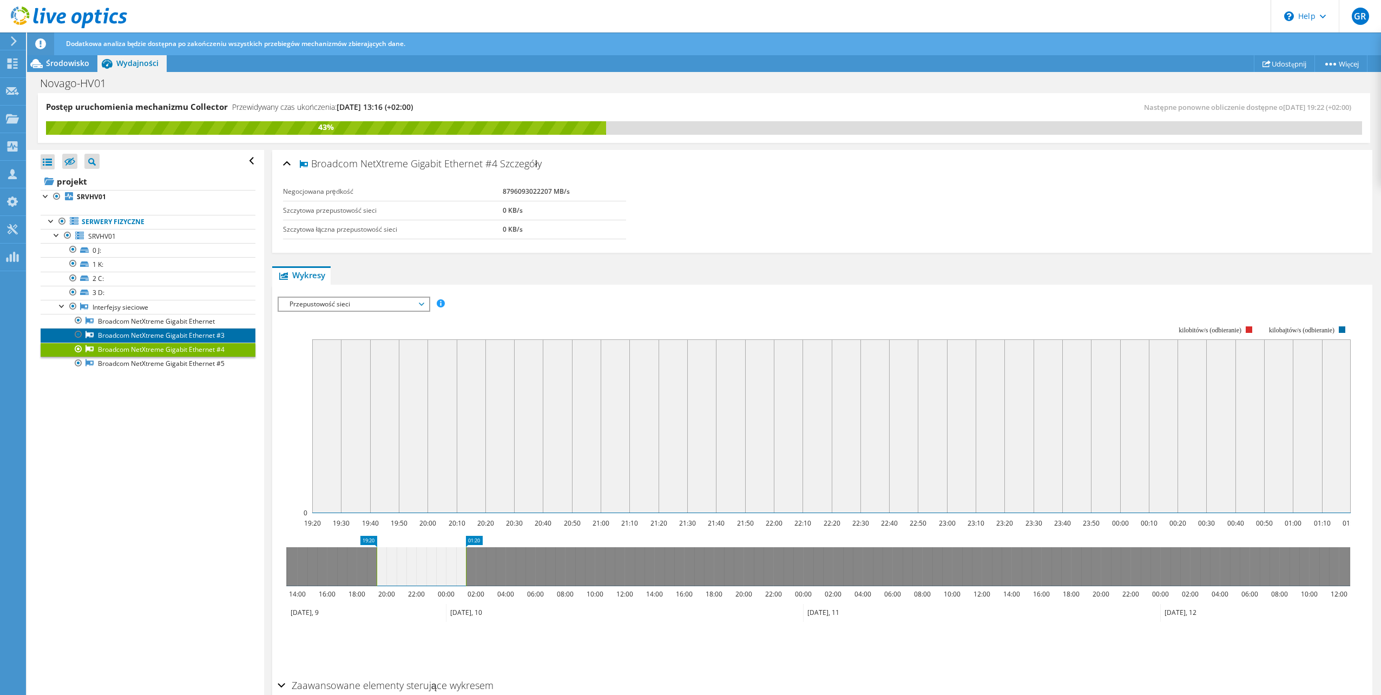
click at [175, 337] on link "Broadcom NetXtreme Gigabit Ethernet #3" at bounding box center [148, 335] width 215 height 14
click at [172, 360] on link "Broadcom NetXtreme Gigabit Ethernet #5" at bounding box center [148, 364] width 215 height 14
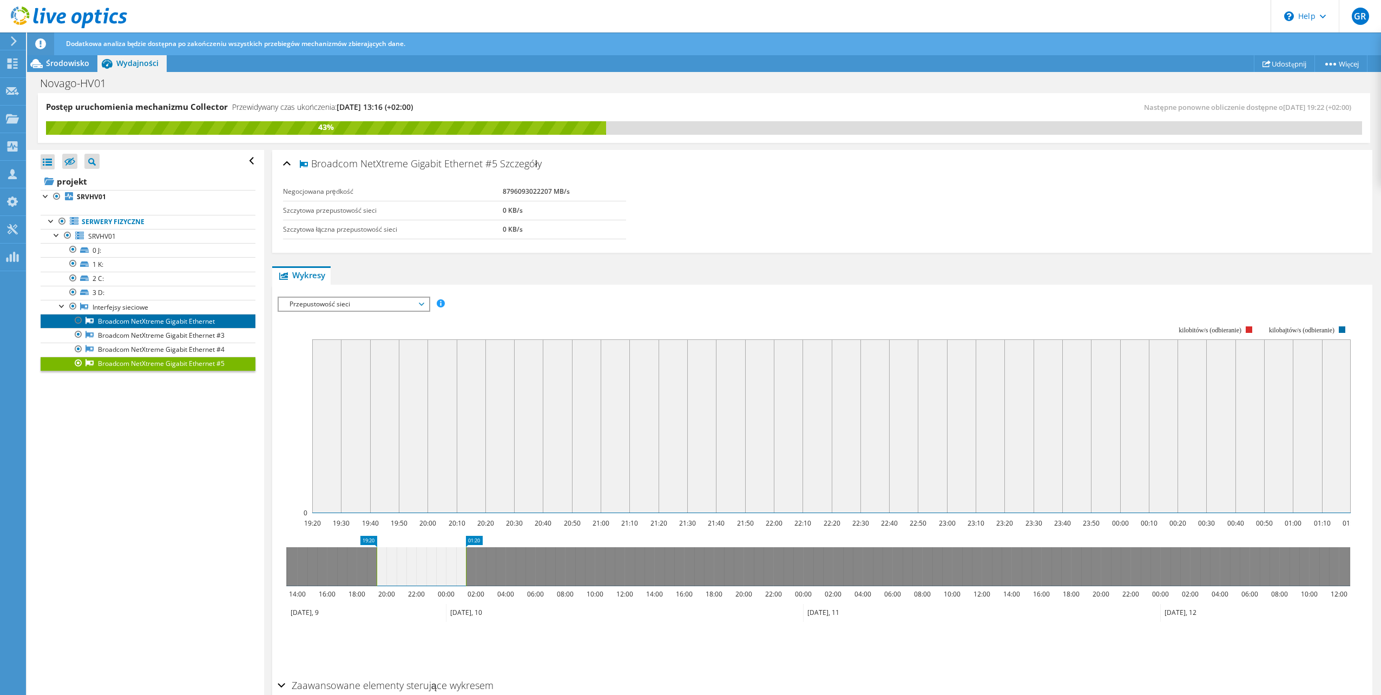
click at [176, 319] on link "Broadcom NetXtreme Gigabit Ethernet" at bounding box center [148, 321] width 215 height 14
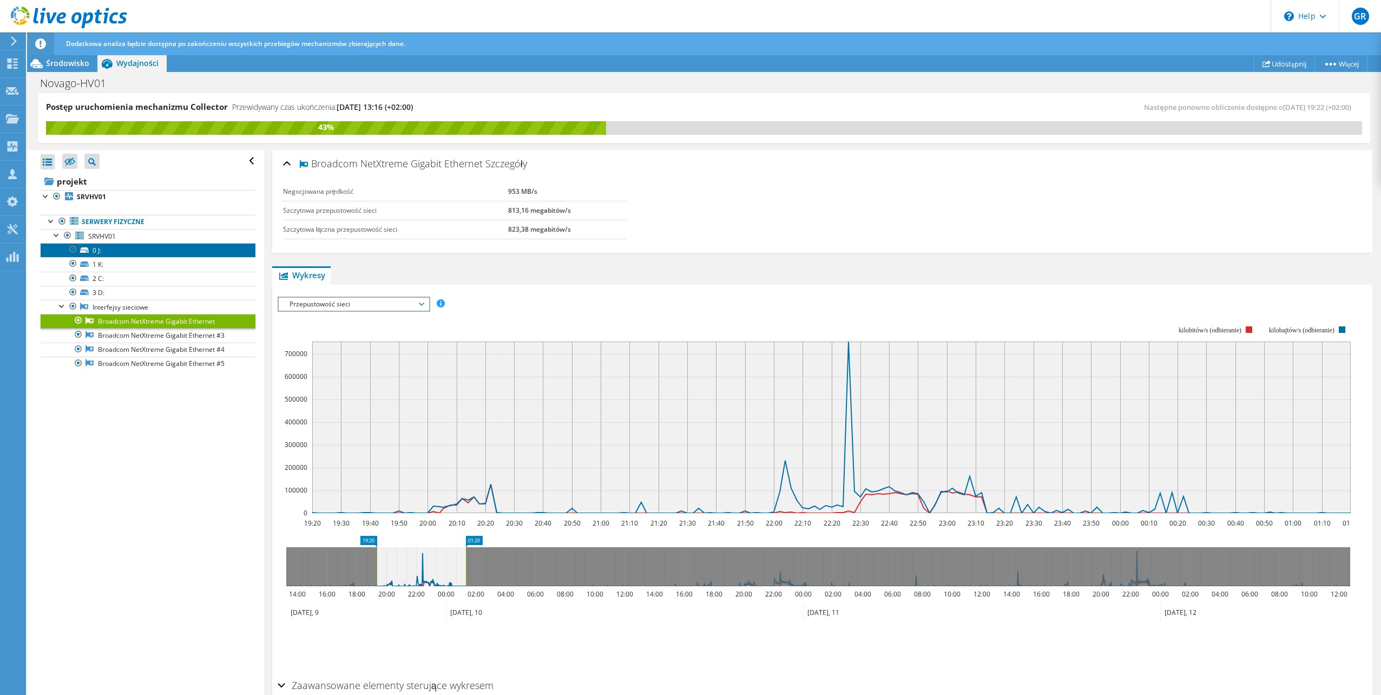
click at [111, 251] on link "0 J:" at bounding box center [148, 250] width 215 height 14
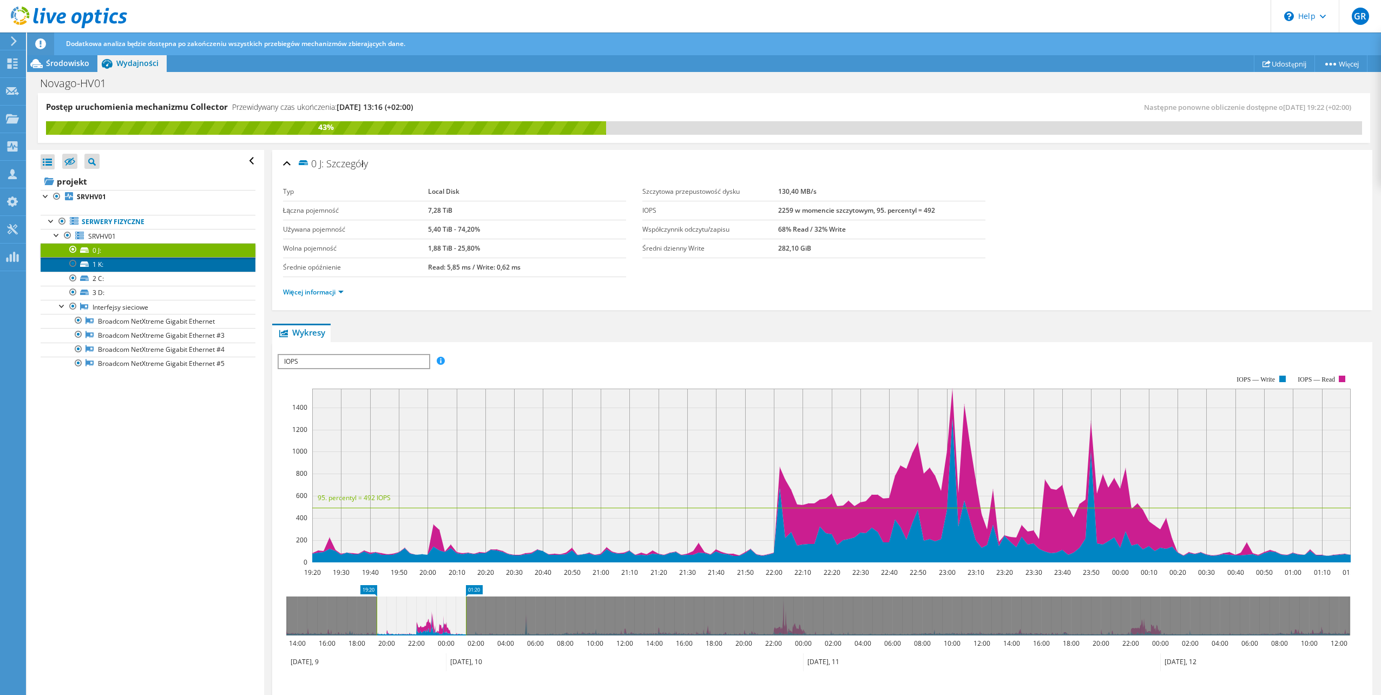
click at [152, 264] on link "1 K:" at bounding box center [148, 264] width 215 height 14
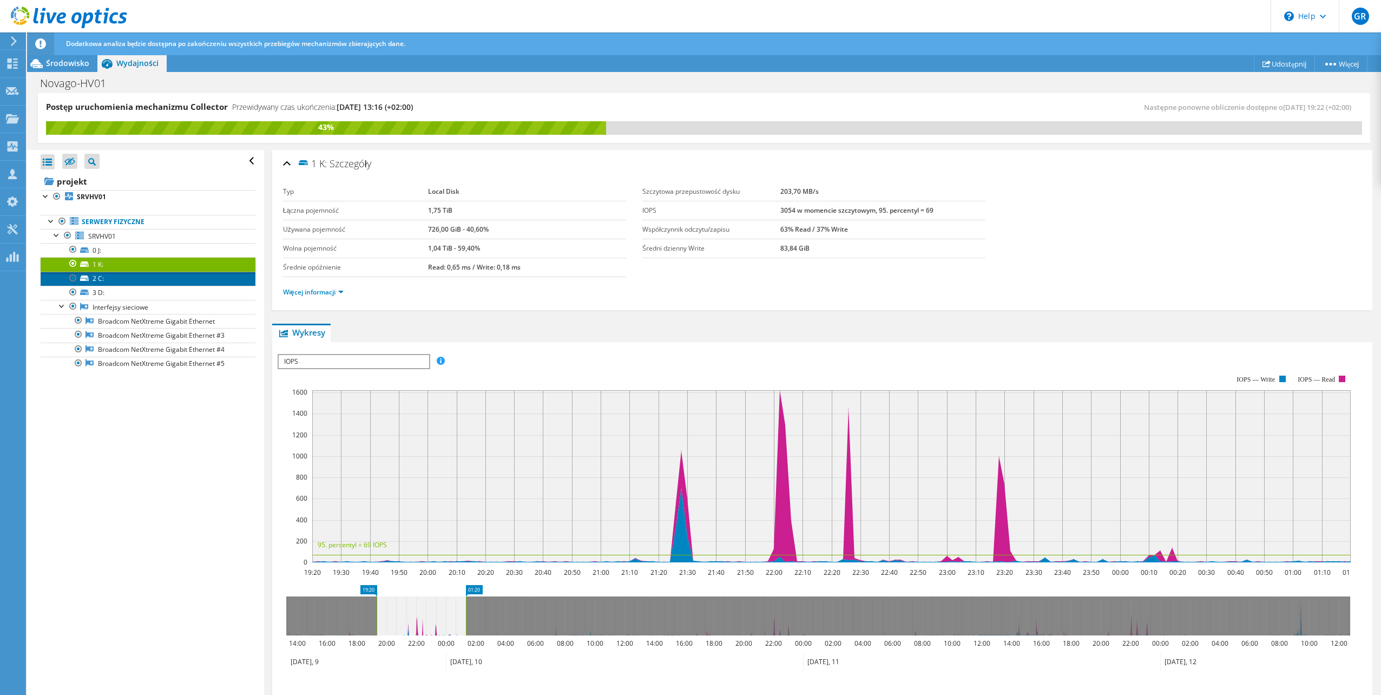
click at [152, 278] on link "2 C:" at bounding box center [148, 279] width 215 height 14
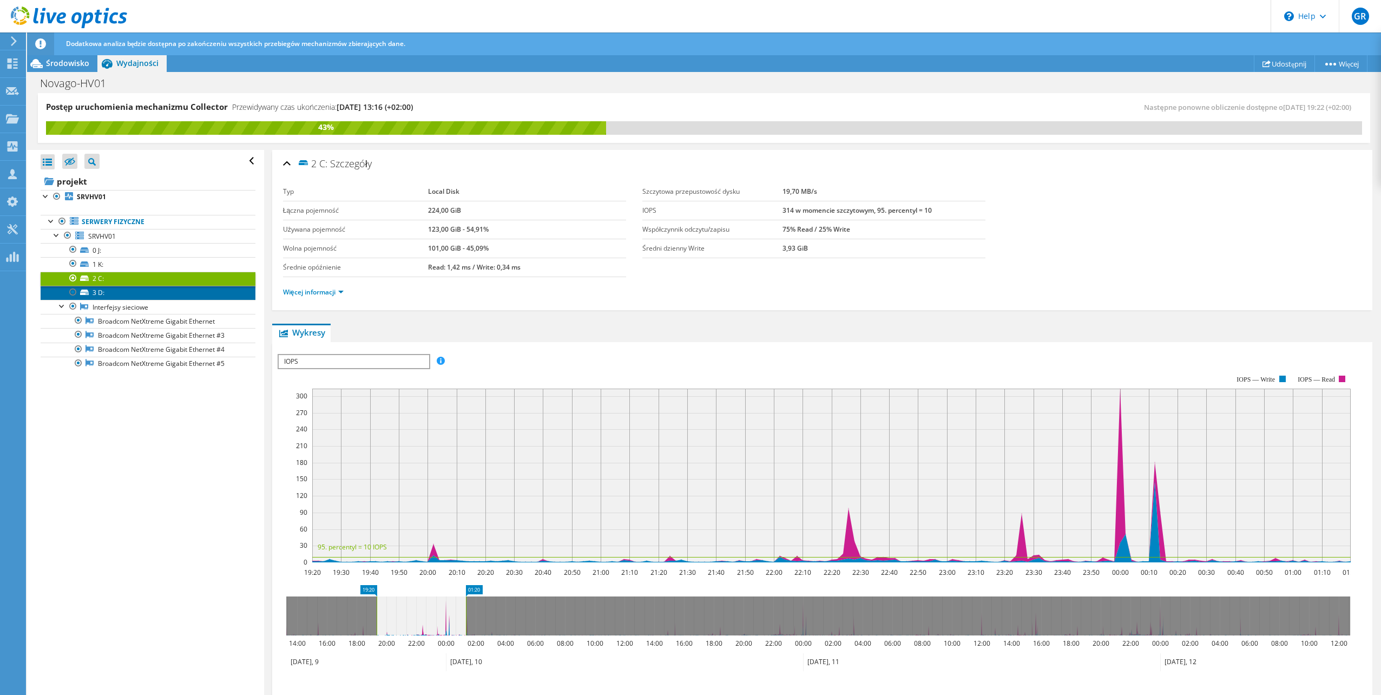
click at [147, 291] on link "3 D:" at bounding box center [148, 293] width 215 height 14
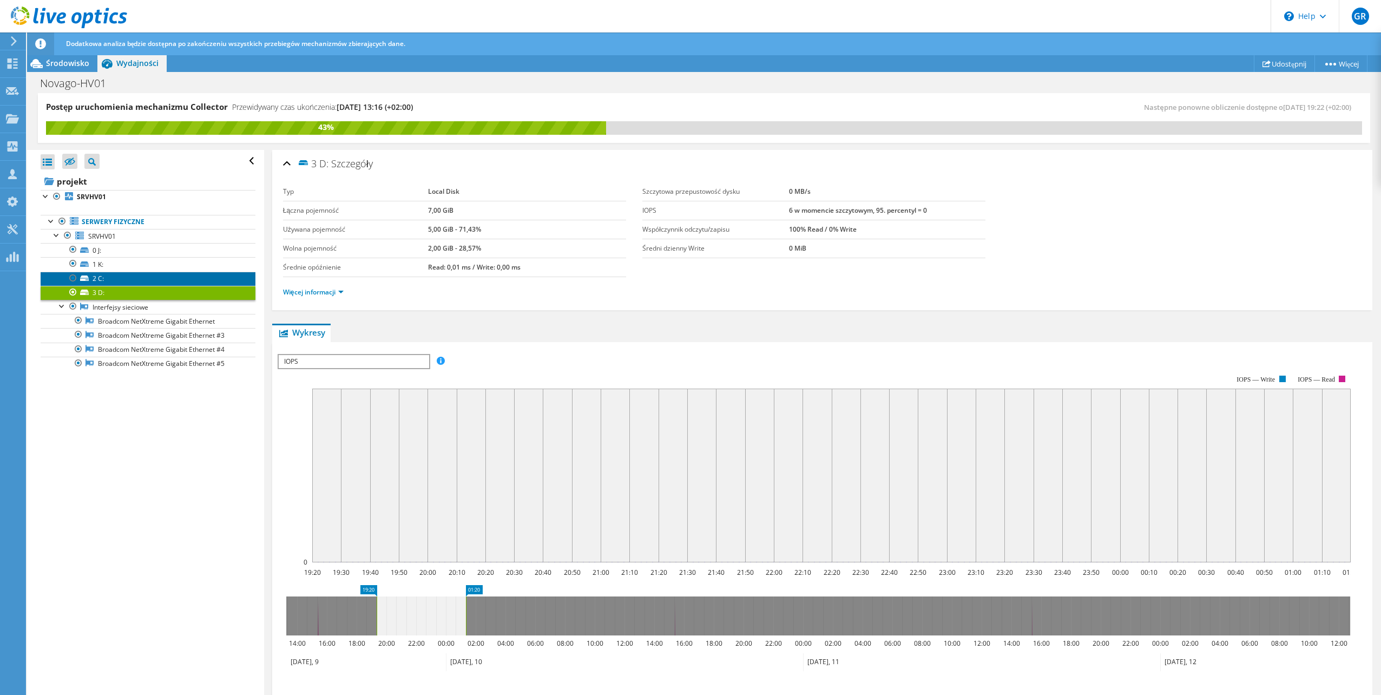
click at [117, 282] on link "2 C:" at bounding box center [148, 279] width 215 height 14
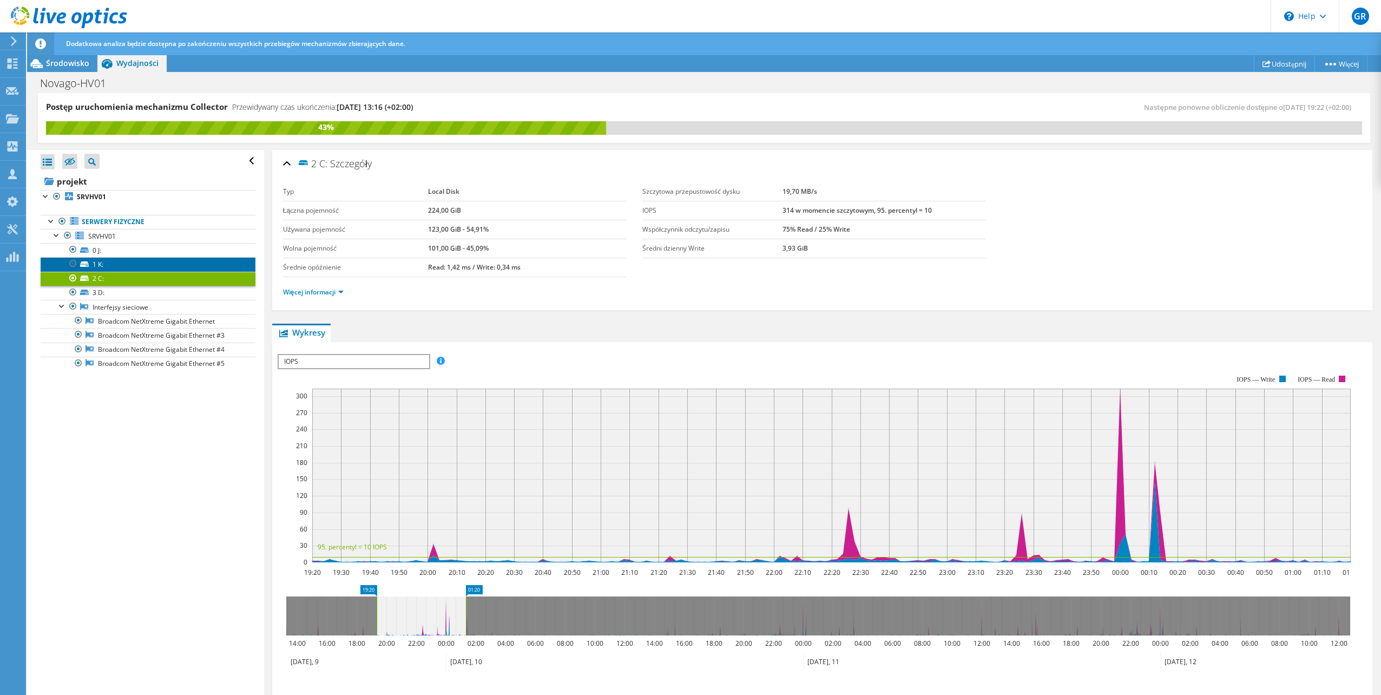
click at [121, 267] on link "1 K:" at bounding box center [148, 264] width 215 height 14
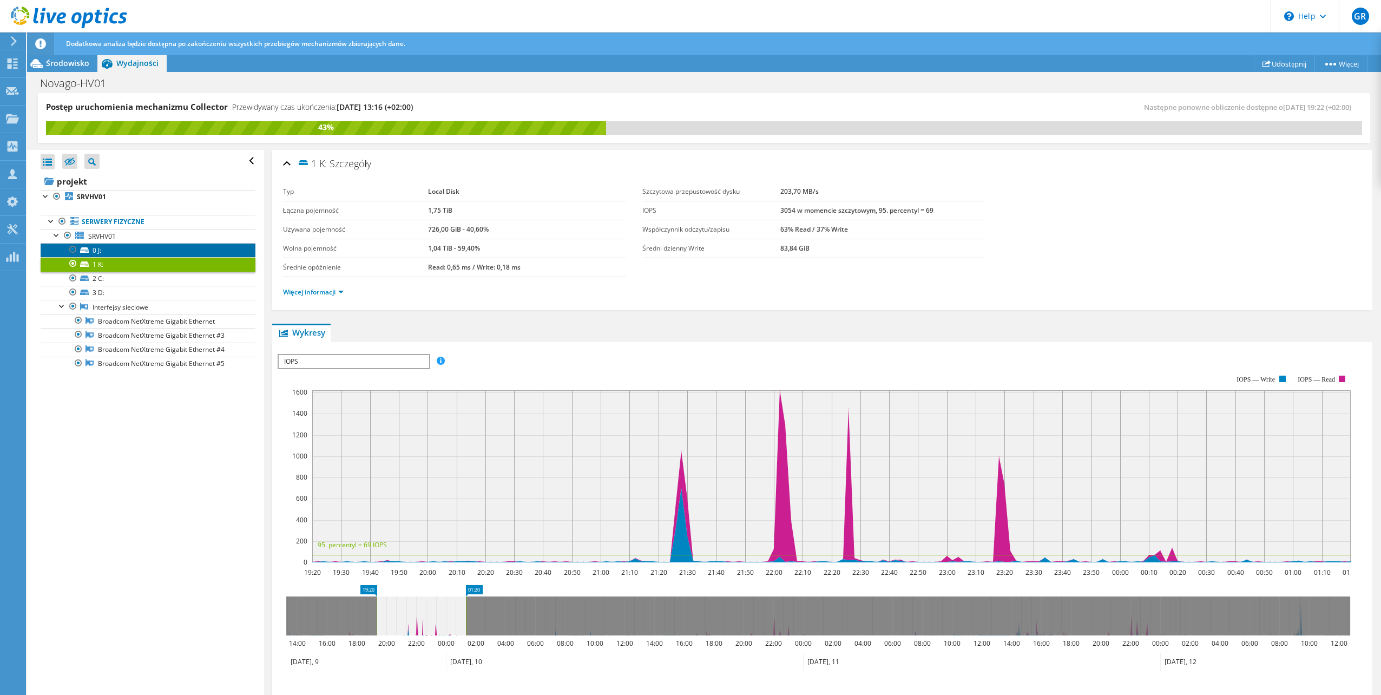
click at [117, 248] on link "0 J:" at bounding box center [148, 250] width 215 height 14
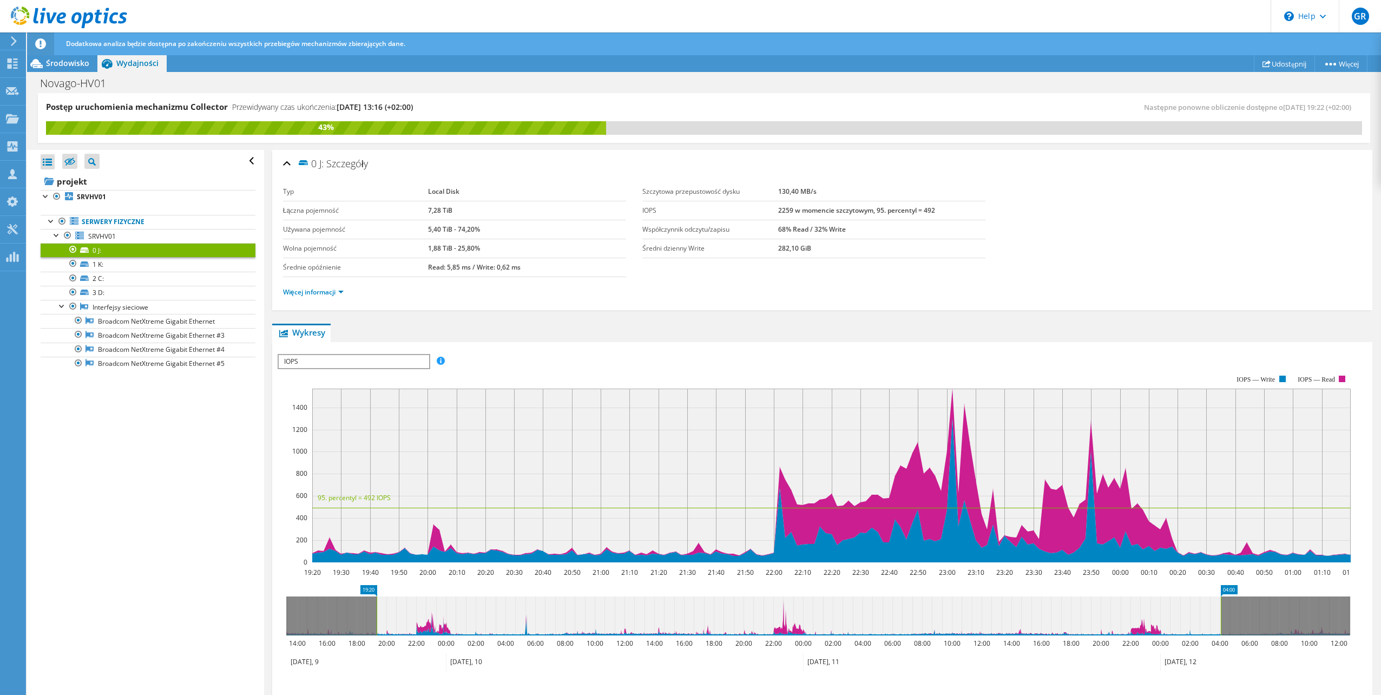
drag, startPoint x: 481, startPoint y: 588, endPoint x: 1236, endPoint y: 587, distance: 754.9
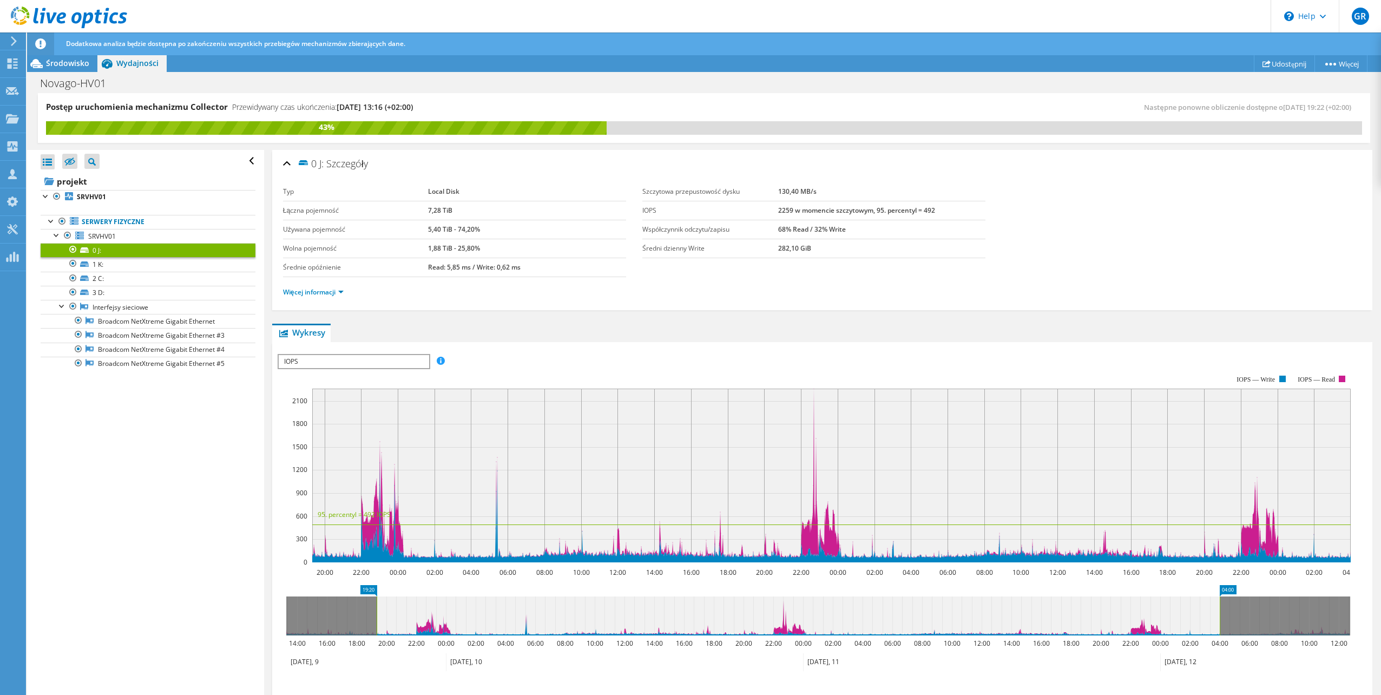
click at [382, 361] on span "IOPS" at bounding box center [354, 361] width 150 height 13
click at [364, 386] on li "Przepustowość dysku" at bounding box center [354, 387] width 150 height 13
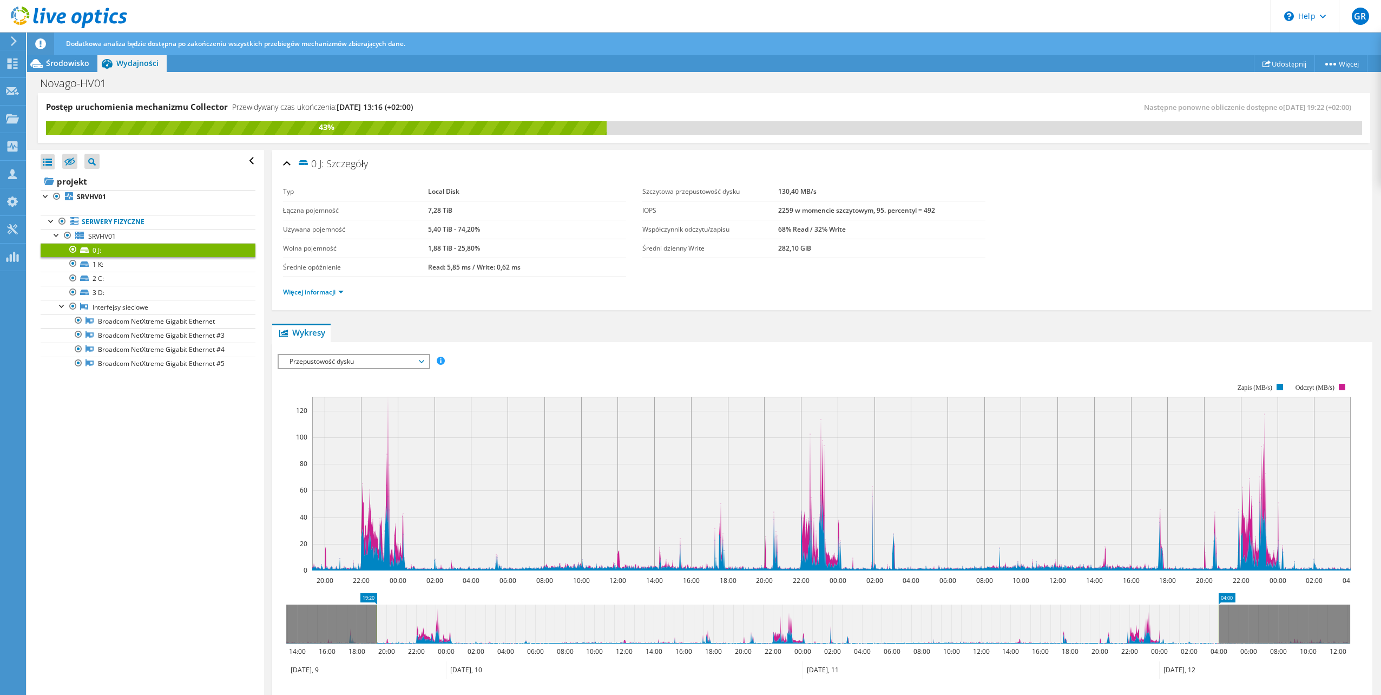
click at [382, 361] on span "Przepustowość dysku" at bounding box center [353, 361] width 139 height 13
click at [531, 351] on div "IOPS Przepustowość dysku Rozmiar wejścia/wyjścia Opóźnienie Głębokość kolejki P…" at bounding box center [822, 539] width 1089 height 383
click at [370, 366] on span "Przepustowość dysku" at bounding box center [353, 361] width 139 height 13
click at [353, 411] on li "Opóźnienie" at bounding box center [354, 413] width 150 height 13
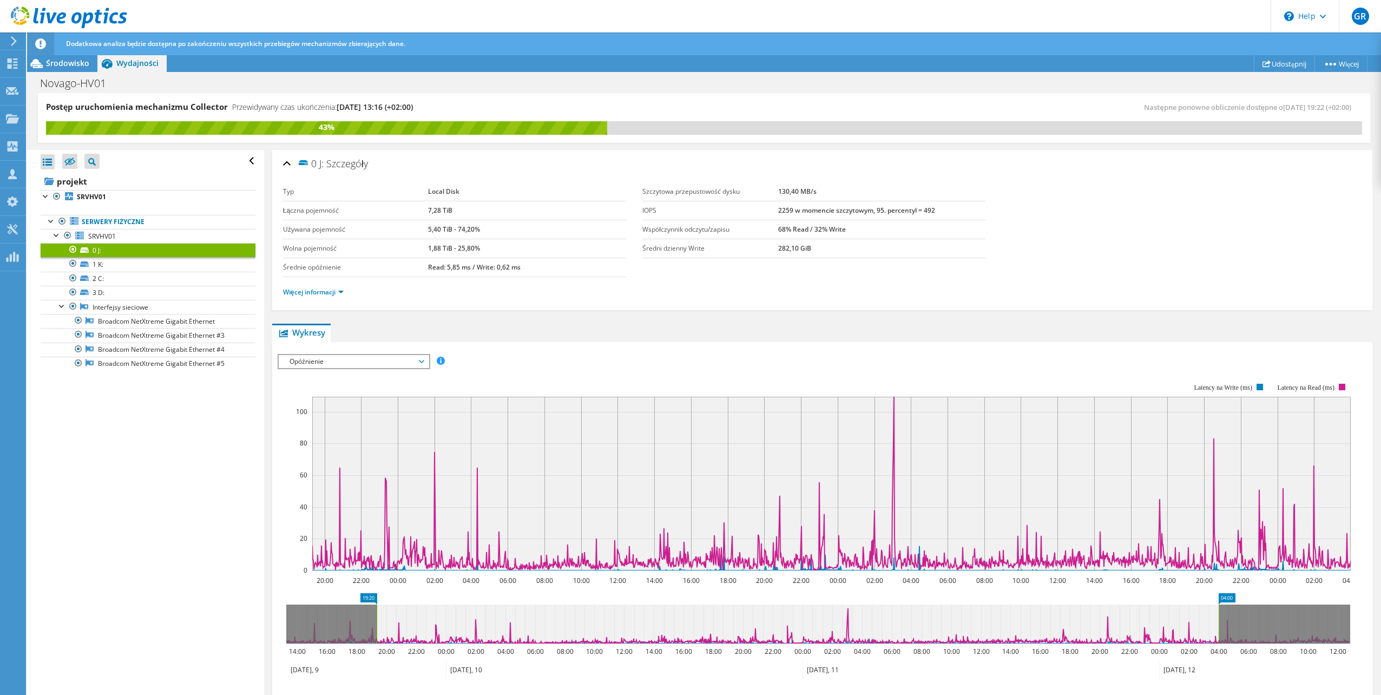
drag, startPoint x: 349, startPoint y: 359, endPoint x: 358, endPoint y: 451, distance: 91.9
click at [349, 360] on span "Opóźnienie" at bounding box center [353, 361] width 139 height 13
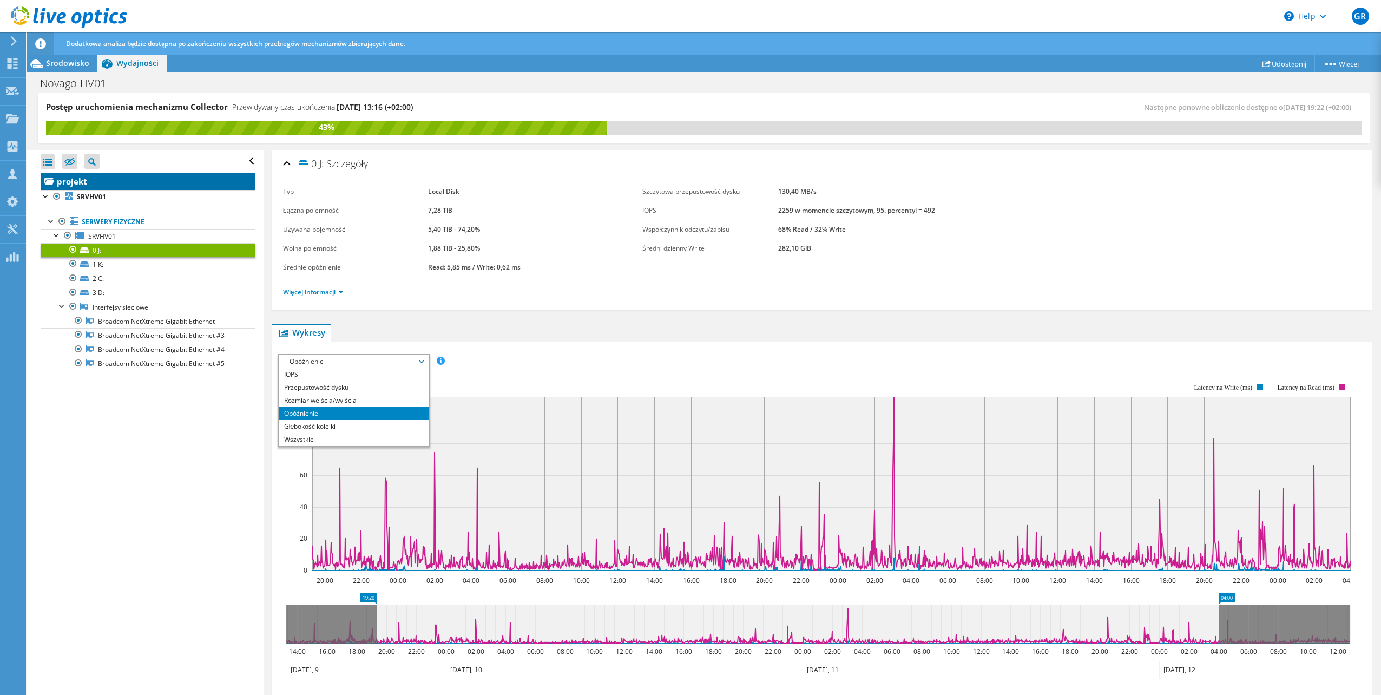
click at [117, 181] on link "projekt" at bounding box center [148, 181] width 215 height 17
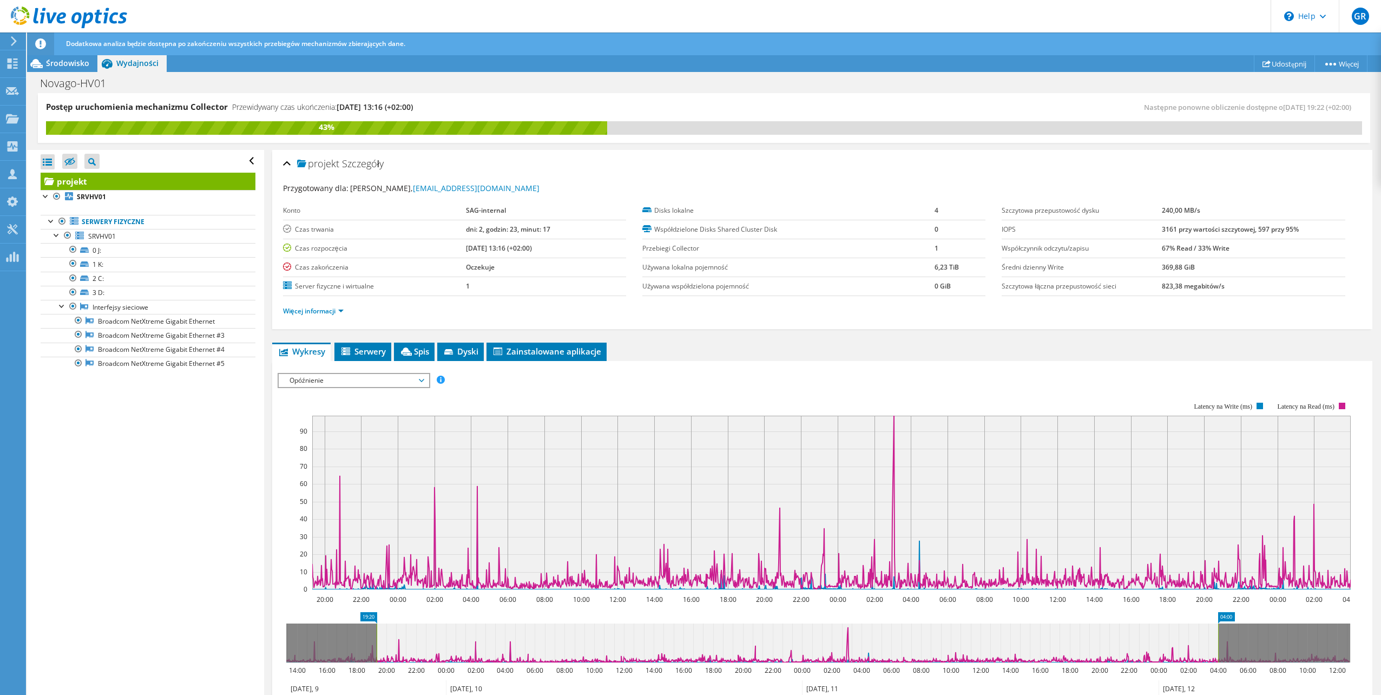
click at [376, 387] on div "Opóźnienie IOPS Przepustowość dysku Rozmiar wejścia/wyjścia Opóźnienie Głębokoś…" at bounding box center [354, 380] width 153 height 15
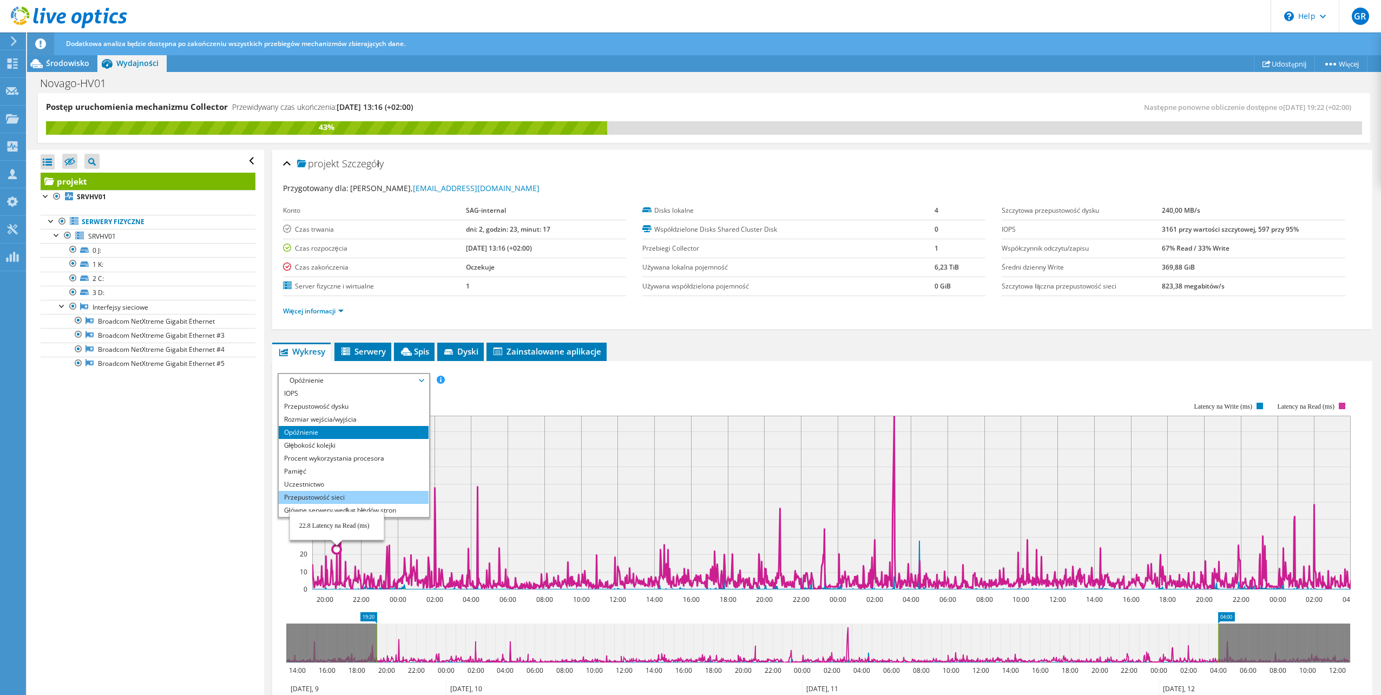
click at [350, 495] on li "Przepustowość sieci" at bounding box center [354, 497] width 150 height 13
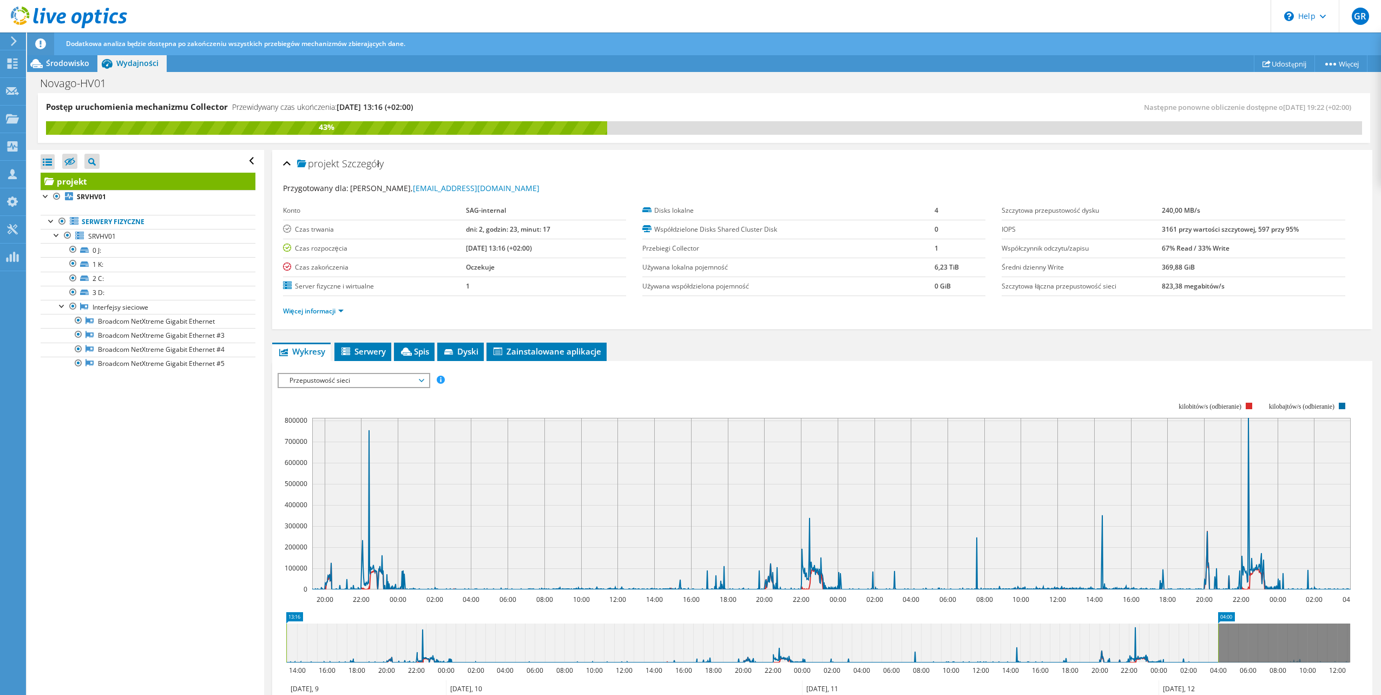
drag, startPoint x: 376, startPoint y: 616, endPoint x: 262, endPoint y: 611, distance: 113.7
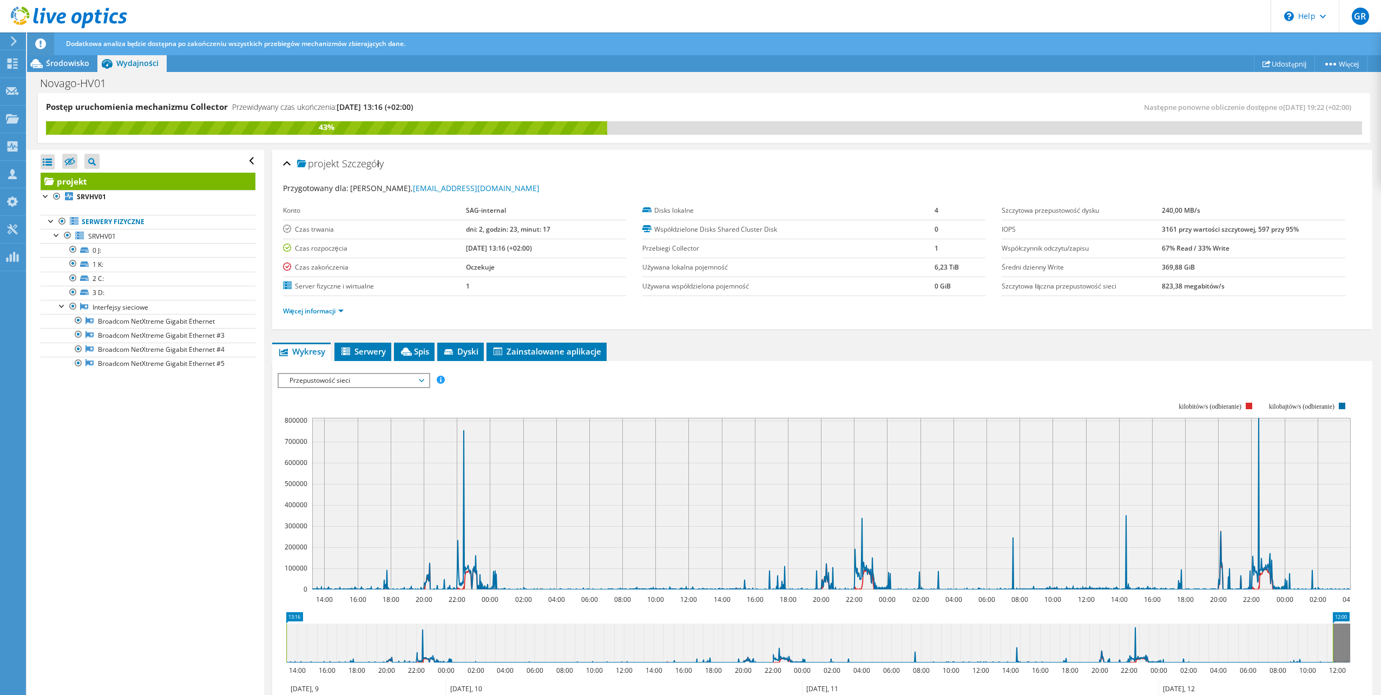
drag, startPoint x: 1246, startPoint y: 617, endPoint x: 1360, endPoint y: 602, distance: 115.2
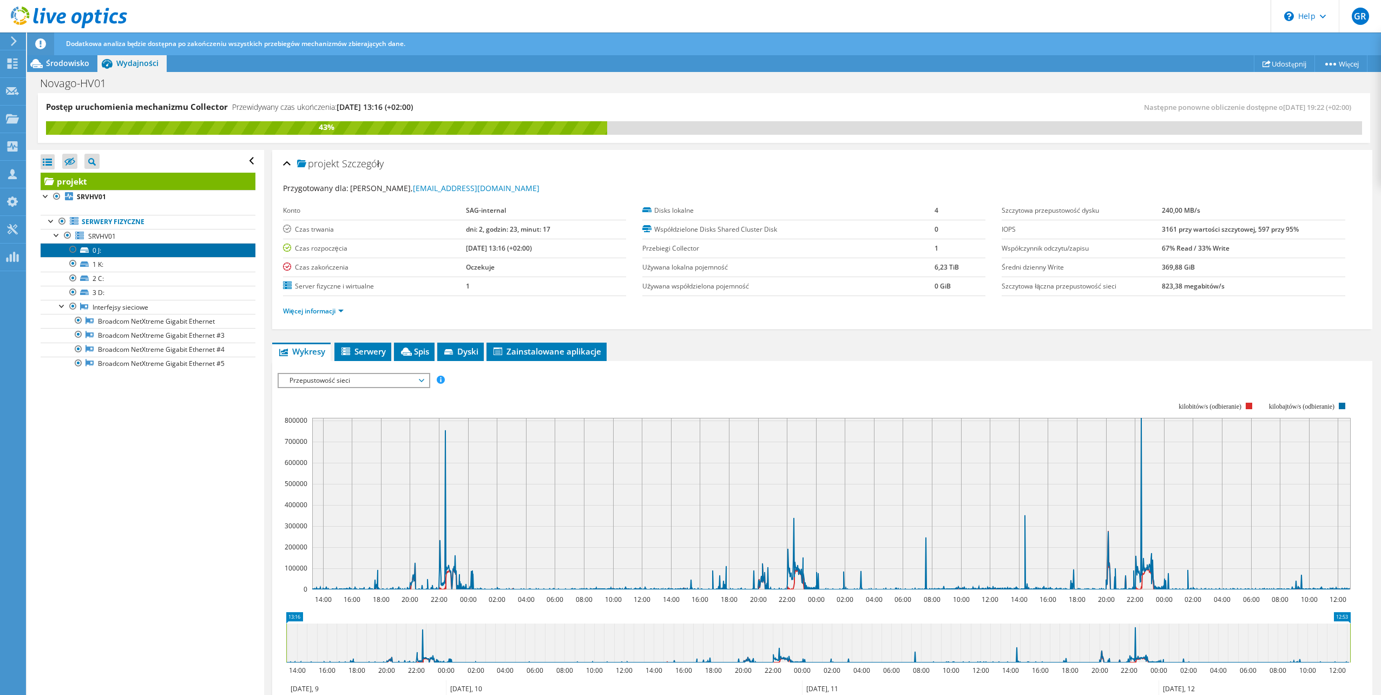
drag, startPoint x: 175, startPoint y: 252, endPoint x: 195, endPoint y: 253, distance: 19.5
click at [175, 252] on link "0 J:" at bounding box center [148, 250] width 215 height 14
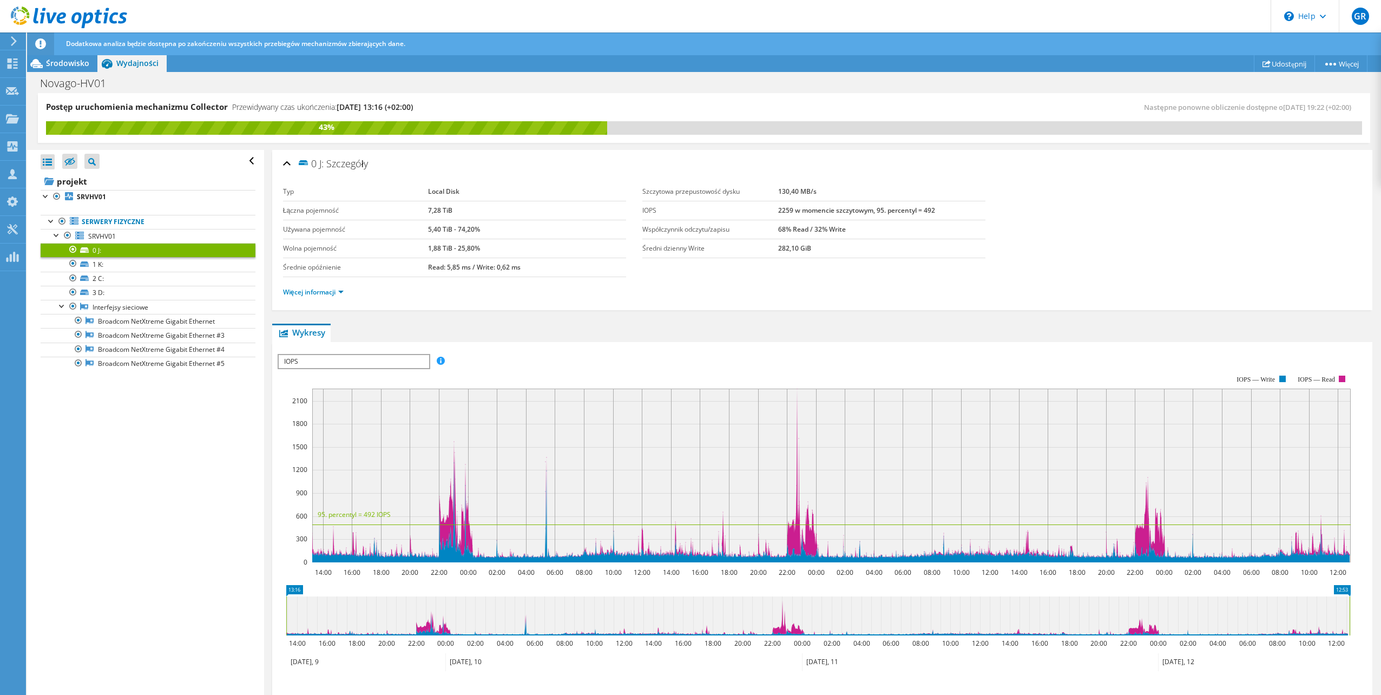
click at [385, 363] on span "IOPS" at bounding box center [354, 361] width 150 height 13
drag, startPoint x: 318, startPoint y: 418, endPoint x: 324, endPoint y: 418, distance: 6.0
click at [319, 418] on li "Opóźnienie" at bounding box center [354, 413] width 150 height 13
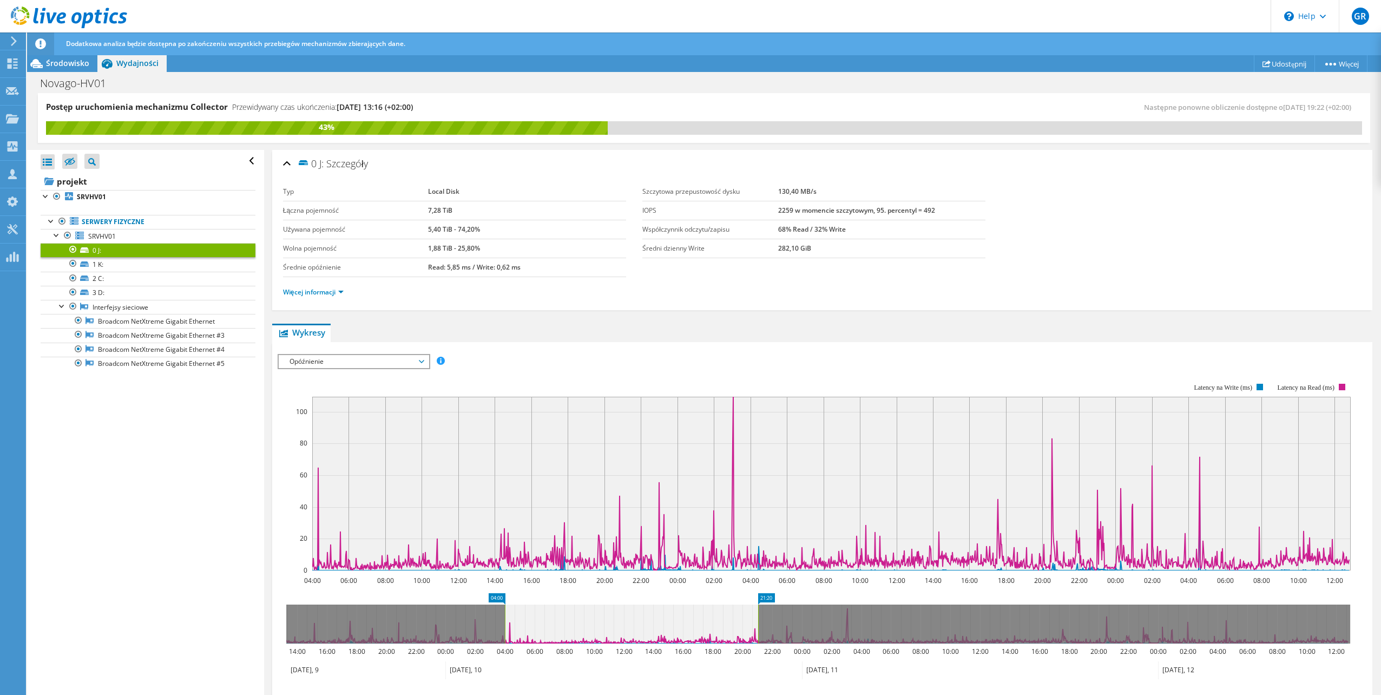
drag, startPoint x: 1346, startPoint y: 599, endPoint x: 757, endPoint y: 601, distance: 589.3
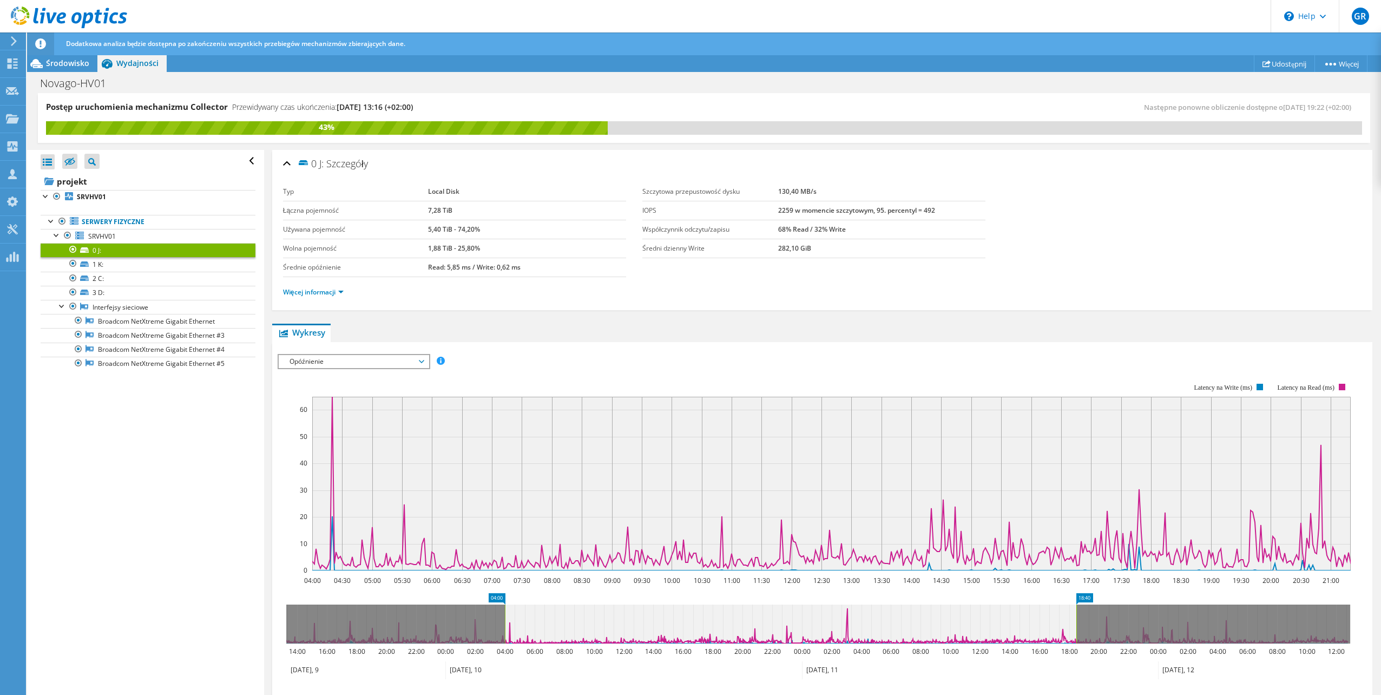
drag, startPoint x: 772, startPoint y: 597, endPoint x: 1086, endPoint y: 602, distance: 313.9
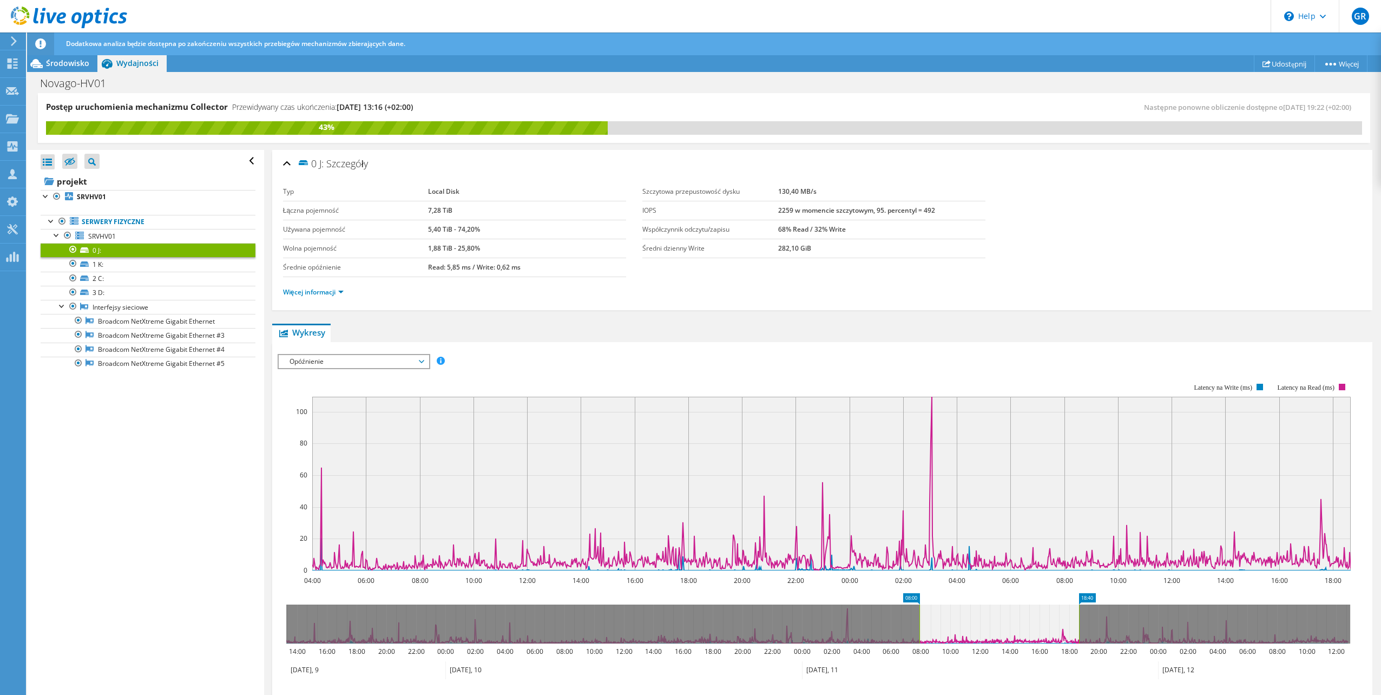
drag, startPoint x: 504, startPoint y: 599, endPoint x: 918, endPoint y: 603, distance: 414.0
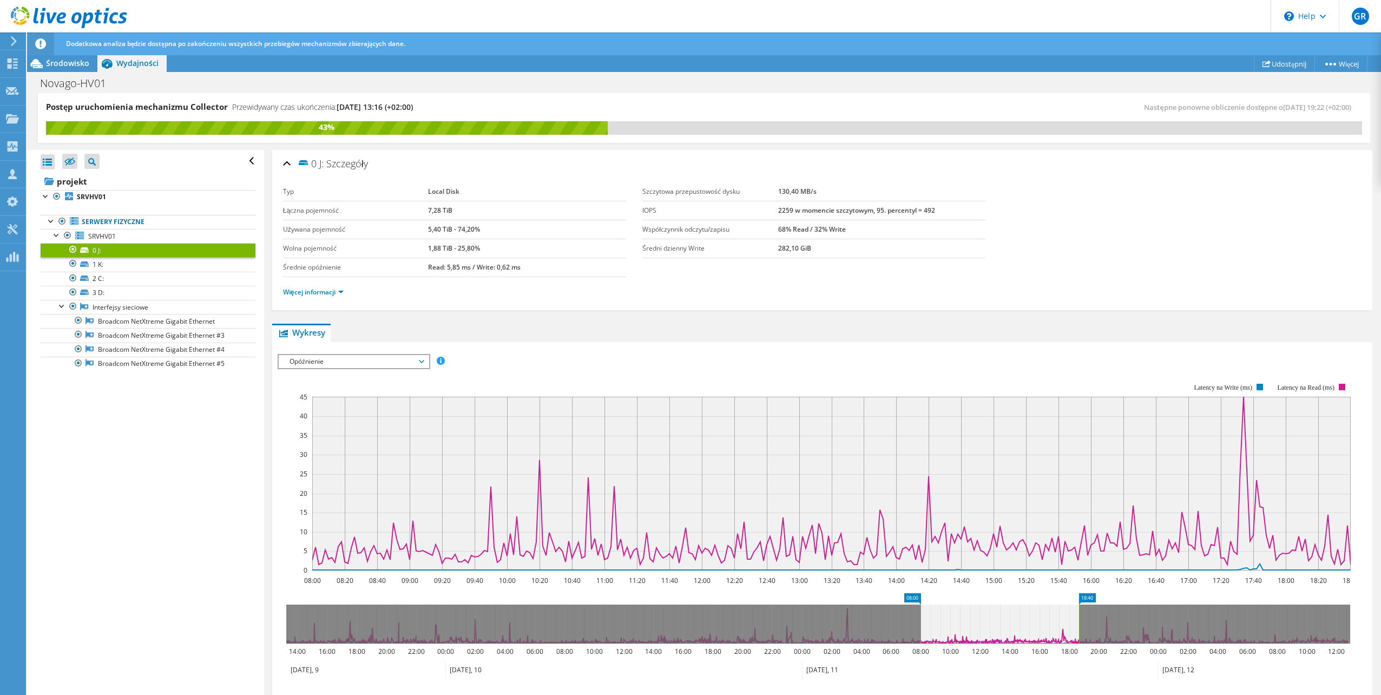
click at [340, 365] on span "Opóźnienie" at bounding box center [353, 361] width 139 height 13
drag, startPoint x: 335, startPoint y: 422, endPoint x: 349, endPoint y: 424, distance: 14.2
click at [336, 423] on li "Głębokość kolejki" at bounding box center [354, 426] width 150 height 13
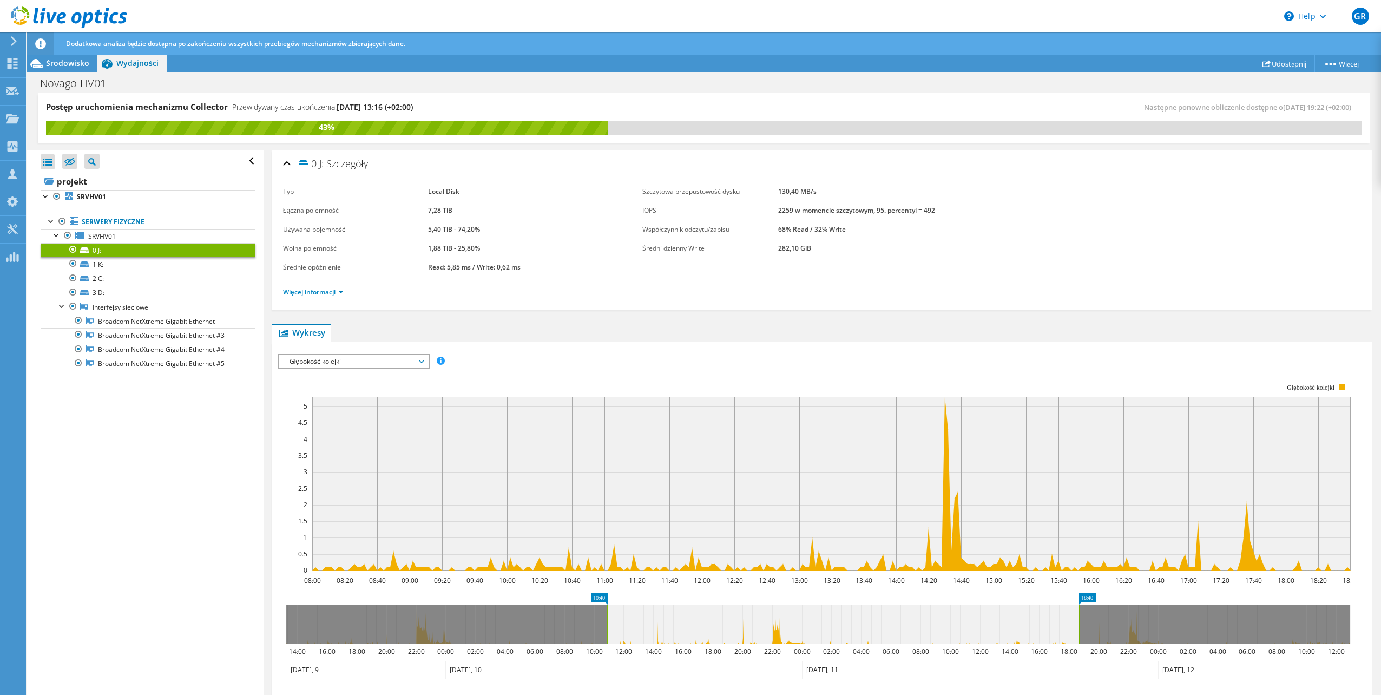
drag, startPoint x: 910, startPoint y: 596, endPoint x: 596, endPoint y: 591, distance: 313.4
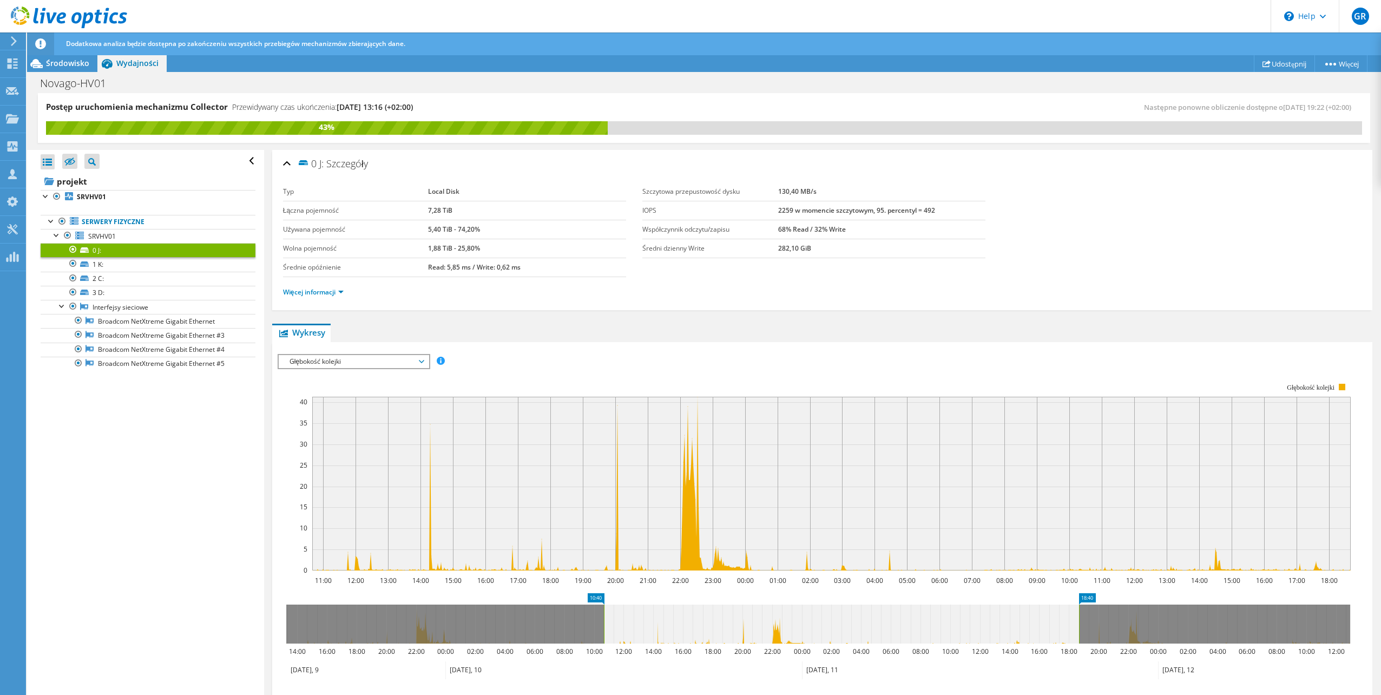
drag, startPoint x: 1089, startPoint y: 592, endPoint x: 880, endPoint y: 624, distance: 211.8
click at [731, 602] on icon "10:40 18:40 14:00 16:00 18:00 20:00 22:00 00:00 02:00 04:00 06:00 08:00 10:00 1…" at bounding box center [818, 636] width 1081 height 87
drag, startPoint x: 1084, startPoint y: 592, endPoint x: 768, endPoint y: 606, distance: 316.3
click at [768, 606] on icon "10:40 18:40 14:00 16:00 18:00 20:00 22:00 00:00 02:00 04:00 06:00 08:00 10:00 1…" at bounding box center [818, 636] width 1081 height 87
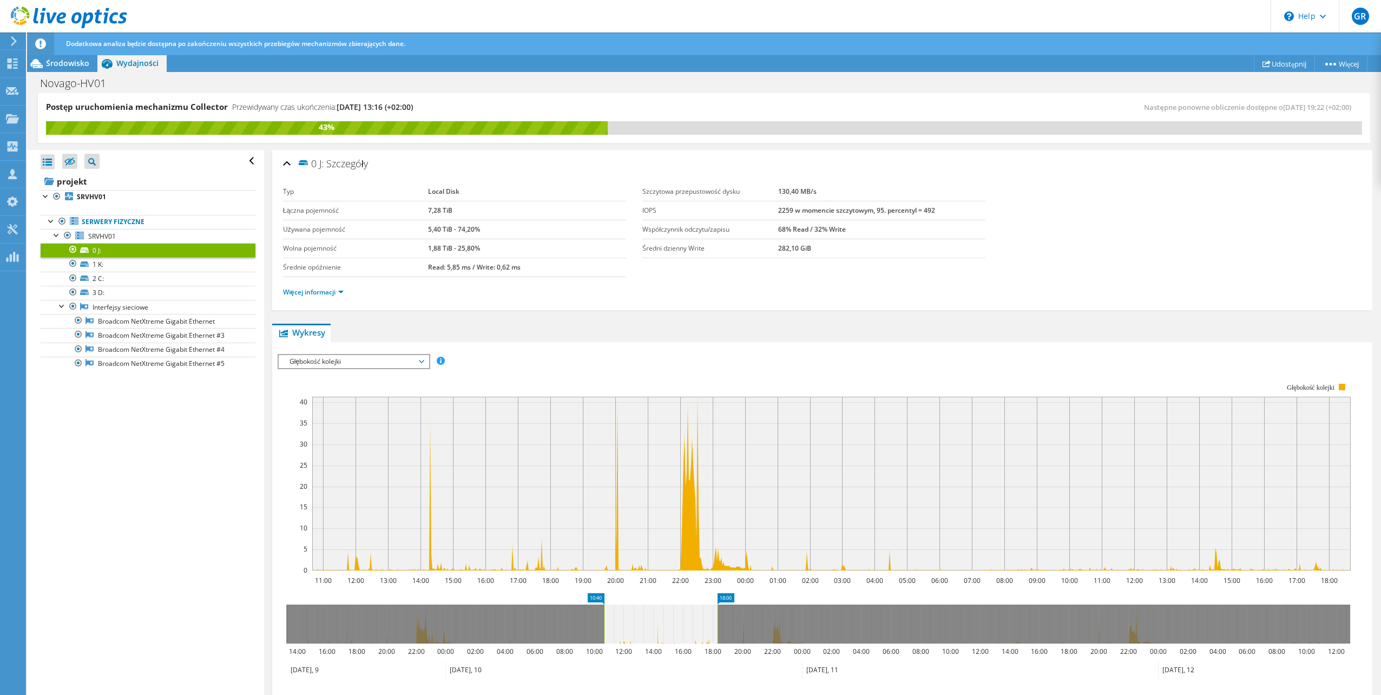
drag, startPoint x: 1089, startPoint y: 597, endPoint x: 727, endPoint y: 595, distance: 361.5
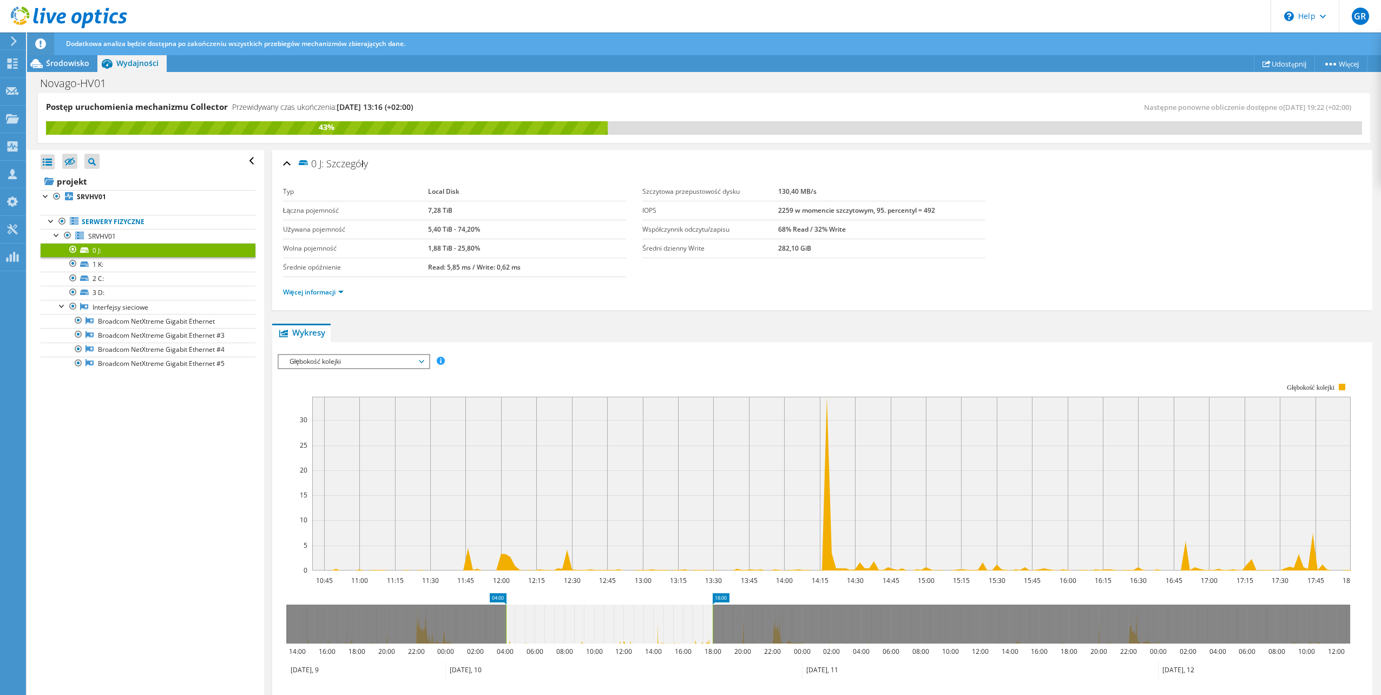
drag, startPoint x: 595, startPoint y: 599, endPoint x: 497, endPoint y: 597, distance: 98.0
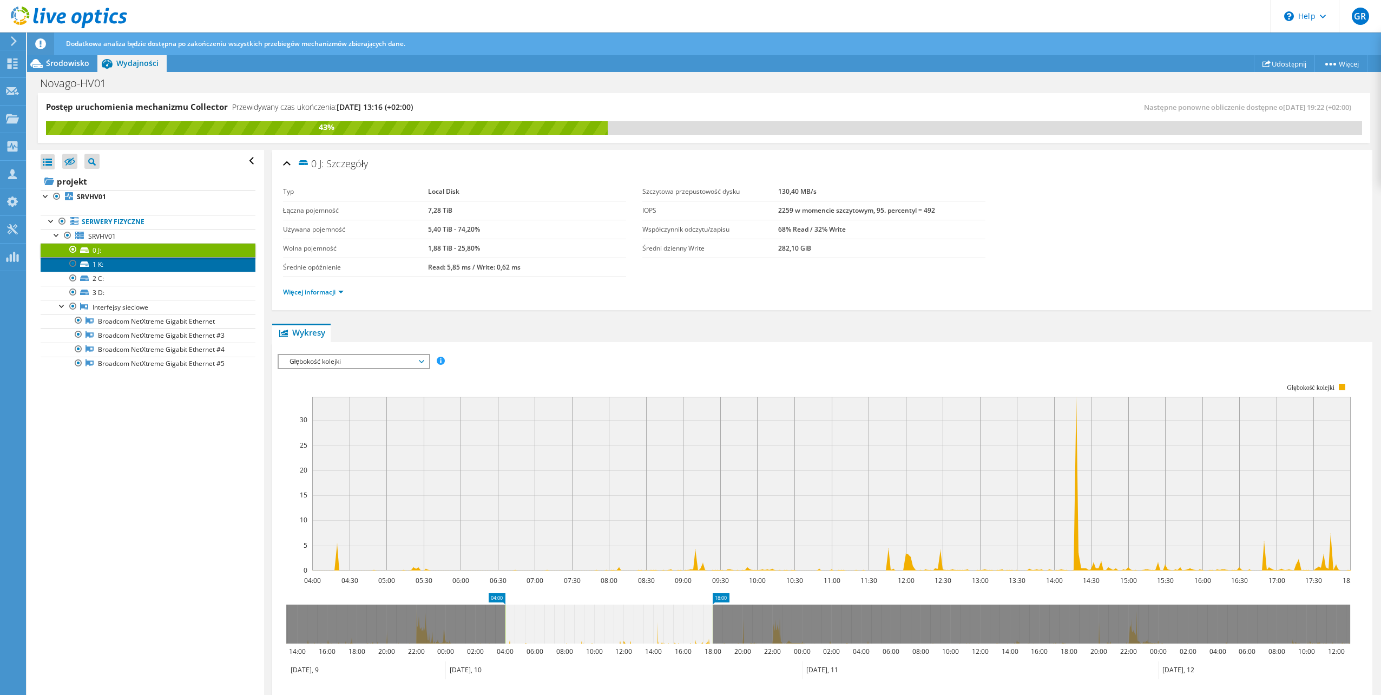
click at [167, 269] on link "1 K:" at bounding box center [148, 264] width 215 height 14
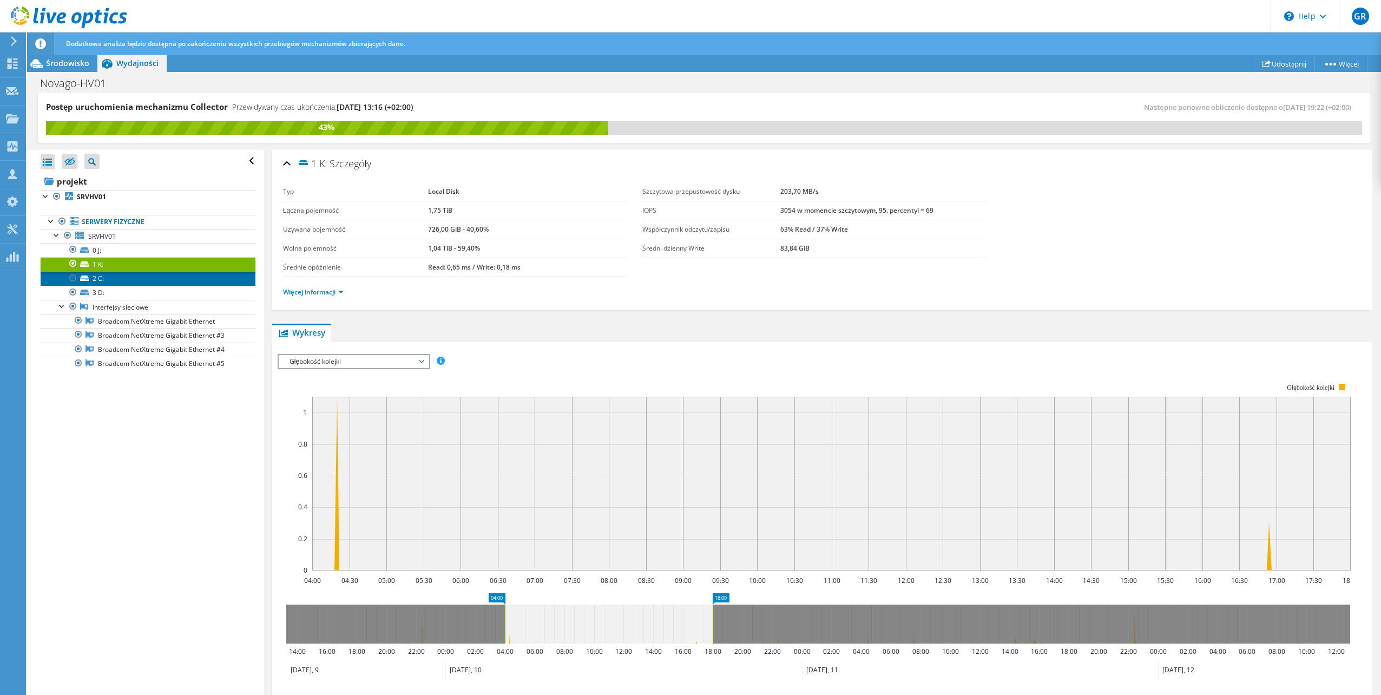
click at [156, 275] on link "2 C:" at bounding box center [148, 279] width 215 height 14
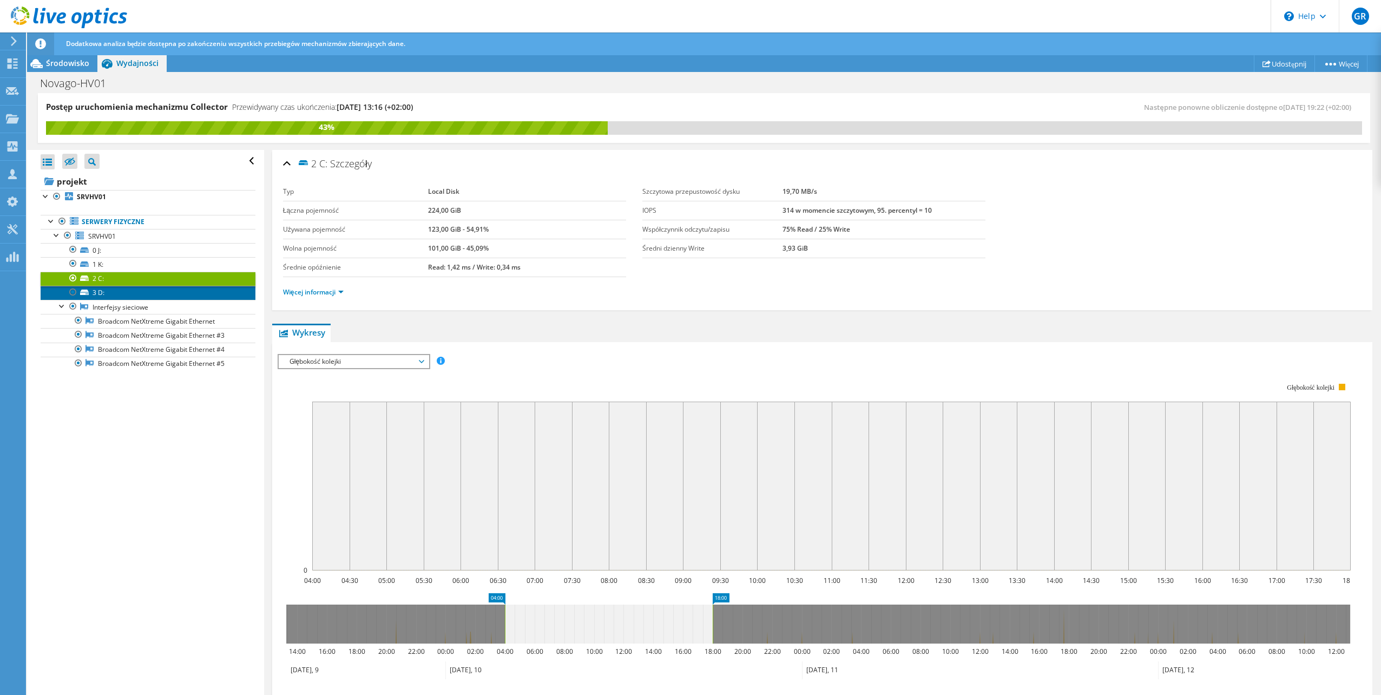
click at [147, 291] on link "3 D:" at bounding box center [148, 293] width 215 height 14
